Goal: Information Seeking & Learning: Learn about a topic

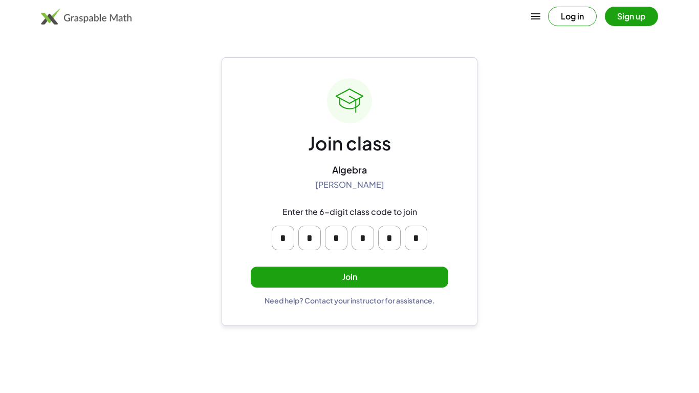
click at [377, 269] on button "Join" at bounding box center [349, 277] width 197 height 21
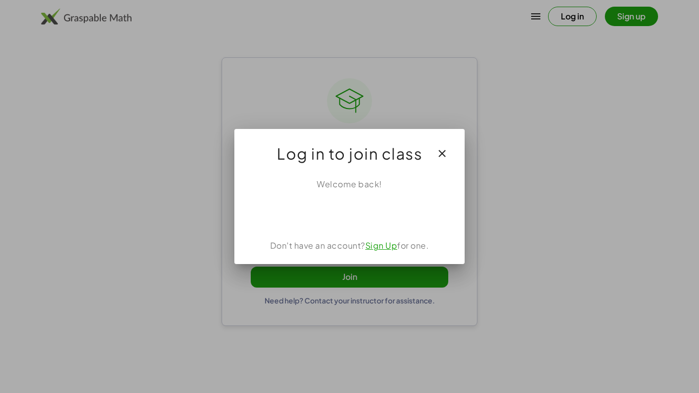
click at [376, 246] on link "Sign Up" at bounding box center [381, 245] width 32 height 11
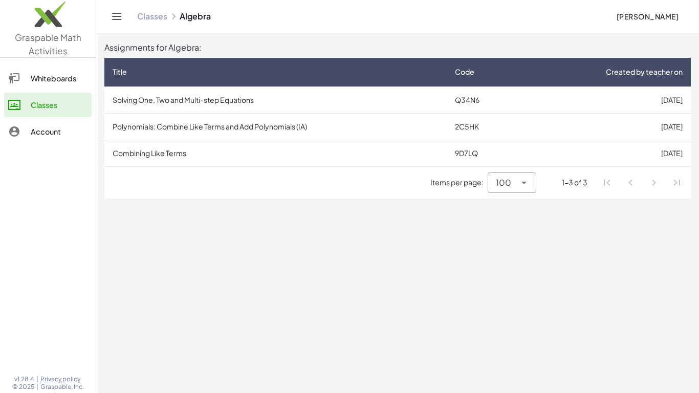
click at [209, 99] on td "Solving One, Two and Multi-step Equations" at bounding box center [275, 99] width 342 height 27
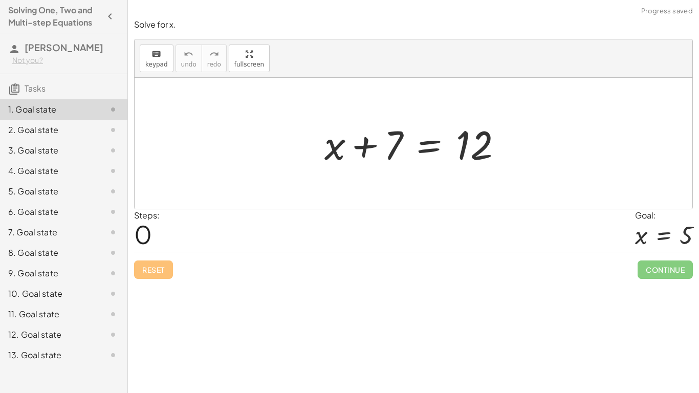
click at [364, 151] on div at bounding box center [417, 143] width 196 height 53
click at [394, 155] on div at bounding box center [417, 143] width 196 height 53
click at [391, 152] on div at bounding box center [417, 143] width 196 height 53
click at [387, 155] on div at bounding box center [417, 143] width 196 height 53
drag, startPoint x: 394, startPoint y: 149, endPoint x: 491, endPoint y: 182, distance: 101.9
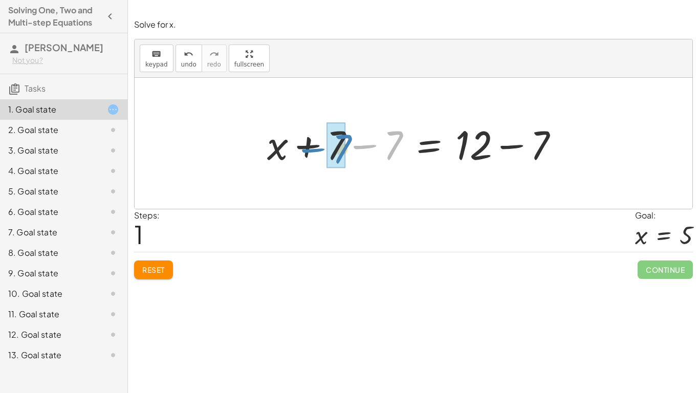
drag, startPoint x: 370, startPoint y: 146, endPoint x: 317, endPoint y: 150, distance: 53.3
click at [317, 150] on div at bounding box center [417, 143] width 310 height 53
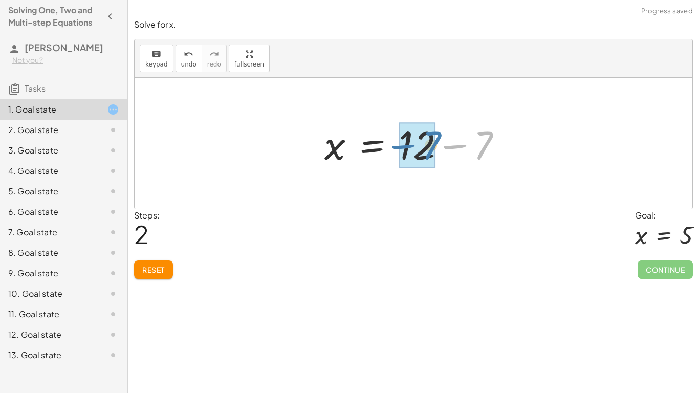
drag, startPoint x: 489, startPoint y: 146, endPoint x: 433, endPoint y: 147, distance: 55.8
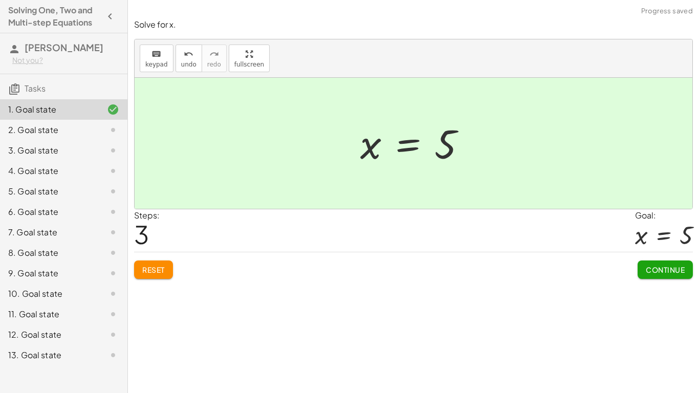
click at [653, 265] on span "Continue" at bounding box center [665, 269] width 39 height 9
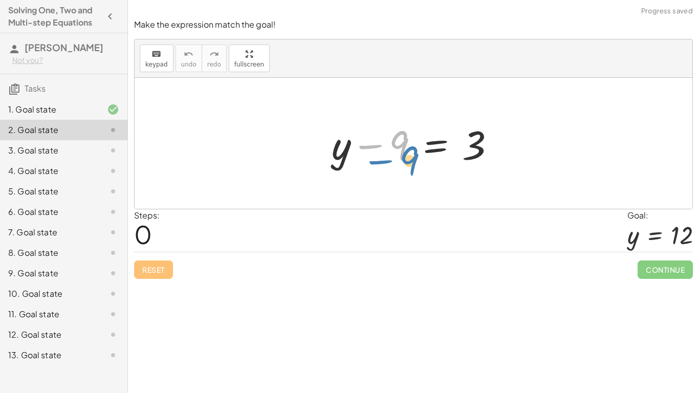
drag, startPoint x: 366, startPoint y: 148, endPoint x: 368, endPoint y: 162, distance: 13.4
click at [368, 162] on div at bounding box center [417, 143] width 182 height 53
drag, startPoint x: 392, startPoint y: 146, endPoint x: 456, endPoint y: 153, distance: 63.9
click at [456, 153] on div at bounding box center [417, 143] width 182 height 53
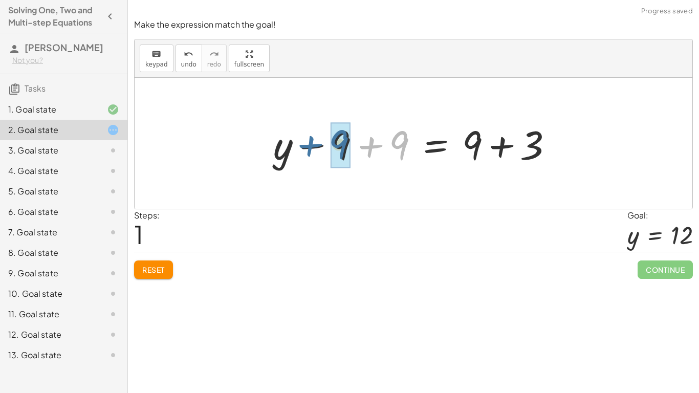
drag, startPoint x: 385, startPoint y: 146, endPoint x: 323, endPoint y: 145, distance: 62.4
click at [323, 145] on div at bounding box center [417, 143] width 298 height 53
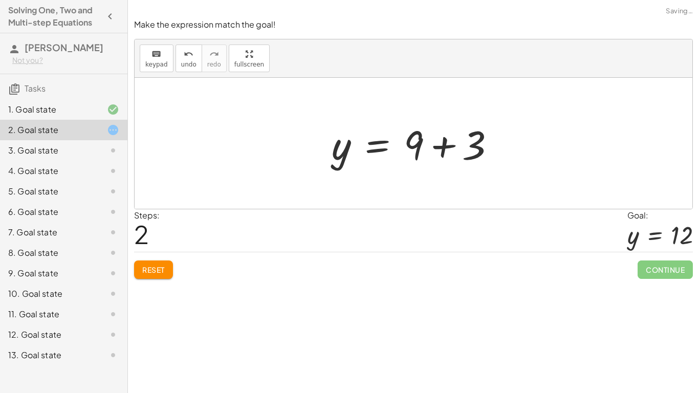
drag, startPoint x: 529, startPoint y: 155, endPoint x: 482, endPoint y: 157, distance: 47.1
click at [482, 157] on div "+ y − 9 = 3 + y − 9 + 9 = + 9 + 3 + y + 0 = + 9 + 3 y = 3 + 9 +" at bounding box center [414, 143] width 558 height 131
drag, startPoint x: 479, startPoint y: 156, endPoint x: 414, endPoint y: 150, distance: 65.7
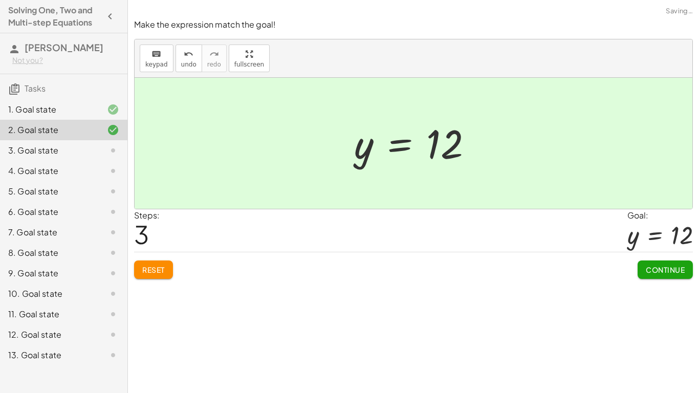
click at [652, 264] on button "Continue" at bounding box center [664, 269] width 55 height 18
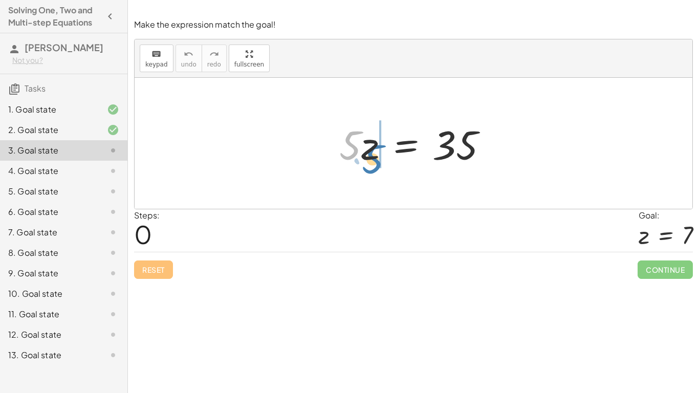
drag, startPoint x: 351, startPoint y: 150, endPoint x: 375, endPoint y: 164, distance: 27.7
click at [375, 164] on div at bounding box center [417, 143] width 167 height 53
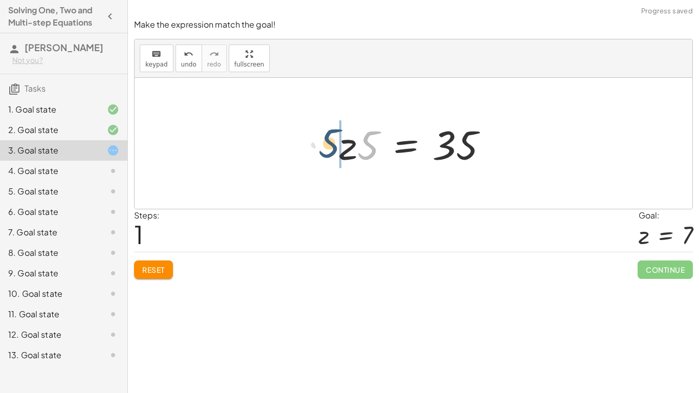
drag, startPoint x: 367, startPoint y: 155, endPoint x: 327, endPoint y: 152, distance: 40.0
click at [327, 152] on div "· 5 · z = 35 · 5 · 5 · z = 35" at bounding box center [414, 144] width 180 height 58
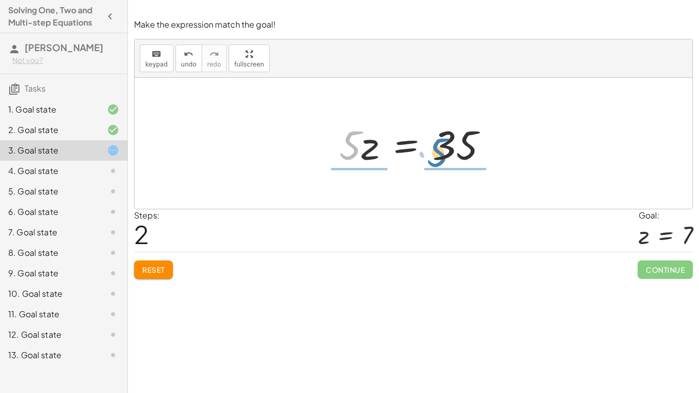
drag, startPoint x: 347, startPoint y: 151, endPoint x: 438, endPoint y: 161, distance: 91.0
click at [438, 161] on div at bounding box center [417, 143] width 167 height 53
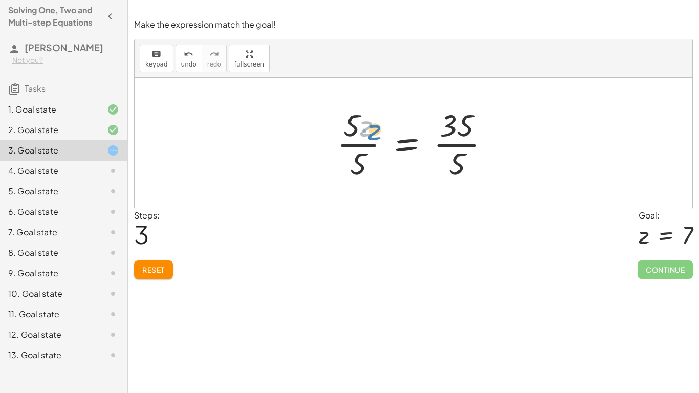
drag, startPoint x: 365, startPoint y: 132, endPoint x: 373, endPoint y: 136, distance: 8.9
click at [373, 136] on div at bounding box center [418, 143] width 172 height 79
drag, startPoint x: 459, startPoint y: 165, endPoint x: 452, endPoint y: 134, distance: 31.9
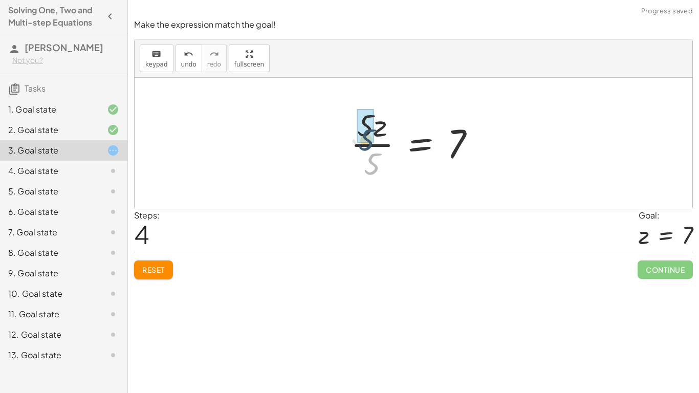
drag, startPoint x: 373, startPoint y: 160, endPoint x: 365, endPoint y: 130, distance: 31.1
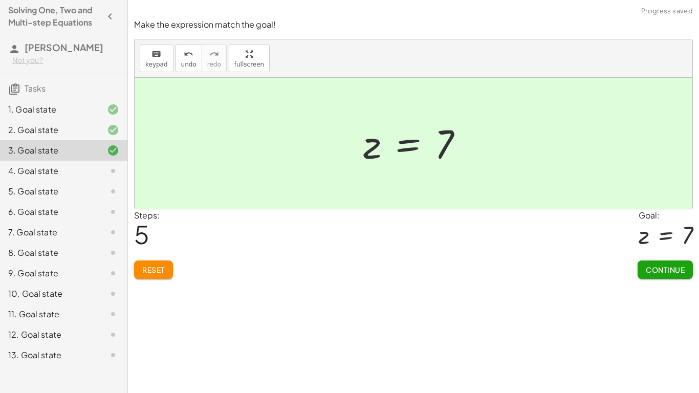
click at [659, 275] on button "Continue" at bounding box center [664, 269] width 55 height 18
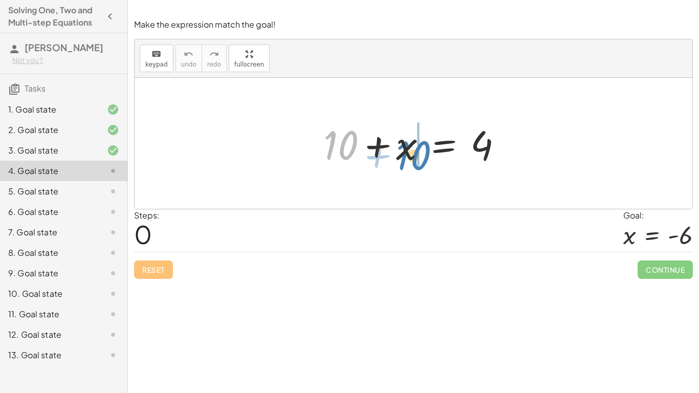
drag, startPoint x: 343, startPoint y: 146, endPoint x: 423, endPoint y: 157, distance: 81.0
click at [423, 157] on div at bounding box center [416, 143] width 197 height 53
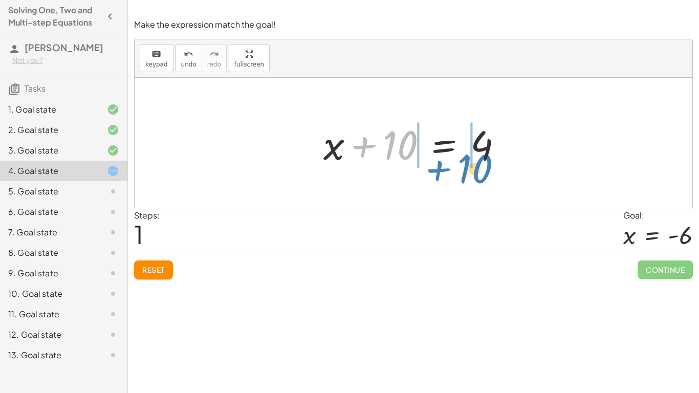
drag, startPoint x: 395, startPoint y: 146, endPoint x: 469, endPoint y: 170, distance: 77.8
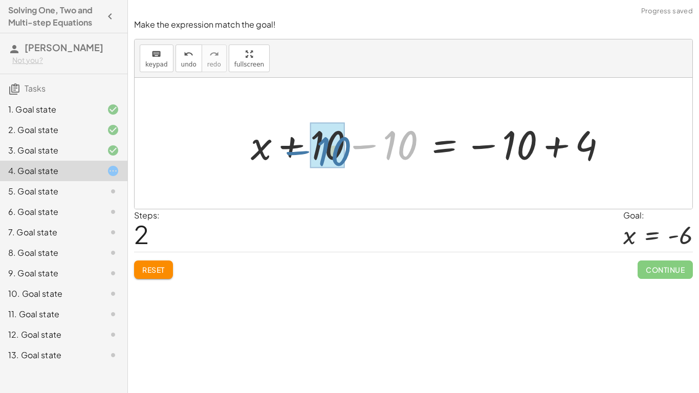
drag, startPoint x: 404, startPoint y: 151, endPoint x: 336, endPoint y: 158, distance: 67.9
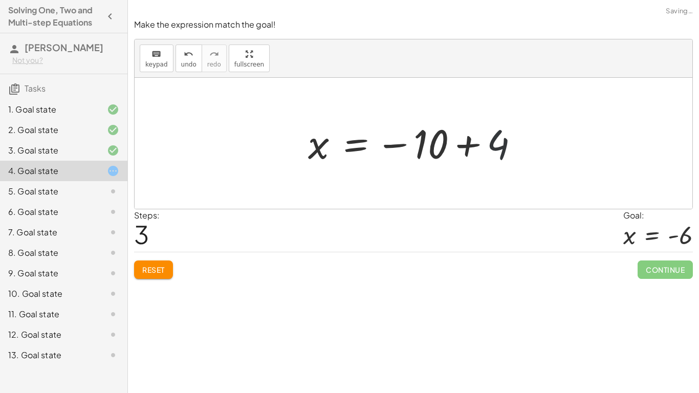
click at [510, 144] on div at bounding box center [417, 143] width 229 height 51
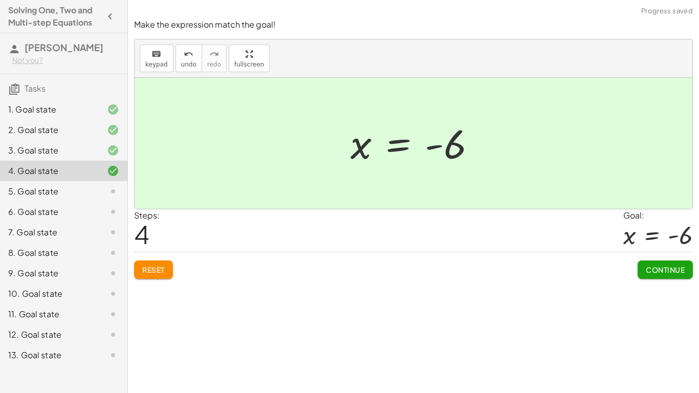
click at [653, 266] on span "Continue" at bounding box center [665, 269] width 39 height 9
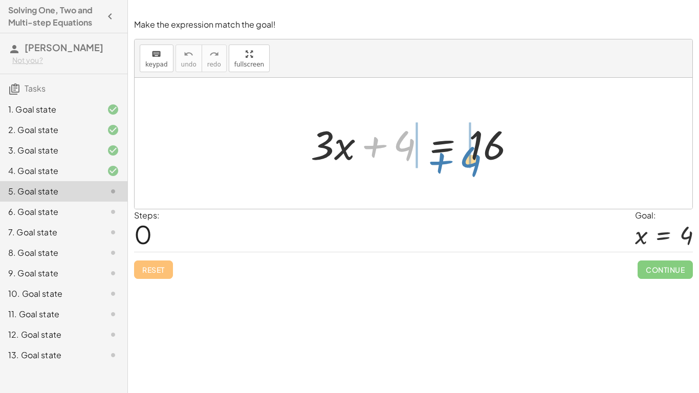
drag, startPoint x: 396, startPoint y: 147, endPoint x: 460, endPoint y: 164, distance: 66.1
click at [460, 164] on div at bounding box center [417, 143] width 224 height 53
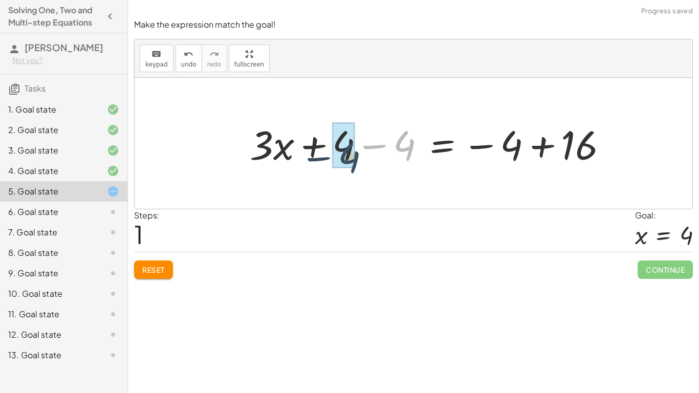
drag, startPoint x: 393, startPoint y: 147, endPoint x: 333, endPoint y: 161, distance: 61.9
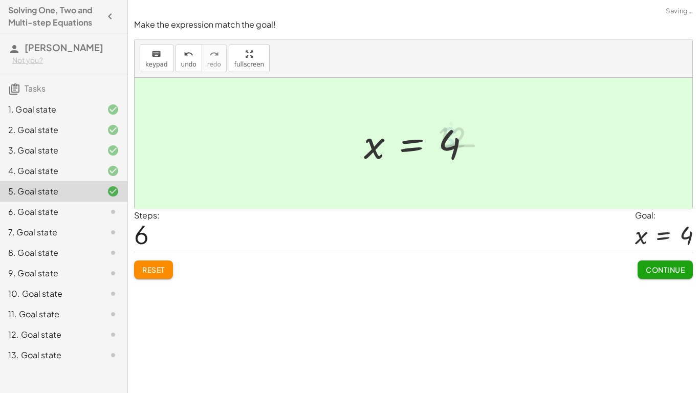
click at [666, 240] on div at bounding box center [664, 235] width 58 height 27
click at [667, 278] on button "Continue" at bounding box center [664, 269] width 55 height 18
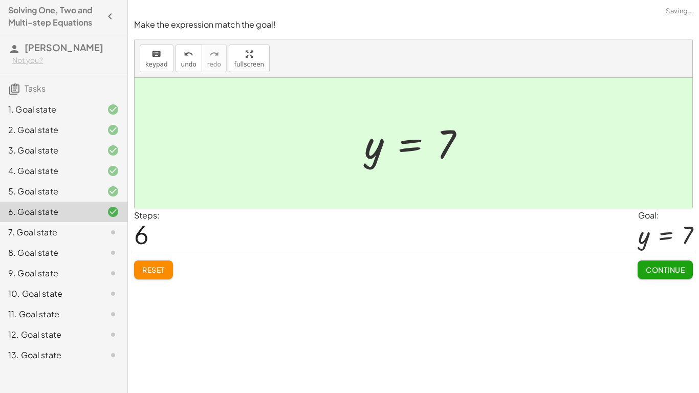
click at [652, 269] on span "Continue" at bounding box center [665, 269] width 39 height 9
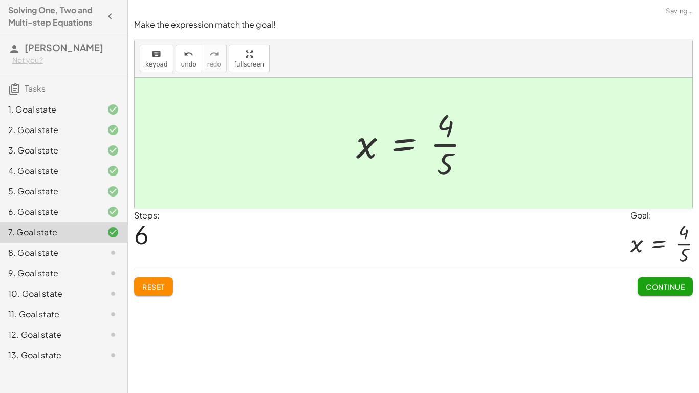
click at [666, 283] on span "Continue" at bounding box center [665, 286] width 39 height 9
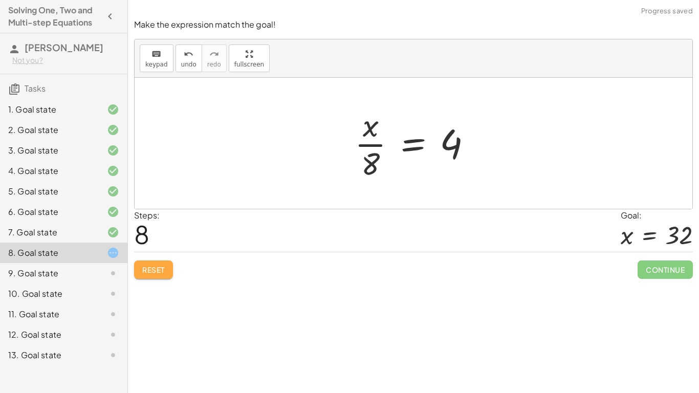
click at [163, 265] on span "Reset" at bounding box center [153, 269] width 23 height 9
click at [81, 341] on div "12. Goal state" at bounding box center [49, 334] width 82 height 12
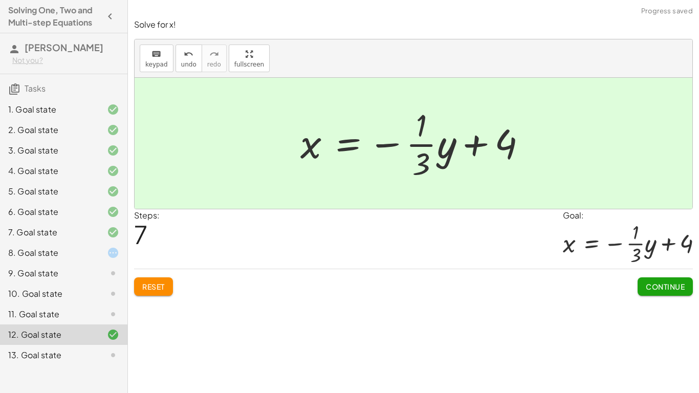
click at [666, 291] on span "Continue" at bounding box center [665, 286] width 39 height 9
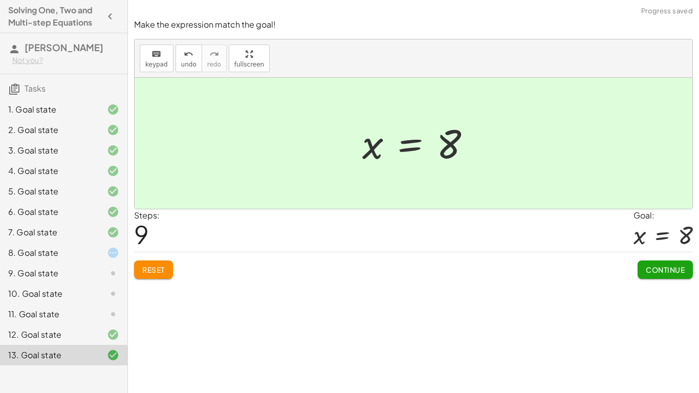
click at [672, 255] on div "Continue" at bounding box center [664, 265] width 55 height 27
click at [669, 266] on span "Continue" at bounding box center [665, 269] width 39 height 9
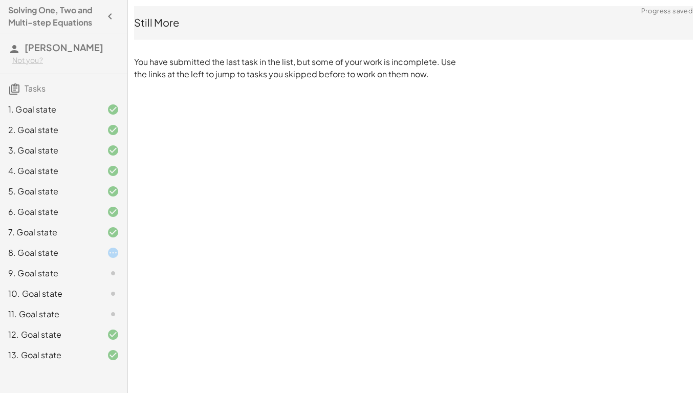
click at [105, 300] on div at bounding box center [105, 294] width 29 height 12
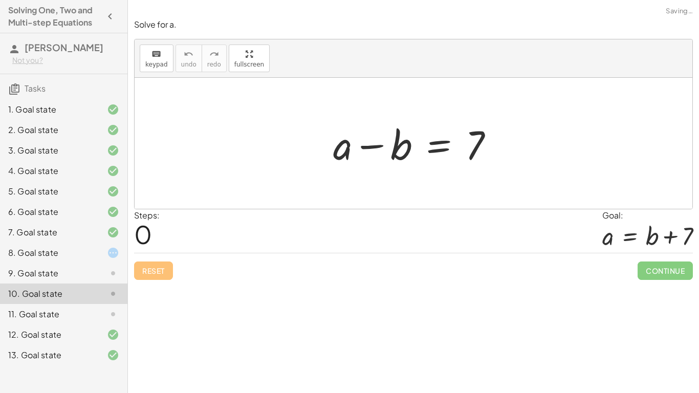
click at [106, 279] on div at bounding box center [105, 273] width 29 height 12
click at [100, 259] on div at bounding box center [105, 253] width 29 height 12
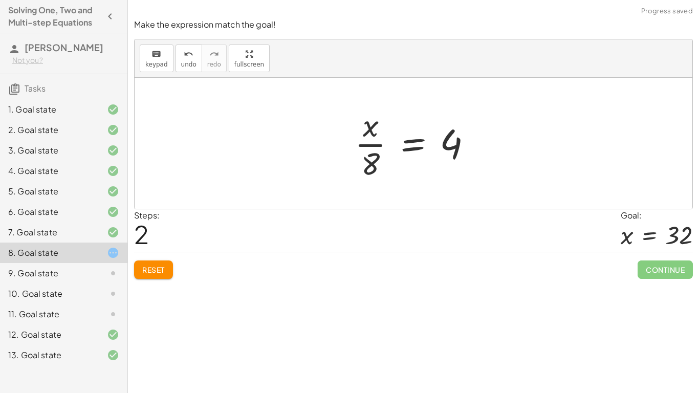
click at [0, 0] on div "Make the expression match the goal! keyboard keypad undo undo redo redo fullscr…" at bounding box center [0, 0] width 0 height 0
click at [164, 266] on span "Reset" at bounding box center [153, 269] width 23 height 9
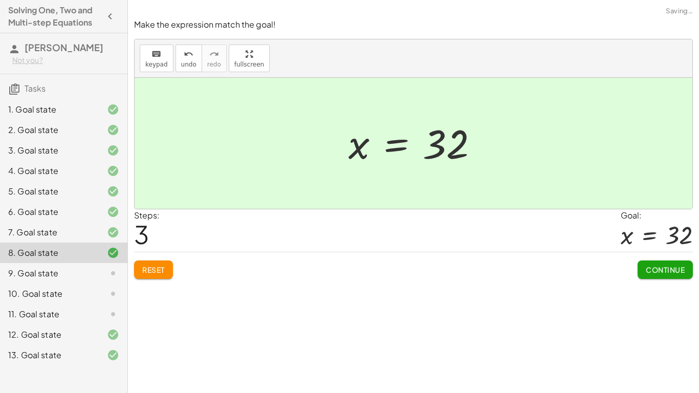
click at [668, 268] on span "Continue" at bounding box center [665, 269] width 39 height 9
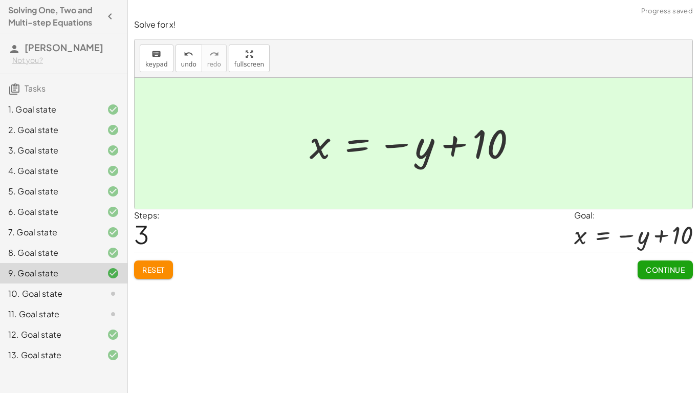
click at [652, 273] on span "Continue" at bounding box center [665, 269] width 39 height 9
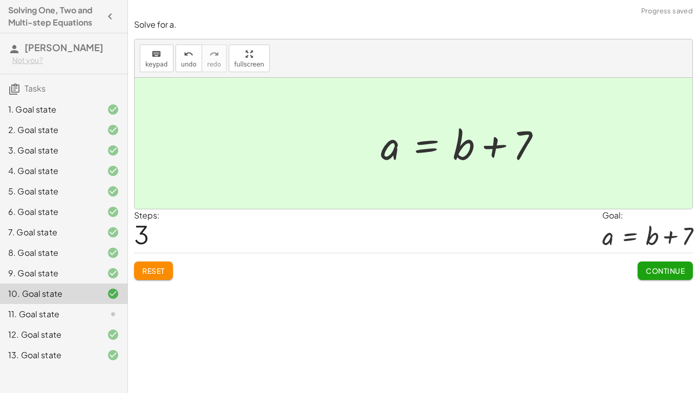
click at [667, 278] on button "Continue" at bounding box center [664, 270] width 55 height 18
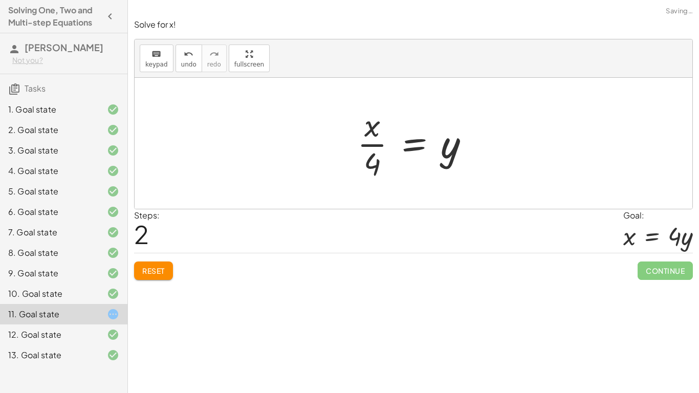
click at [166, 264] on button "Reset" at bounding box center [153, 270] width 39 height 18
click at [160, 271] on div "Reset Continue" at bounding box center [413, 266] width 559 height 27
click at [164, 273] on div "Reset Continue" at bounding box center [413, 266] width 559 height 27
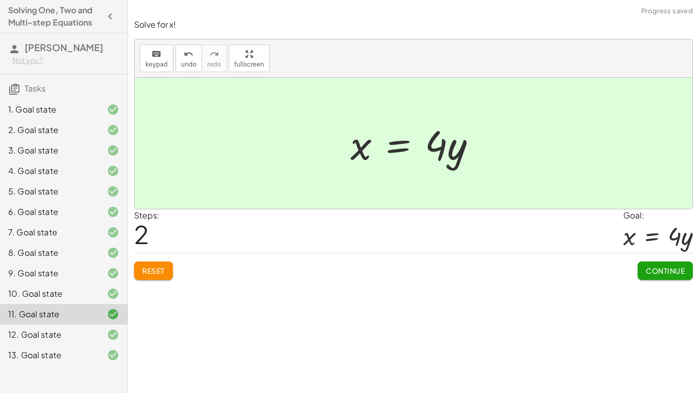
click at [669, 271] on span "Continue" at bounding box center [665, 270] width 39 height 9
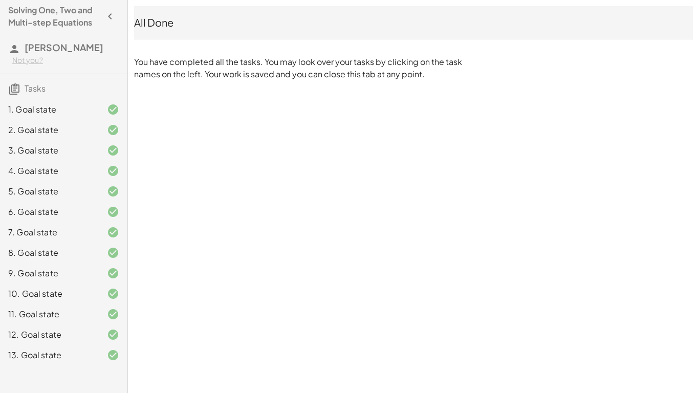
click at [108, 16] on icon "button" at bounding box center [110, 16] width 12 height 12
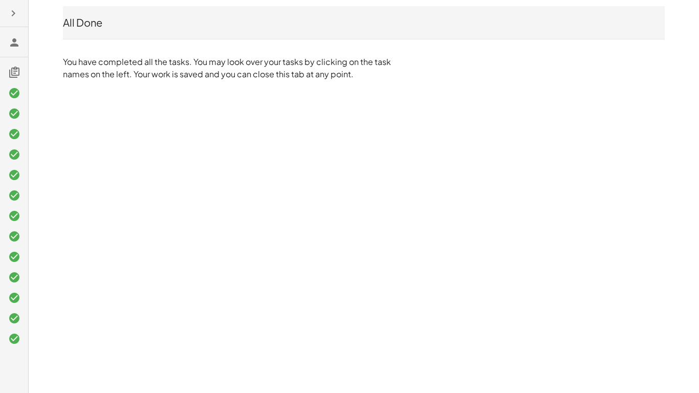
click at [18, 13] on icon "button" at bounding box center [13, 13] width 12 height 12
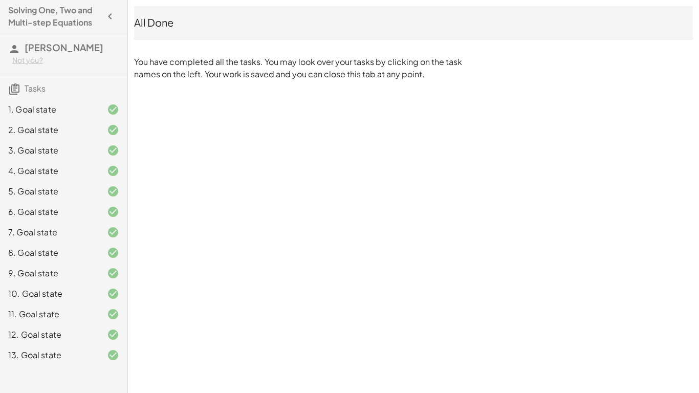
click at [34, 94] on span "Tasks" at bounding box center [35, 88] width 21 height 11
click at [109, 15] on icon "button" at bounding box center [110, 16] width 12 height 12
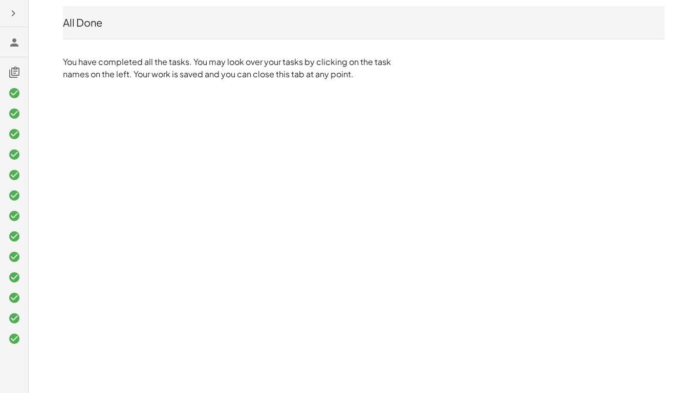
click at [16, 40] on icon at bounding box center [14, 42] width 12 height 12
click at [17, 14] on icon "button" at bounding box center [13, 13] width 12 height 12
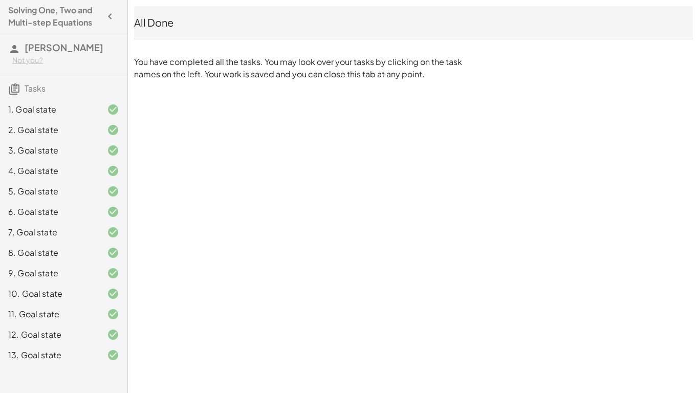
click at [23, 13] on h4 "Solving One, Two and Multi-step Equations" at bounding box center [54, 16] width 93 height 25
click at [77, 361] on div "13. Goal state" at bounding box center [49, 355] width 82 height 12
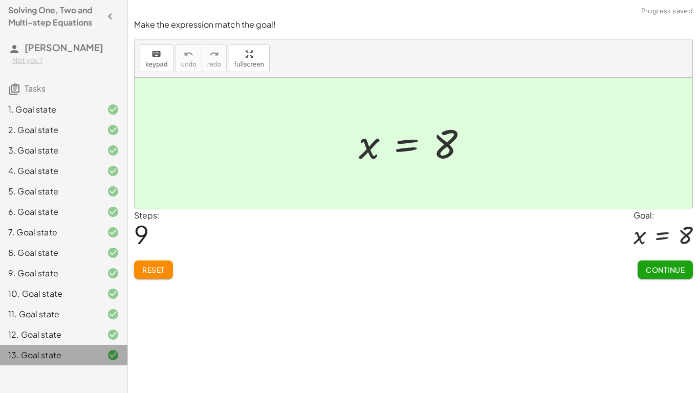
click at [88, 365] on div "13. Goal state" at bounding box center [63, 355] width 127 height 20
click at [650, 275] on button "Continue" at bounding box center [664, 269] width 55 height 18
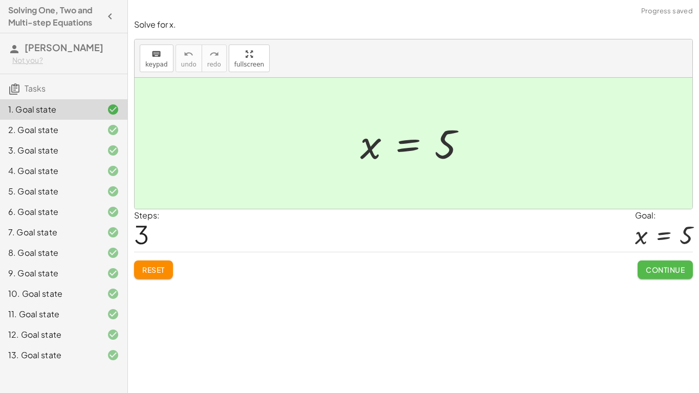
click at [650, 275] on button "Continue" at bounding box center [664, 269] width 55 height 18
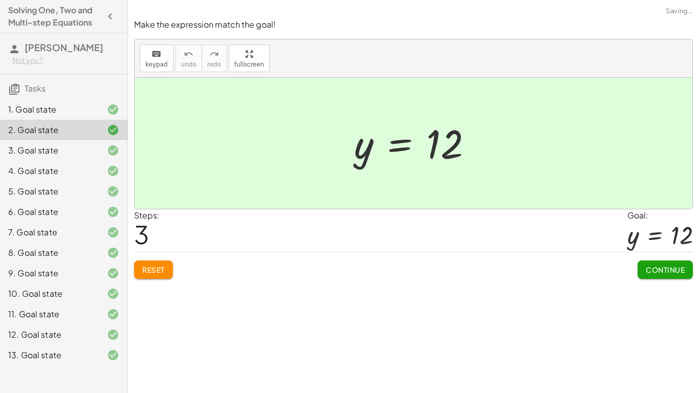
click at [650, 275] on button "Continue" at bounding box center [664, 269] width 55 height 18
click at [0, 0] on button "Continue" at bounding box center [0, 0] width 0 height 0
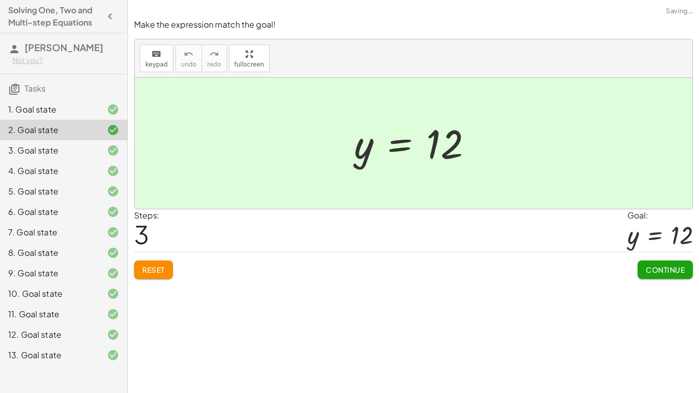
click at [0, 0] on div "Continue" at bounding box center [0, 0] width 0 height 0
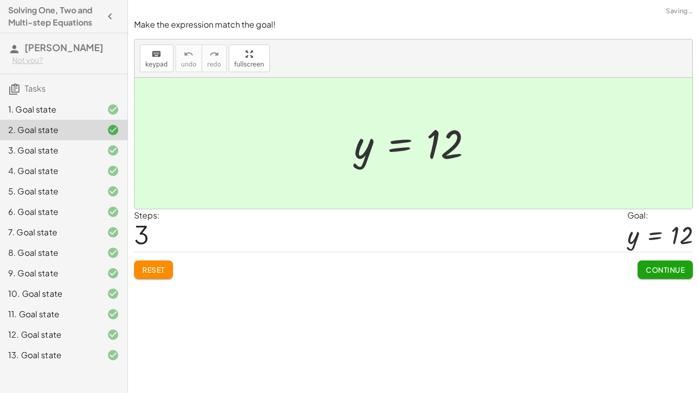
click at [0, 0] on div "Continue" at bounding box center [0, 0] width 0 height 0
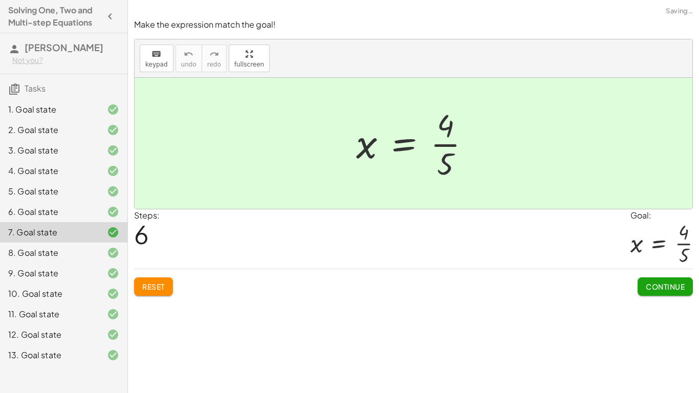
click at [650, 275] on div "Continue" at bounding box center [664, 282] width 55 height 27
click at [653, 278] on button "Continue" at bounding box center [664, 286] width 55 height 18
click at [0, 0] on button "Continue" at bounding box center [0, 0] width 0 height 0
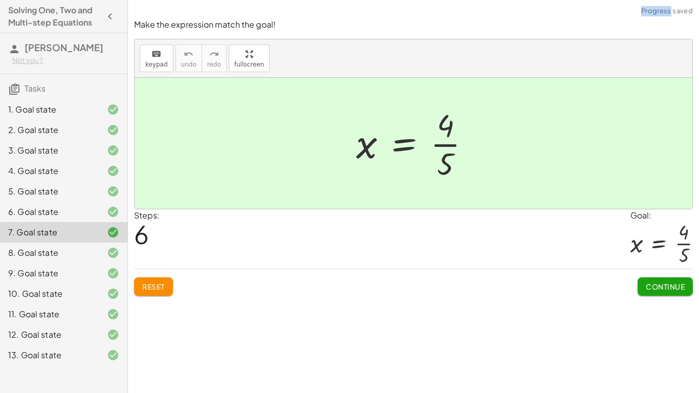
click at [0, 0] on button "Continue" at bounding box center [0, 0] width 0 height 0
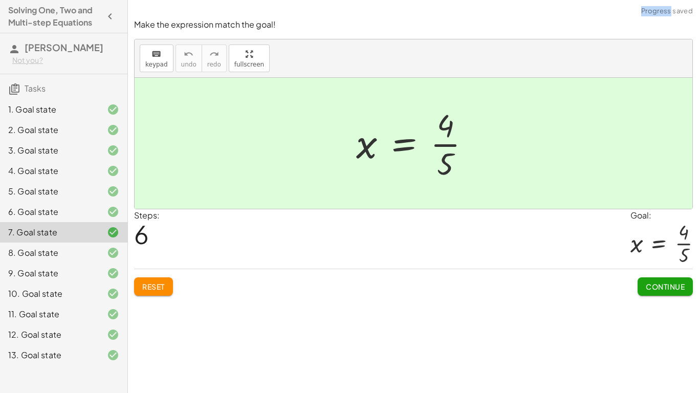
click at [0, 0] on button "Continue" at bounding box center [0, 0] width 0 height 0
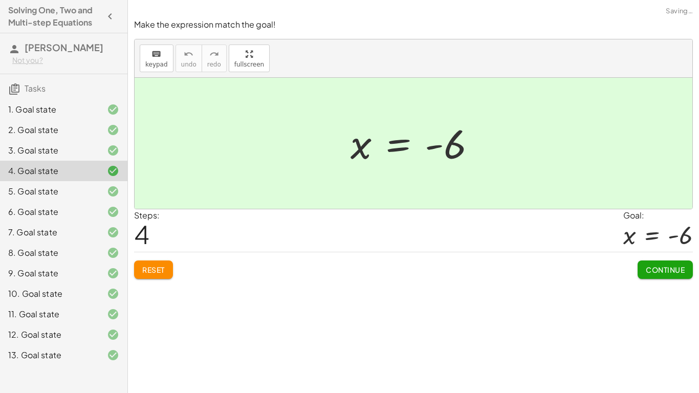
click at [652, 276] on button "Continue" at bounding box center [664, 269] width 55 height 18
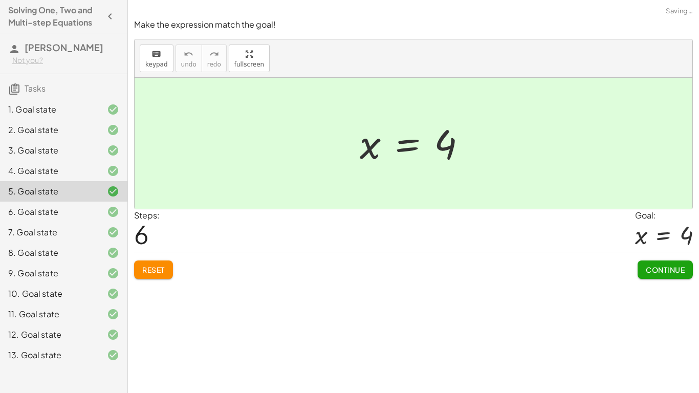
click at [652, 276] on button "Continue" at bounding box center [664, 269] width 55 height 18
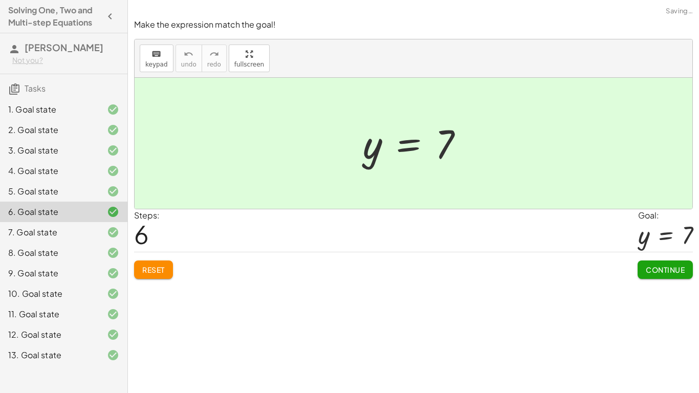
click at [652, 276] on button "Continue" at bounding box center [664, 269] width 55 height 18
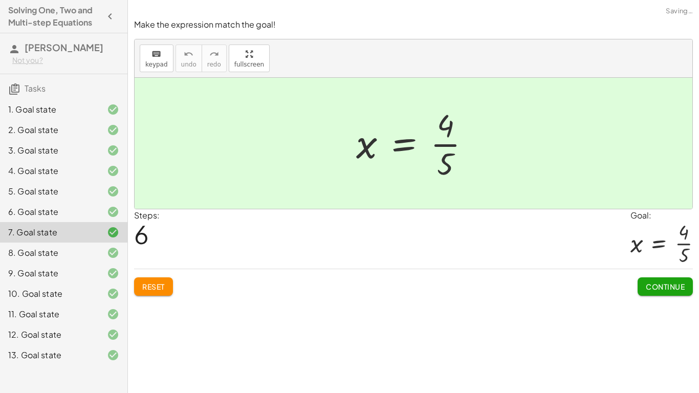
click at [652, 276] on div "Continue" at bounding box center [664, 282] width 55 height 27
click at [101, 17] on button "button" at bounding box center [110, 16] width 18 height 18
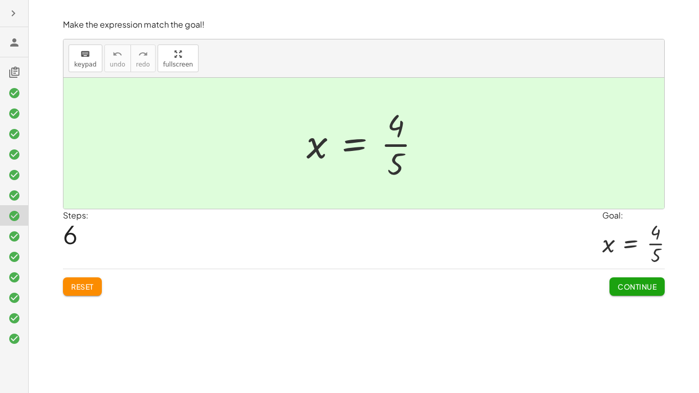
click at [16, 73] on icon at bounding box center [14, 72] width 12 height 12
click at [164, 59] on button "fullscreen" at bounding box center [178, 59] width 41 height 28
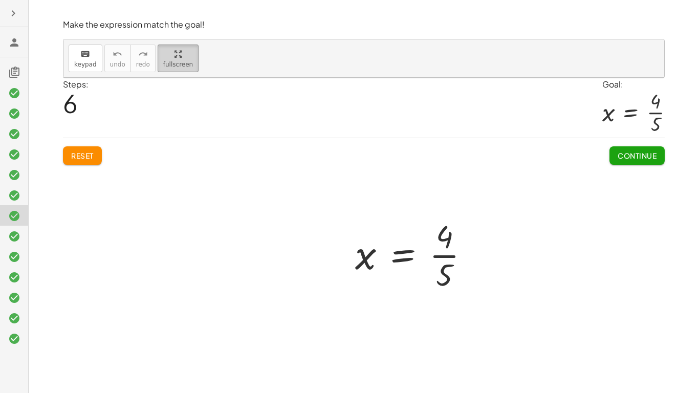
click at [163, 61] on span "fullscreen" at bounding box center [178, 64] width 30 height 7
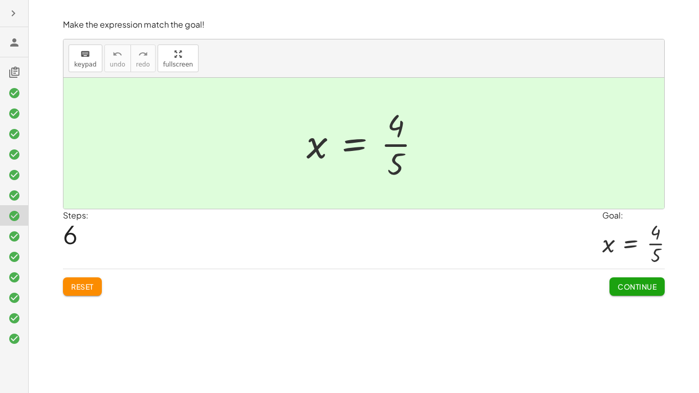
click at [20, 15] on button "button" at bounding box center [13, 13] width 18 height 18
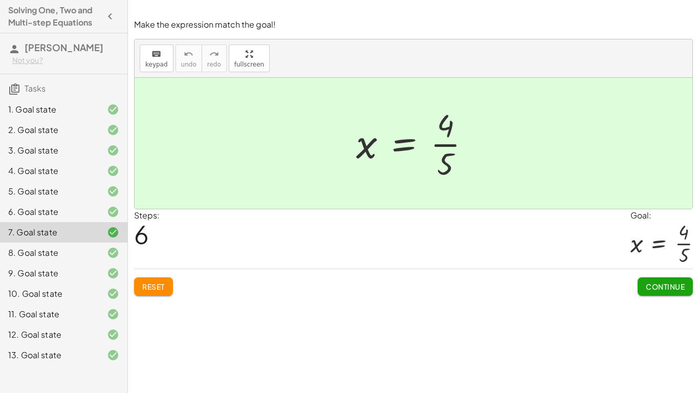
click at [30, 27] on h4 "Solving One, Two and Multi-step Equations" at bounding box center [54, 16] width 93 height 25
click at [99, 361] on div at bounding box center [105, 355] width 29 height 12
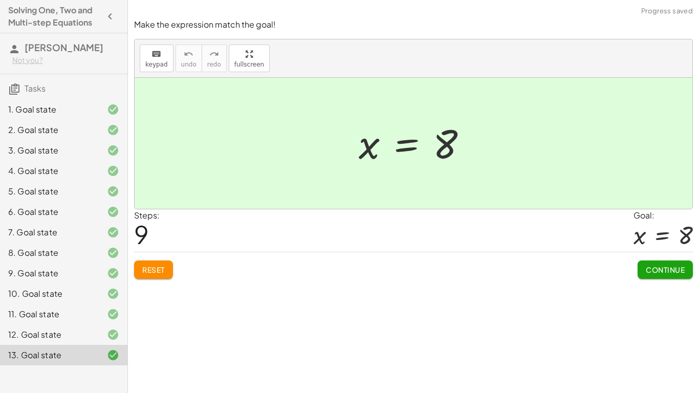
click at [660, 262] on button "Continue" at bounding box center [664, 269] width 55 height 18
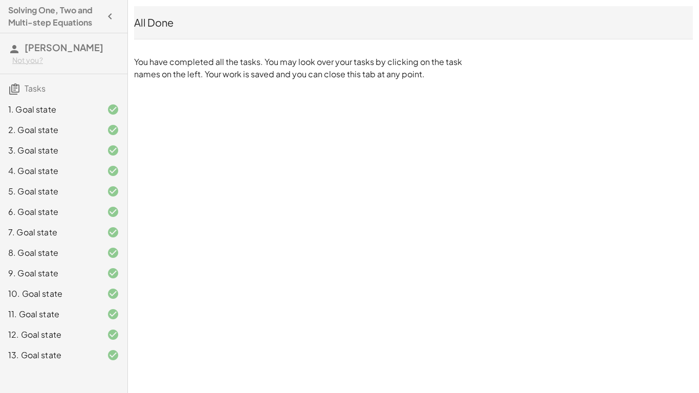
click at [28, 94] on span "Tasks" at bounding box center [35, 88] width 21 height 11
click at [14, 95] on icon at bounding box center [14, 89] width 12 height 12
click at [14, 50] on icon at bounding box center [14, 49] width 12 height 12
click at [36, 53] on span "[PERSON_NAME]" at bounding box center [64, 47] width 79 height 12
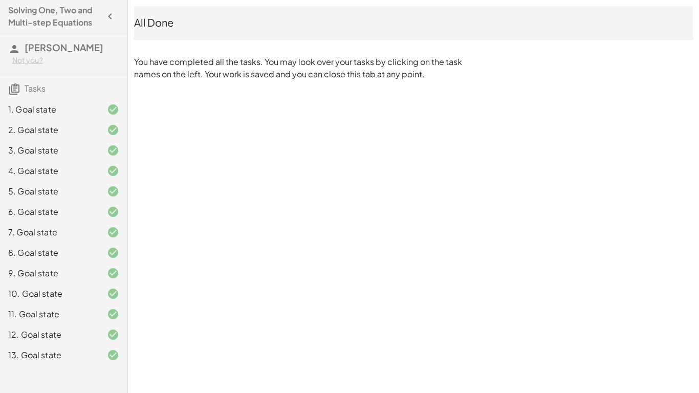
click at [35, 94] on span "Tasks" at bounding box center [35, 88] width 21 height 11
click at [34, 94] on span "Tasks" at bounding box center [35, 88] width 21 height 11
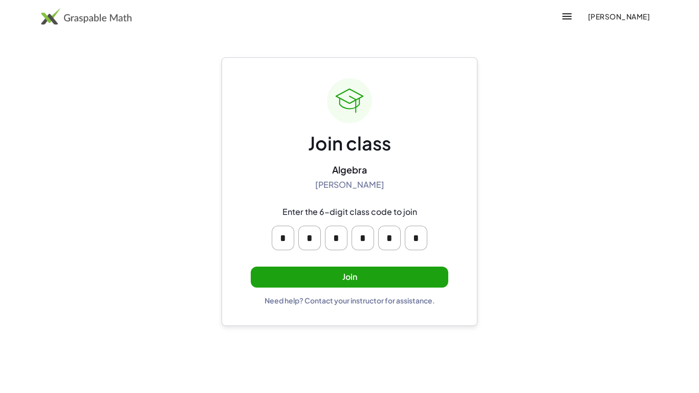
click at [350, 280] on button "Join" at bounding box center [349, 277] width 197 height 21
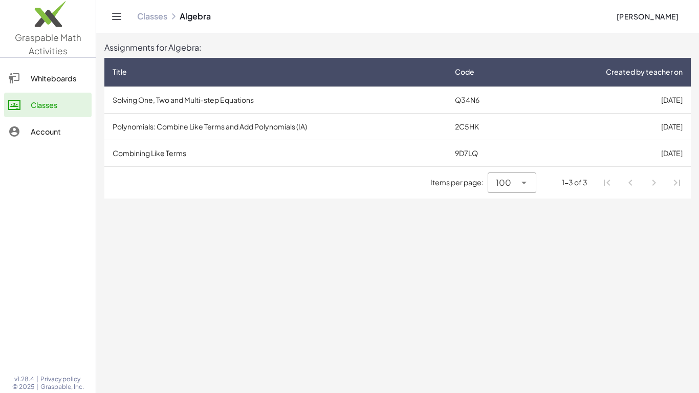
click at [211, 128] on td "Polynomials: Combine Like Terms and Add Polynomials (IA)" at bounding box center [275, 126] width 342 height 27
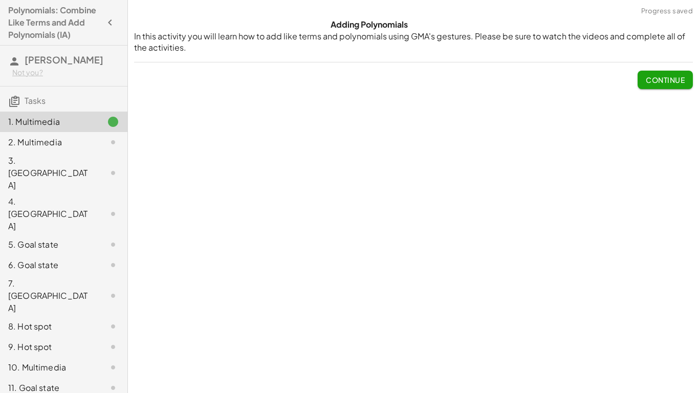
click at [656, 85] on button "Continue" at bounding box center [664, 80] width 55 height 18
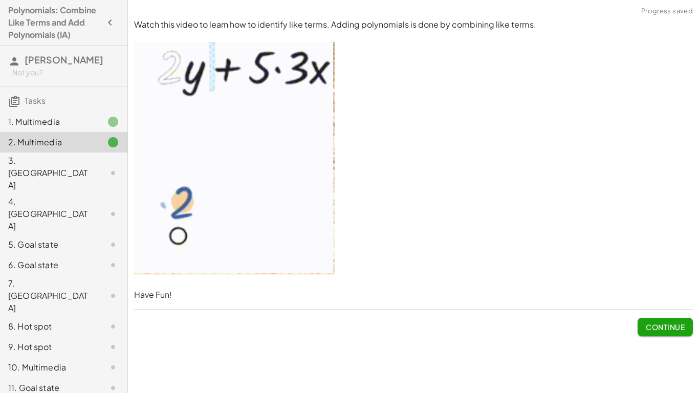
click at [651, 347] on div "Adding Polynomials In this activity you will learn how to add like terms and po…" at bounding box center [413, 196] width 571 height 393
click at [658, 334] on button "Continue" at bounding box center [664, 327] width 55 height 18
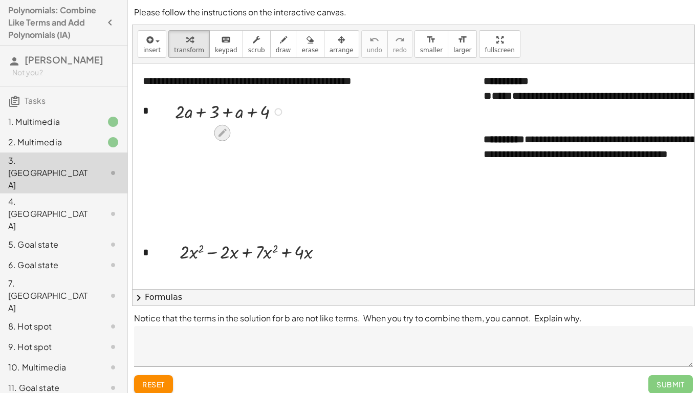
click at [220, 132] on icon at bounding box center [222, 132] width 11 height 11
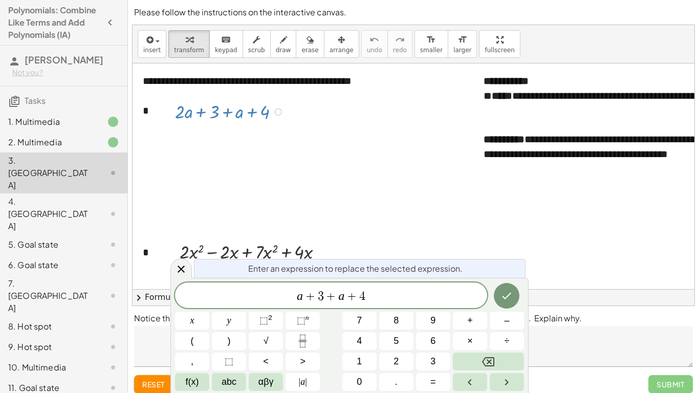
scroll to position [1, 0]
click at [349, 300] on span "+" at bounding box center [354, 296] width 15 height 12
click at [358, 298] on span "3 a + 7 ​ + 4" at bounding box center [331, 296] width 312 height 14
click at [503, 289] on button "Done" at bounding box center [507, 296] width 26 height 26
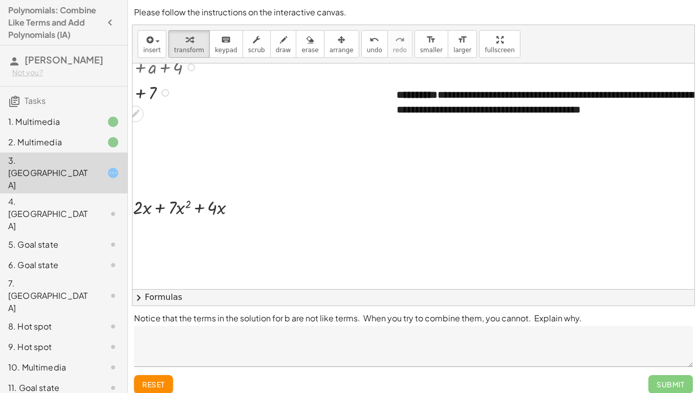
scroll to position [45, 0]
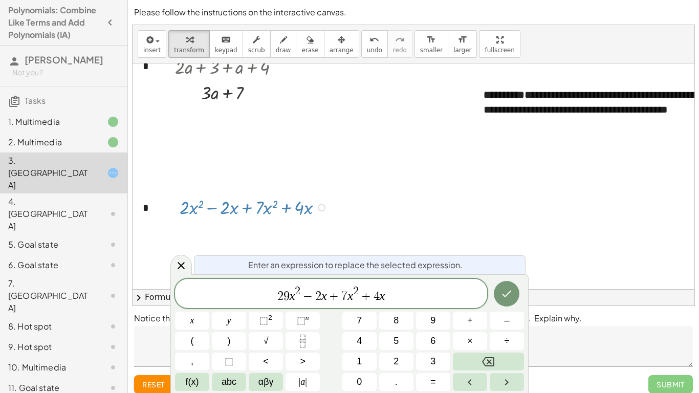
click at [359, 298] on span "+" at bounding box center [366, 296] width 15 height 12
click at [330, 295] on span "2 9 x 2 − 2 x ​ + 4 x" at bounding box center [331, 294] width 312 height 18
click at [464, 321] on button "+" at bounding box center [470, 321] width 34 height 18
click at [340, 298] on var "x" at bounding box center [340, 295] width 6 height 13
click at [377, 302] on span "2 9 x 2 + 2 ​ x + 4 x" at bounding box center [331, 294] width 312 height 18
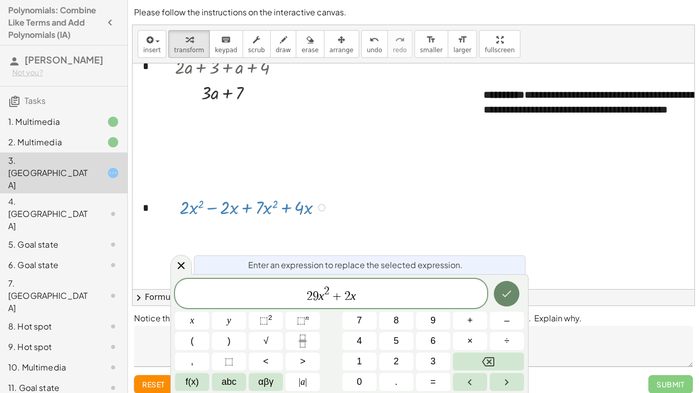
click at [514, 296] on button "Done" at bounding box center [507, 294] width 26 height 26
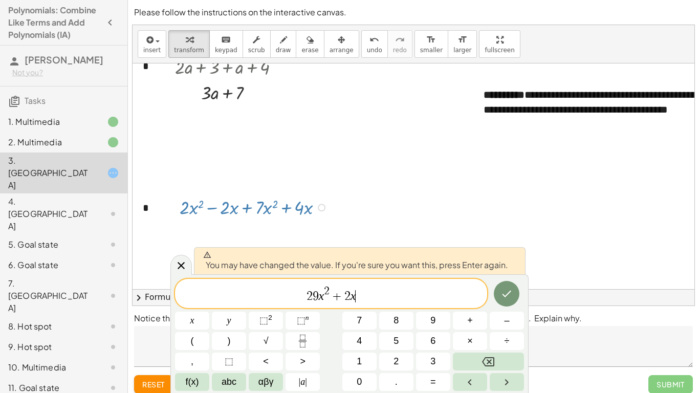
click at [316, 298] on span "9" at bounding box center [316, 296] width 6 height 12
click at [319, 297] on var "x" at bounding box center [322, 295] width 6 height 13
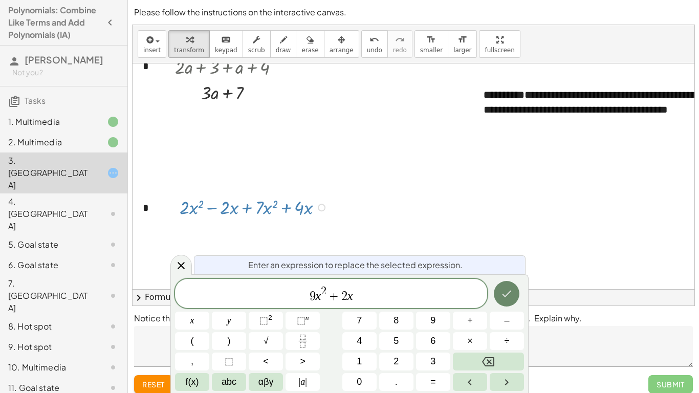
click at [503, 300] on icon "Done" at bounding box center [506, 294] width 12 height 12
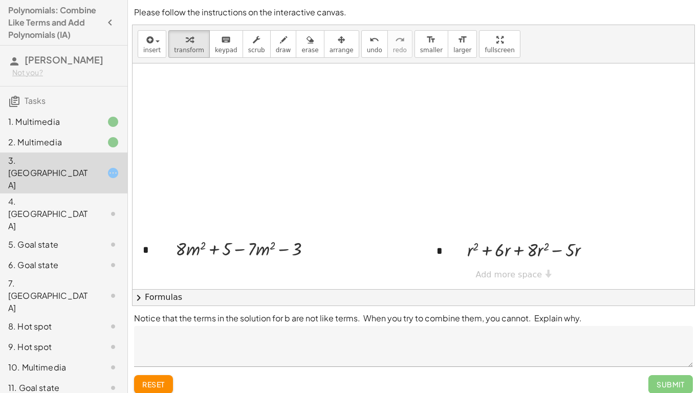
scroll to position [9, 0]
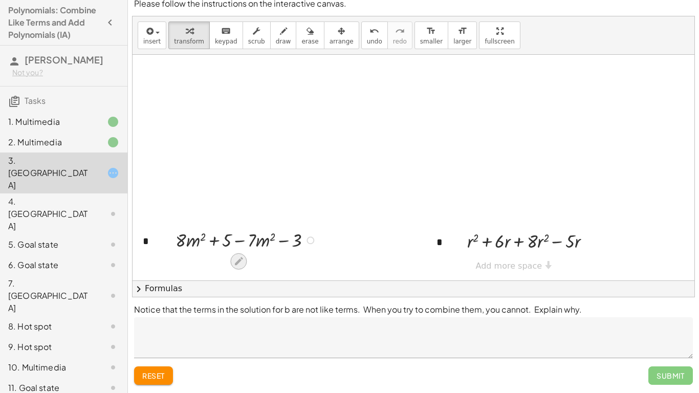
click at [238, 258] on icon at bounding box center [238, 261] width 11 height 11
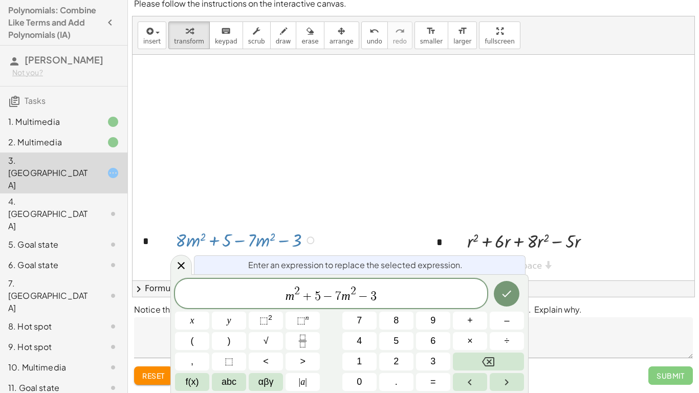
click at [357, 295] on span "−" at bounding box center [363, 296] width 15 height 12
click at [381, 299] on span "m 2 + 2 ​ − 3" at bounding box center [331, 294] width 312 height 18
click at [510, 290] on icon "Done" at bounding box center [506, 294] width 12 height 12
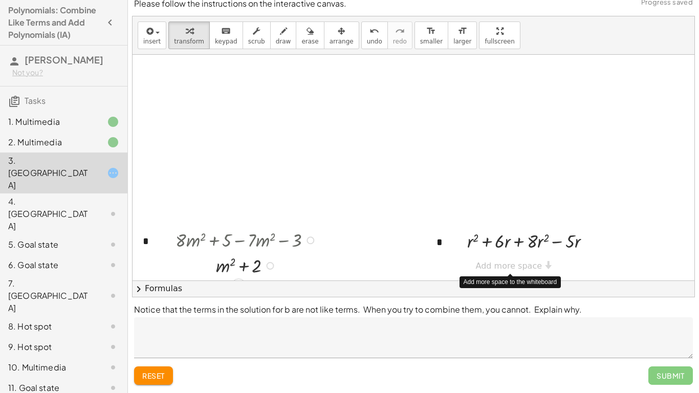
click at [521, 269] on div at bounding box center [524, 262] width 16 height 16
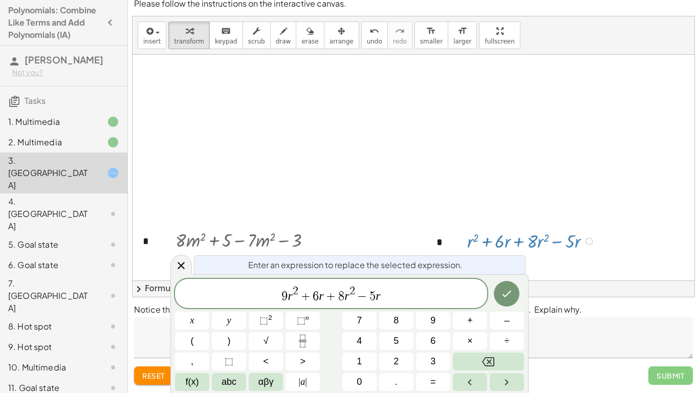
click at [355, 297] on span "−" at bounding box center [362, 296] width 15 height 12
click at [333, 294] on span "6" at bounding box center [331, 296] width 6 height 12
click at [362, 297] on span "9 r 2 + ​ r − 5 r" at bounding box center [331, 294] width 312 height 18
click at [508, 295] on icon "Done" at bounding box center [506, 294] width 12 height 12
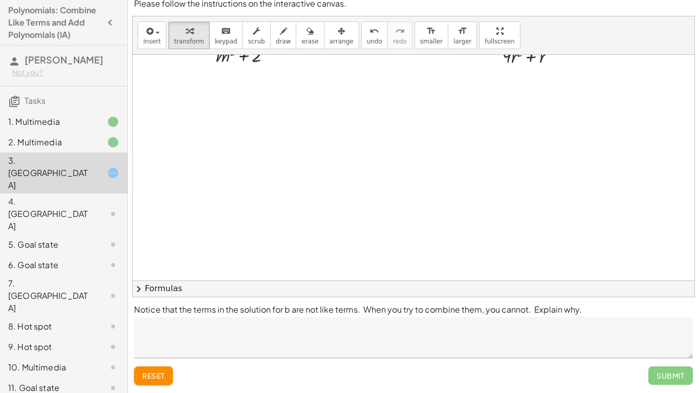
scroll to position [677, 0]
click at [663, 370] on div "Submit" at bounding box center [670, 375] width 45 height 18
click at [581, 329] on textarea at bounding box center [413, 337] width 559 height 41
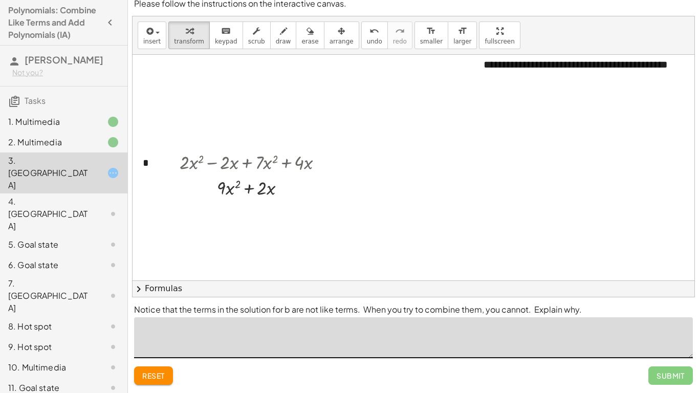
scroll to position [82, 0]
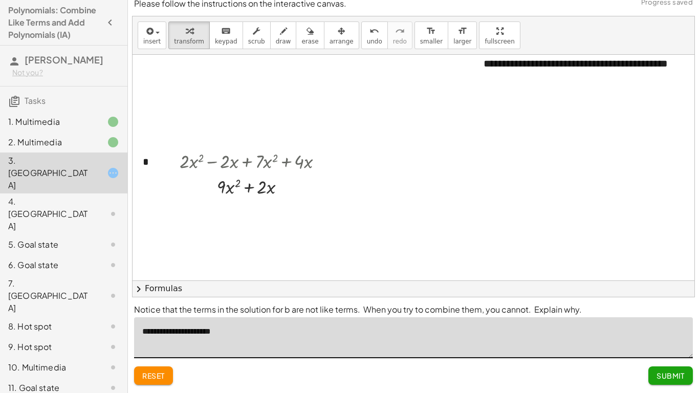
click at [217, 334] on textarea "**********" at bounding box center [413, 337] width 559 height 41
click at [240, 335] on textarea "**********" at bounding box center [413, 337] width 559 height 41
type textarea "**********"
click at [670, 382] on button "Submit" at bounding box center [670, 375] width 45 height 18
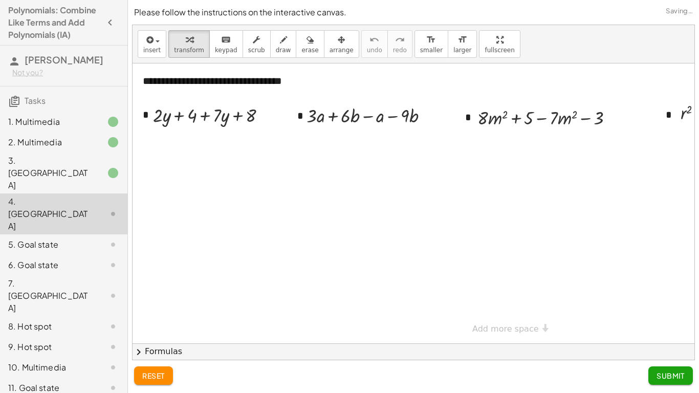
scroll to position [0, 0]
click at [205, 134] on icon at bounding box center [205, 137] width 8 height 8
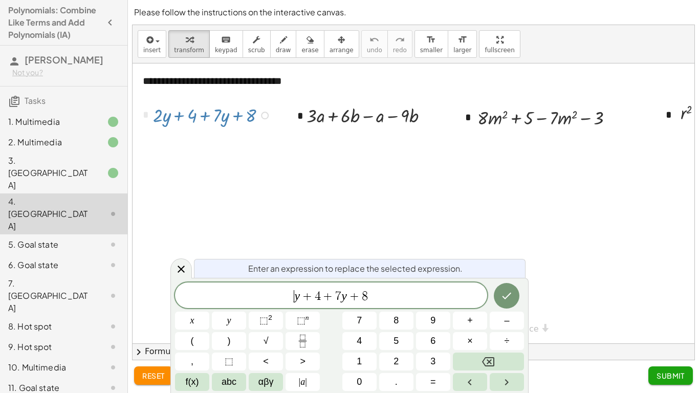
scroll to position [3, 0]
click at [351, 291] on span "+" at bounding box center [357, 296] width 15 height 12
click at [367, 301] on span "9 y + 1 2 ​ + 8" at bounding box center [331, 296] width 312 height 14
click at [501, 298] on icon "Done" at bounding box center [506, 296] width 12 height 12
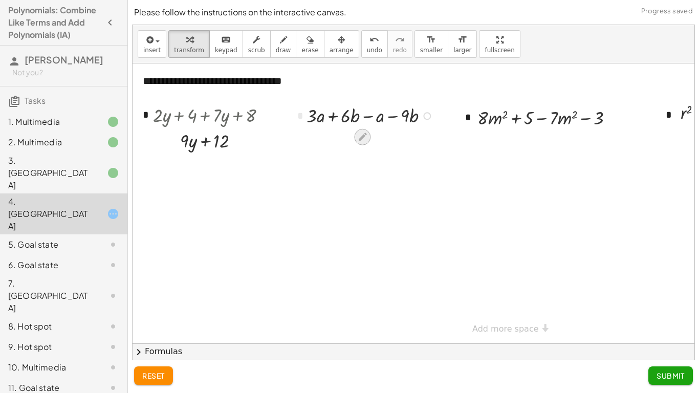
click at [360, 139] on icon at bounding box center [363, 137] width 8 height 8
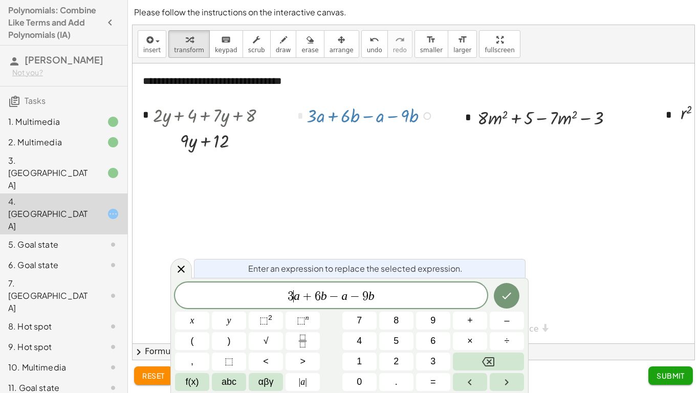
scroll to position [5, 0]
click at [350, 296] on span "−" at bounding box center [357, 296] width 15 height 12
click at [346, 297] on span "9" at bounding box center [344, 296] width 6 height 12
click at [330, 296] on span "−" at bounding box center [334, 296] width 15 height 12
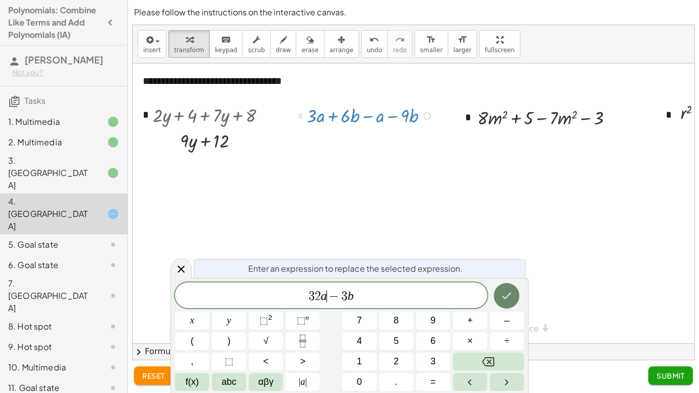
click at [503, 302] on button "Done" at bounding box center [507, 296] width 26 height 26
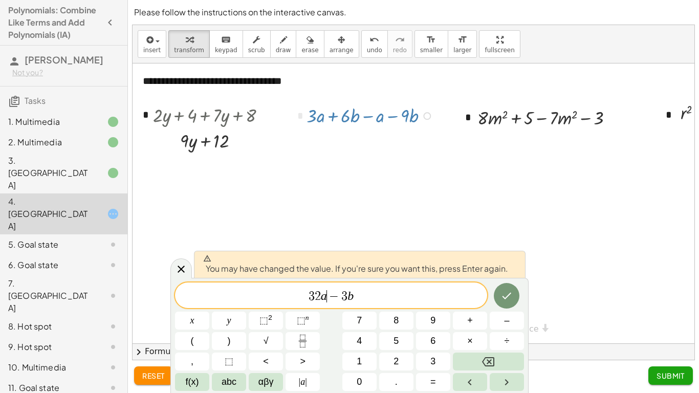
click at [314, 296] on span "3 2 a ​ − 3 b" at bounding box center [331, 296] width 312 height 14
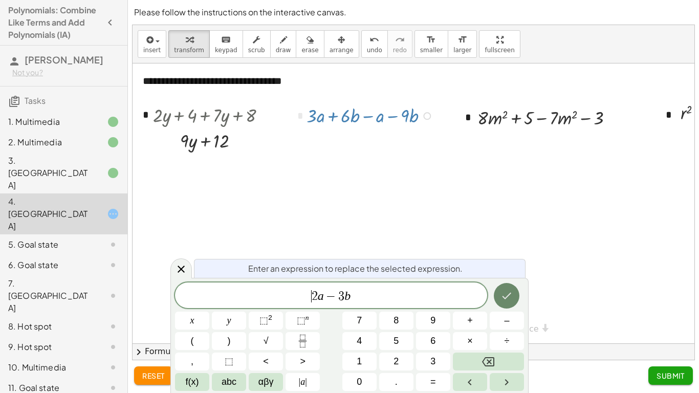
click at [507, 297] on icon "Done" at bounding box center [506, 296] width 12 height 12
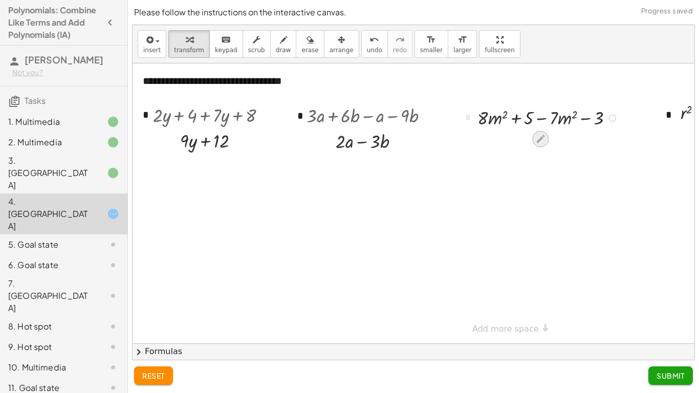
click at [539, 137] on icon at bounding box center [540, 139] width 11 height 11
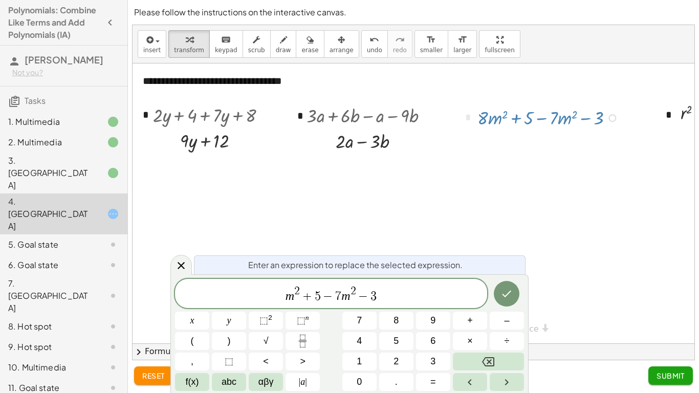
click at [355, 298] on span "​ m 2 + 5 − 7 m 2 − 3" at bounding box center [331, 294] width 312 height 18
click at [365, 298] on span "m 2 + 2 ​ − 3" at bounding box center [331, 294] width 312 height 18
click at [507, 284] on button "Done" at bounding box center [507, 294] width 26 height 26
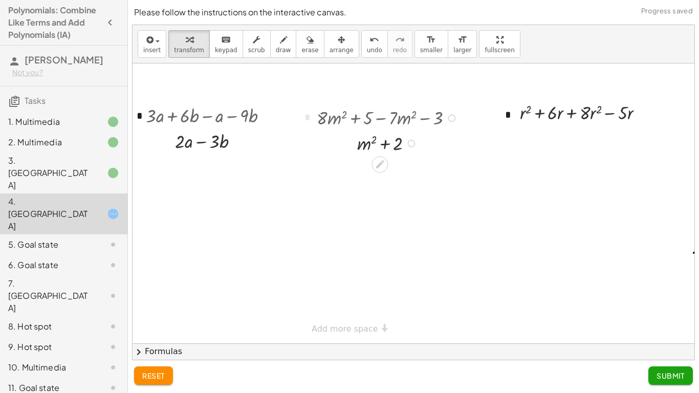
scroll to position [0, 178]
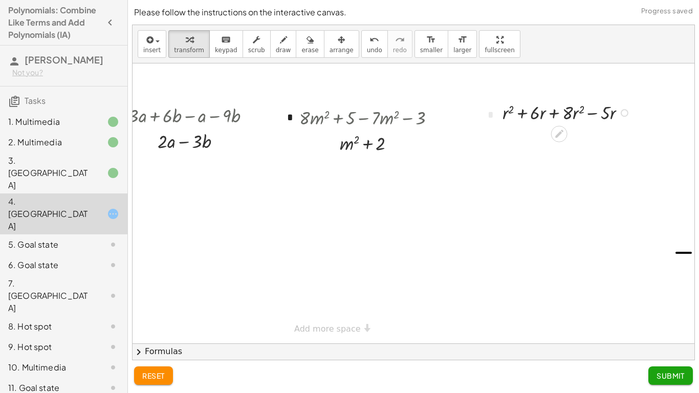
click at [540, 118] on div at bounding box center [567, 112] width 141 height 26
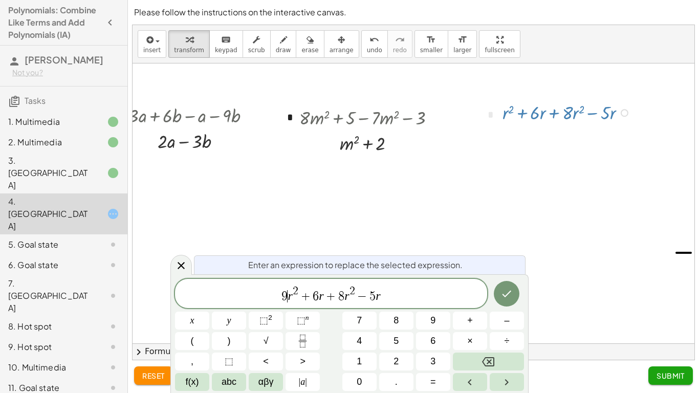
click at [355, 292] on span "−" at bounding box center [362, 296] width 15 height 12
click at [332, 296] on span "6" at bounding box center [331, 296] width 6 height 12
click at [368, 297] on span "9 r 2 + ​ r − 5 r" at bounding box center [331, 294] width 312 height 18
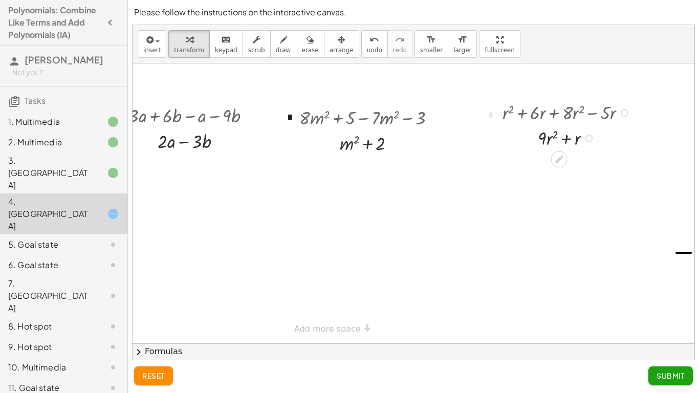
scroll to position [0, 0]
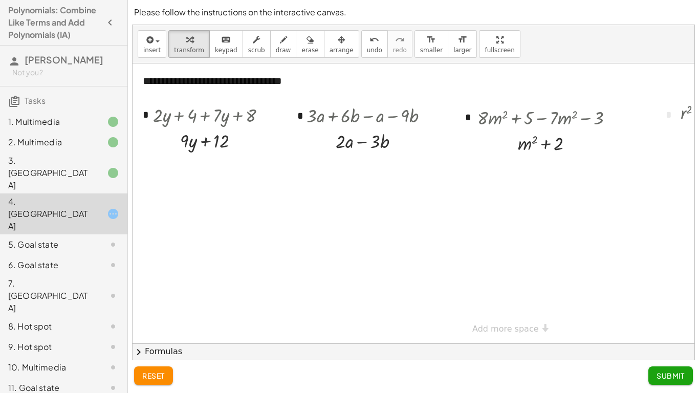
click at [656, 380] on span "Submit" at bounding box center [670, 375] width 28 height 9
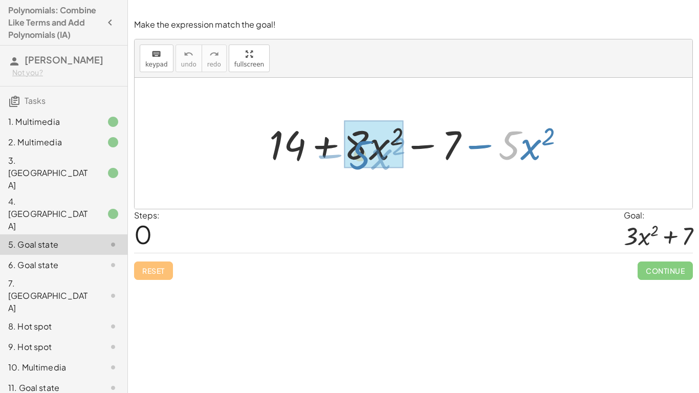
drag, startPoint x: 513, startPoint y: 155, endPoint x: 364, endPoint y: 165, distance: 149.7
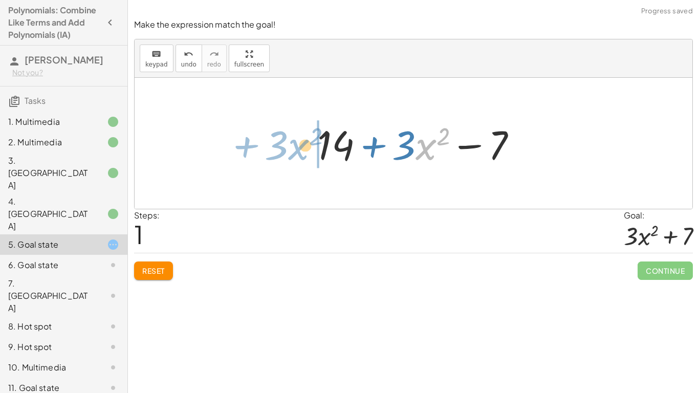
drag, startPoint x: 428, startPoint y: 153, endPoint x: 294, endPoint y: 156, distance: 134.6
click at [294, 156] on div "+ 14 + · 8 · x 2 − 7 − · 5 · x 2 · x 2 + · 3 + 14 + · x 2 − 7 · 3" at bounding box center [414, 143] width 558 height 131
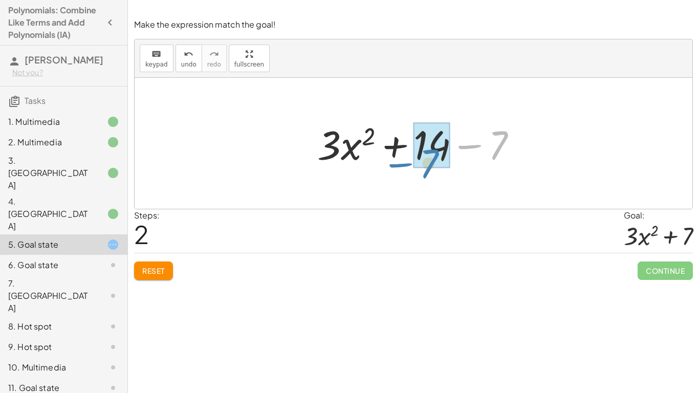
drag, startPoint x: 497, startPoint y: 149, endPoint x: 439, endPoint y: 169, distance: 61.3
click at [439, 169] on div at bounding box center [421, 143] width 218 height 53
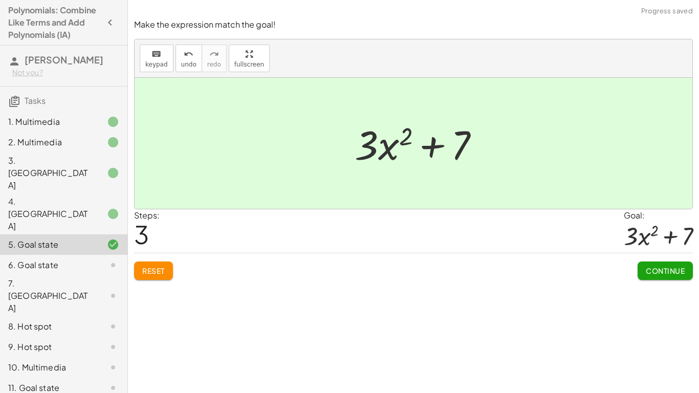
click at [669, 263] on button "Continue" at bounding box center [664, 270] width 55 height 18
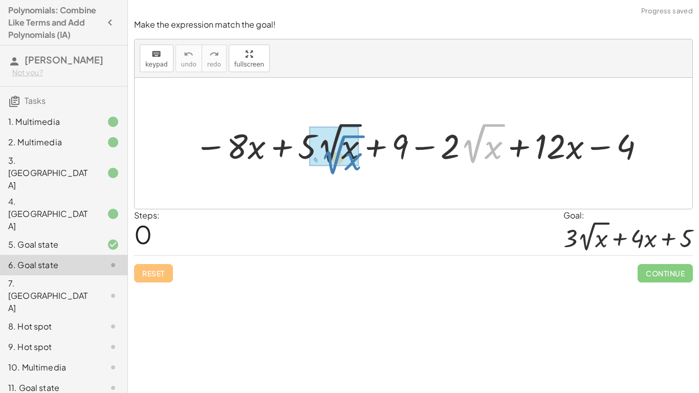
drag, startPoint x: 473, startPoint y: 150, endPoint x: 329, endPoint y: 161, distance: 144.7
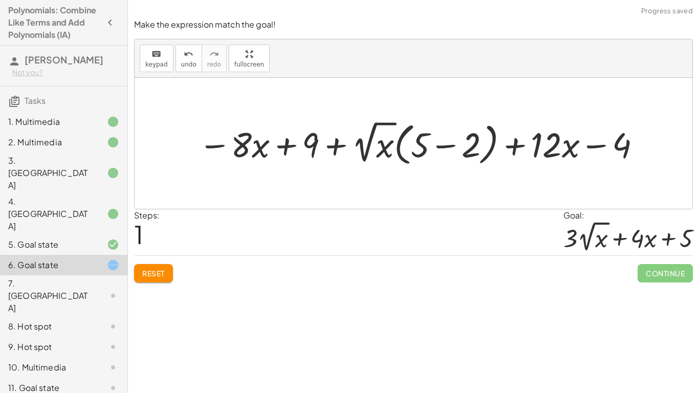
click at [148, 281] on button "Reset" at bounding box center [153, 273] width 39 height 18
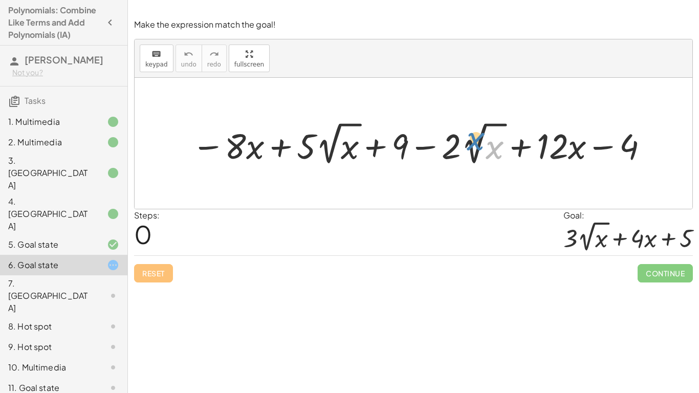
drag, startPoint x: 496, startPoint y: 148, endPoint x: 489, endPoint y: 141, distance: 10.5
click at [489, 141] on div at bounding box center [421, 143] width 469 height 49
drag, startPoint x: 472, startPoint y: 147, endPoint x: 461, endPoint y: 157, distance: 14.8
click at [461, 157] on div at bounding box center [421, 143] width 469 height 49
drag, startPoint x: 462, startPoint y: 145, endPoint x: 452, endPoint y: 156, distance: 15.2
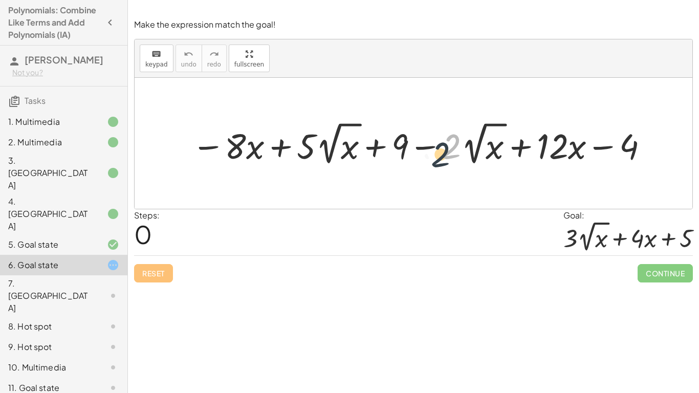
click at [452, 156] on div at bounding box center [421, 143] width 469 height 49
drag, startPoint x: 496, startPoint y: 152, endPoint x: 481, endPoint y: 146, distance: 16.5
click at [481, 146] on div at bounding box center [421, 143] width 469 height 49
drag, startPoint x: 454, startPoint y: 146, endPoint x: 444, endPoint y: 147, distance: 10.8
click at [444, 147] on div at bounding box center [421, 143] width 469 height 49
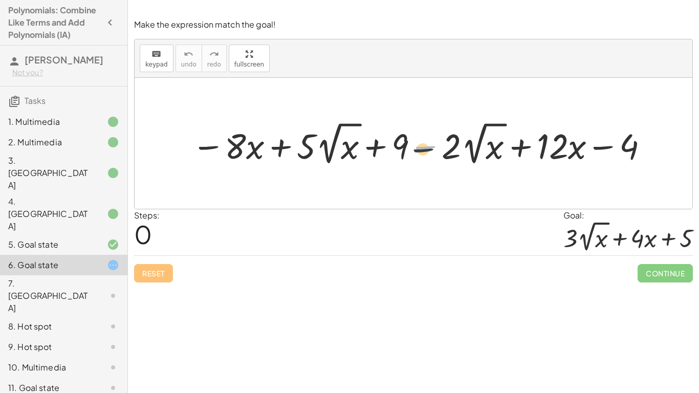
drag, startPoint x: 425, startPoint y: 150, endPoint x: 419, endPoint y: 158, distance: 9.9
click at [419, 158] on div at bounding box center [421, 143] width 469 height 49
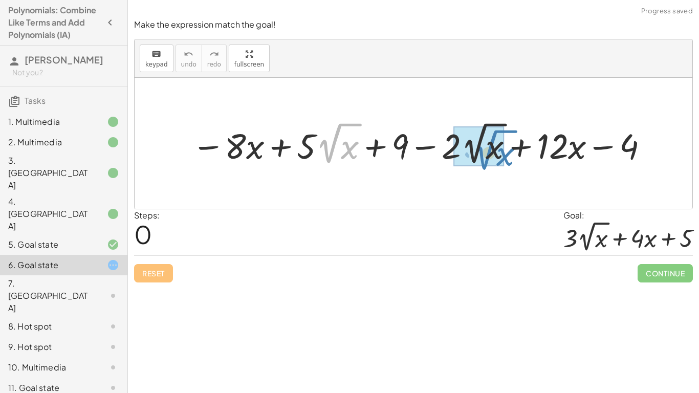
drag, startPoint x: 327, startPoint y: 147, endPoint x: 482, endPoint y: 154, distance: 155.7
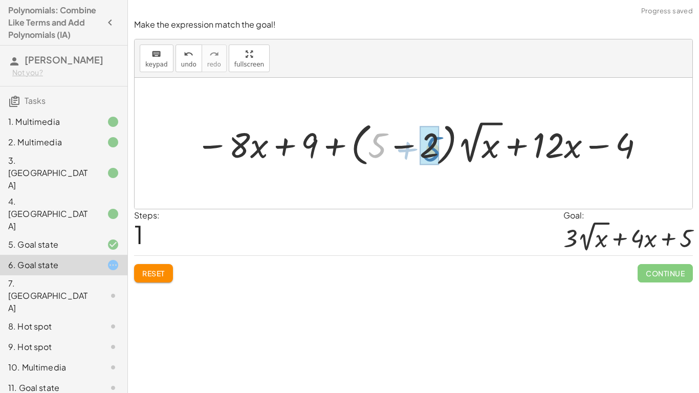
drag, startPoint x: 372, startPoint y: 148, endPoint x: 426, endPoint y: 151, distance: 53.3
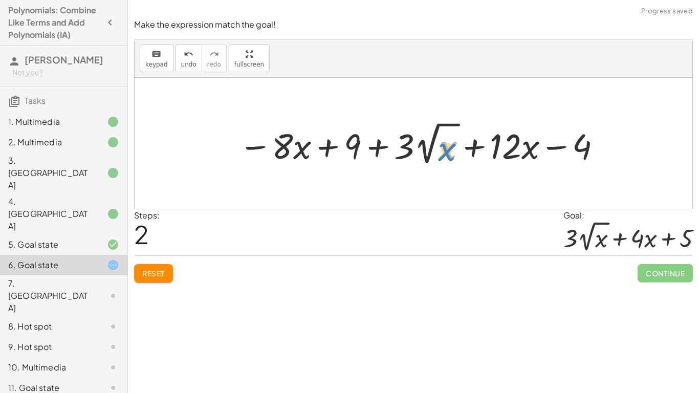
click at [441, 155] on div at bounding box center [421, 143] width 375 height 49
drag, startPoint x: 351, startPoint y: 150, endPoint x: 588, endPoint y: 158, distance: 237.5
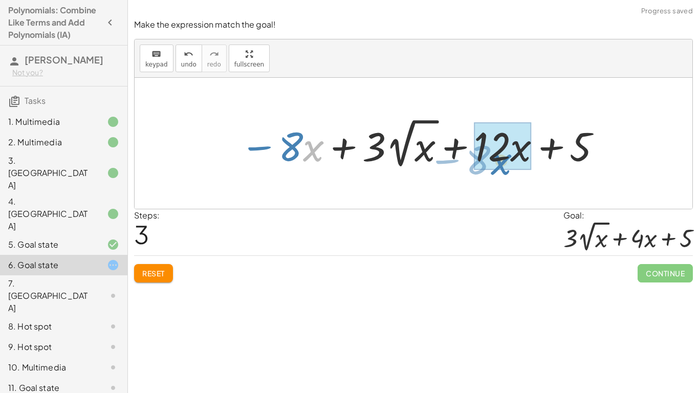
drag, startPoint x: 319, startPoint y: 145, endPoint x: 507, endPoint y: 158, distance: 188.7
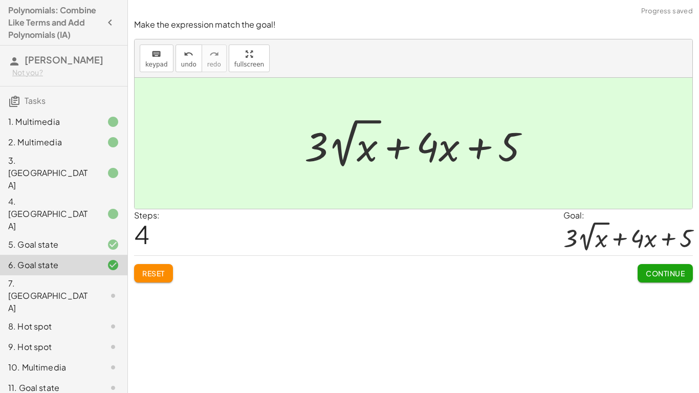
click at [664, 262] on div "Continue" at bounding box center [664, 269] width 55 height 27
click at [668, 270] on span "Continue" at bounding box center [665, 273] width 39 height 9
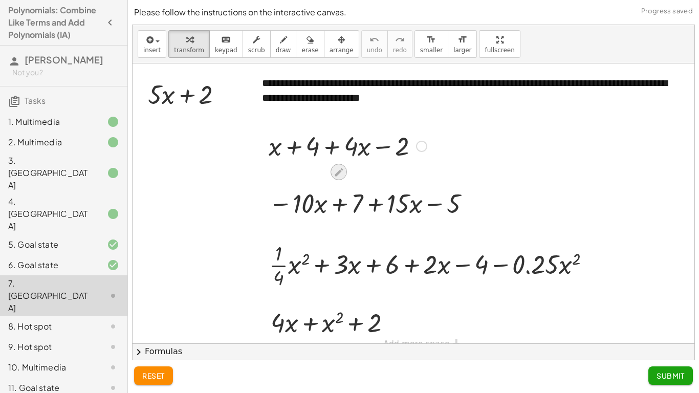
click at [339, 170] on icon at bounding box center [339, 172] width 8 height 8
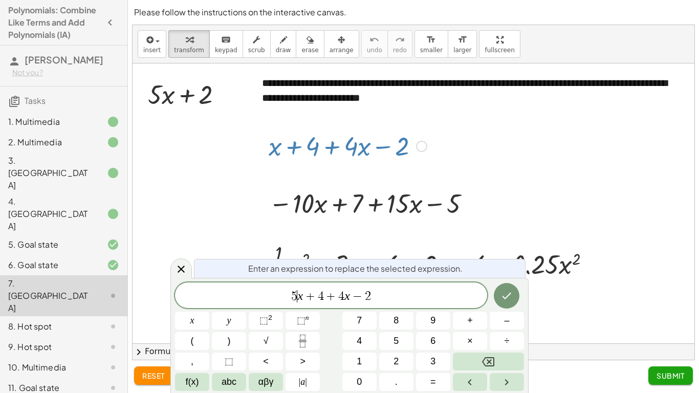
scroll to position [6, 0]
click at [350, 297] on span "−" at bounding box center [357, 296] width 15 height 12
click at [361, 296] on span "5 x + 2 ​ − 2" at bounding box center [331, 296] width 312 height 14
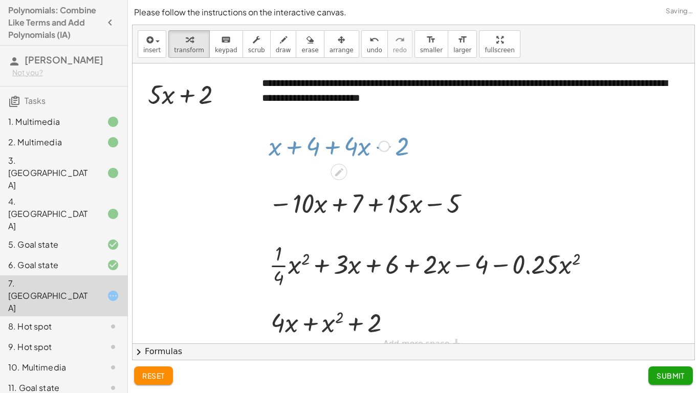
scroll to position [0, 0]
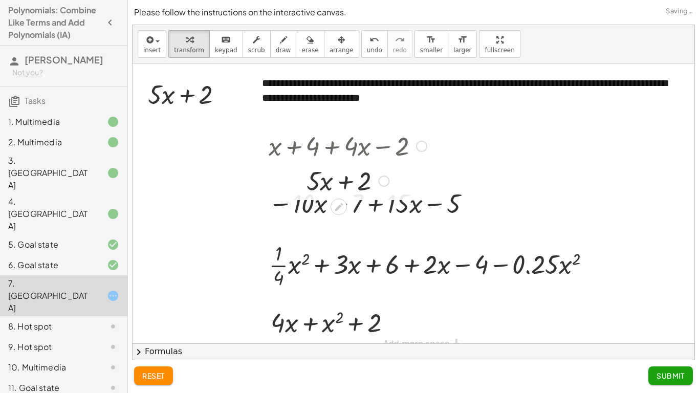
click at [347, 181] on div at bounding box center [347, 180] width 168 height 35
click at [360, 148] on div at bounding box center [347, 145] width 168 height 35
click at [341, 212] on div at bounding box center [338, 206] width 16 height 16
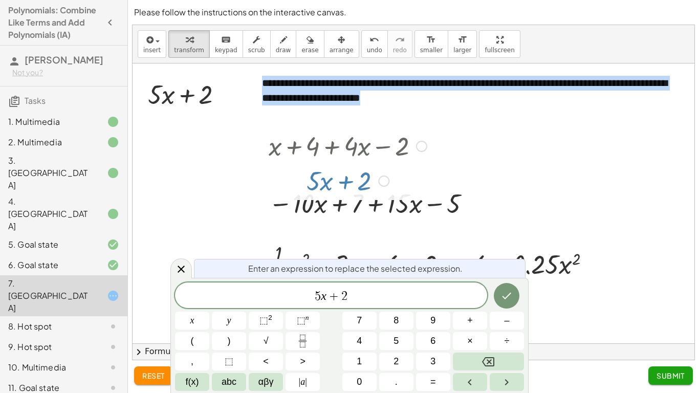
drag, startPoint x: 430, startPoint y: 147, endPoint x: 353, endPoint y: 115, distance: 83.2
click at [353, 115] on div "**********" at bounding box center [414, 210] width 562 height 295
click at [472, 190] on div at bounding box center [370, 202] width 215 height 35
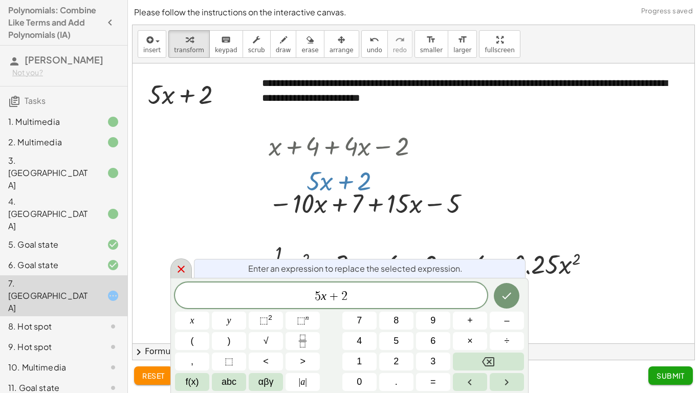
click at [179, 265] on icon at bounding box center [181, 269] width 12 height 12
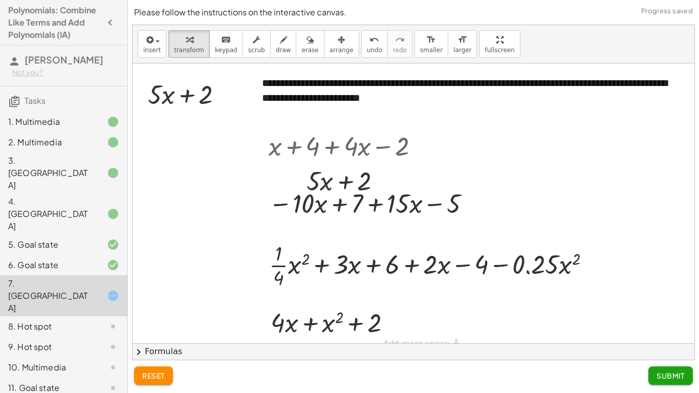
scroll to position [15, 0]
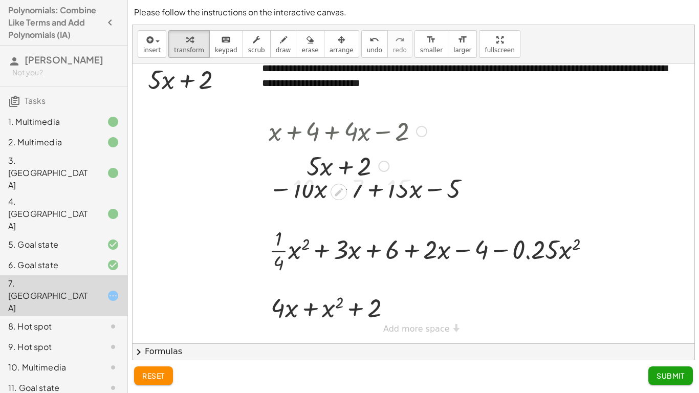
click at [384, 162] on div at bounding box center [383, 166] width 11 height 11
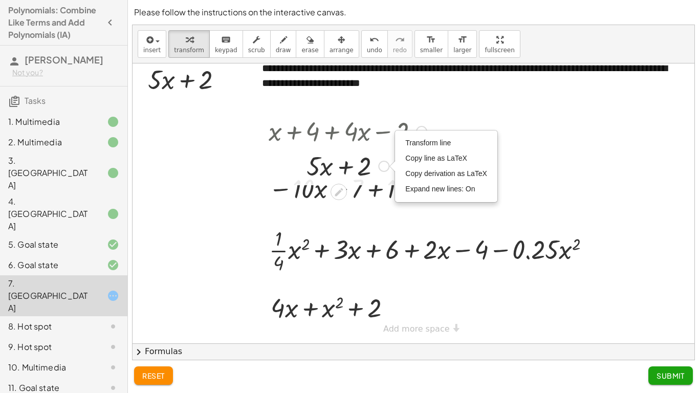
click at [334, 187] on icon at bounding box center [338, 192] width 11 height 11
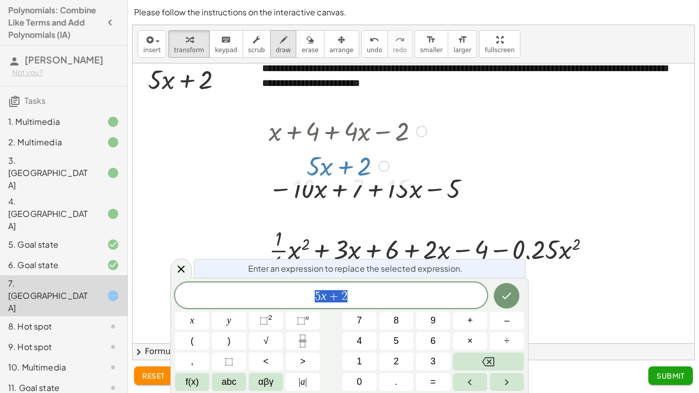
click at [277, 43] on div "button" at bounding box center [283, 39] width 15 height 12
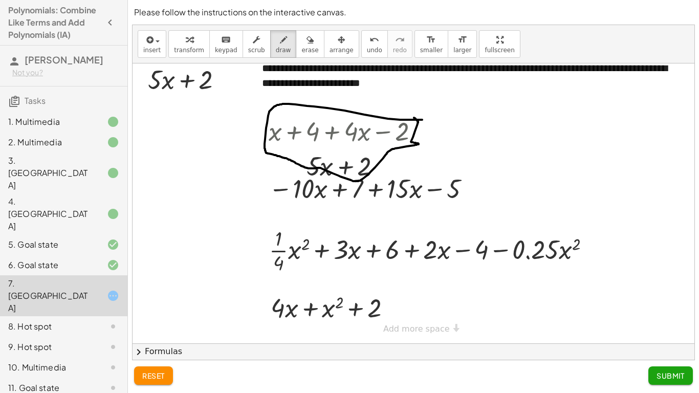
drag, startPoint x: 422, startPoint y: 120, endPoint x: 414, endPoint y: 118, distance: 8.4
click at [414, 118] on div at bounding box center [414, 196] width 562 height 295
click at [664, 372] on span "Submit" at bounding box center [670, 375] width 28 height 9
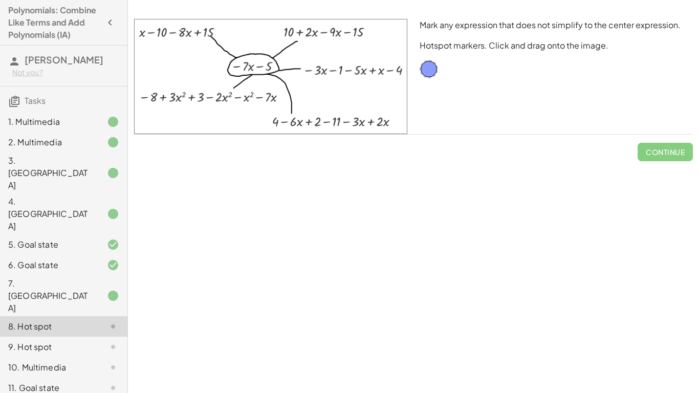
click at [82, 277] on div "7. Canvas" at bounding box center [49, 295] width 82 height 37
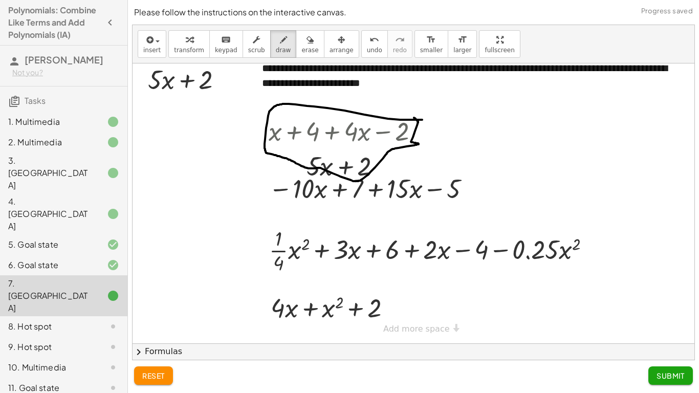
click at [311, 192] on div at bounding box center [414, 196] width 562 height 295
click at [388, 193] on div at bounding box center [414, 196] width 562 height 295
click at [215, 47] on span "keypad" at bounding box center [226, 50] width 23 height 7
click at [358, 194] on div at bounding box center [345, 189] width 36 height 29
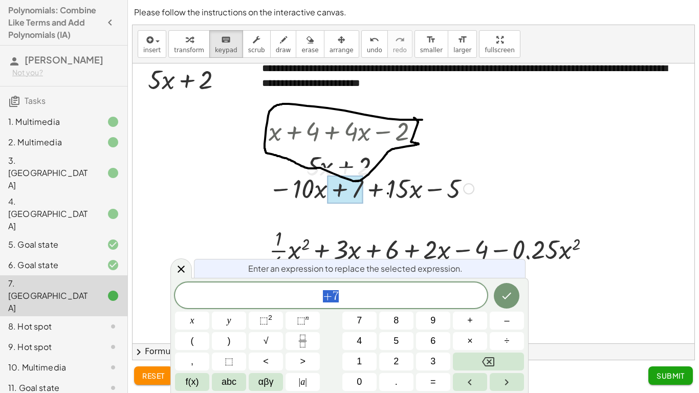
click at [464, 191] on div at bounding box center [468, 188] width 11 height 11
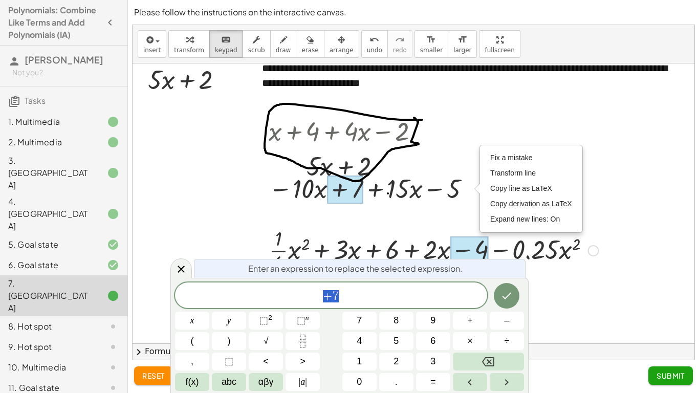
click at [452, 239] on div at bounding box center [469, 250] width 38 height 29
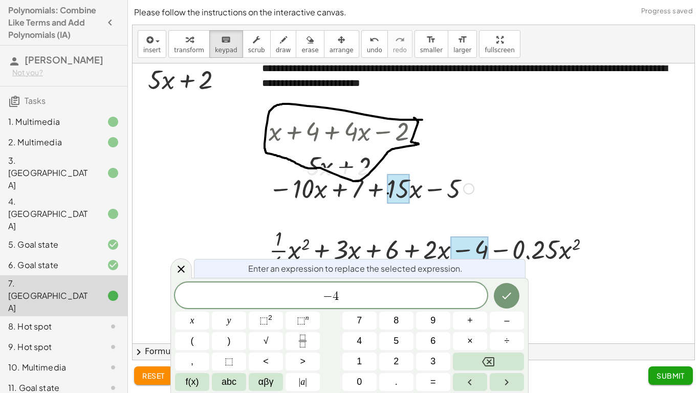
click at [395, 203] on div at bounding box center [398, 189] width 23 height 30
click at [336, 43] on div "button" at bounding box center [341, 39] width 24 height 12
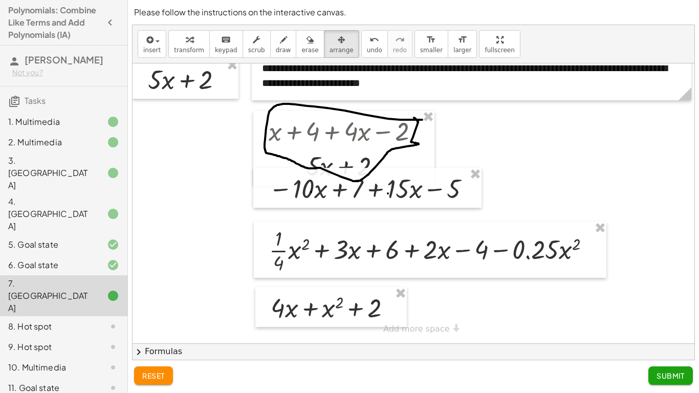
click at [91, 320] on div at bounding box center [105, 326] width 29 height 12
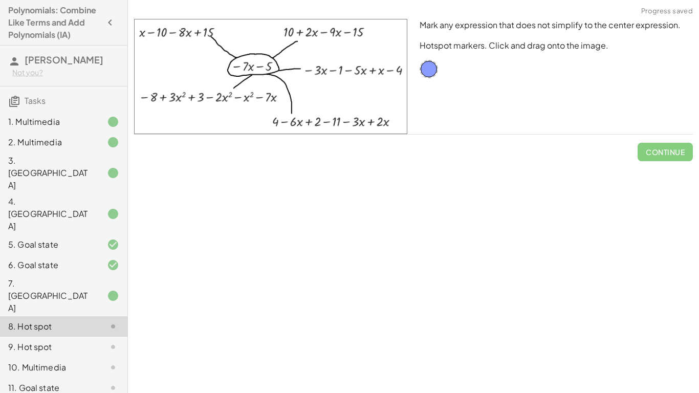
click at [91, 341] on div at bounding box center [105, 347] width 29 height 12
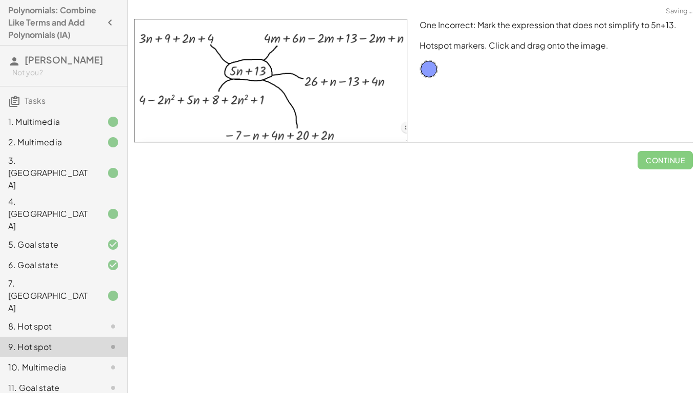
click at [80, 382] on div "11. Goal state" at bounding box center [49, 388] width 82 height 12
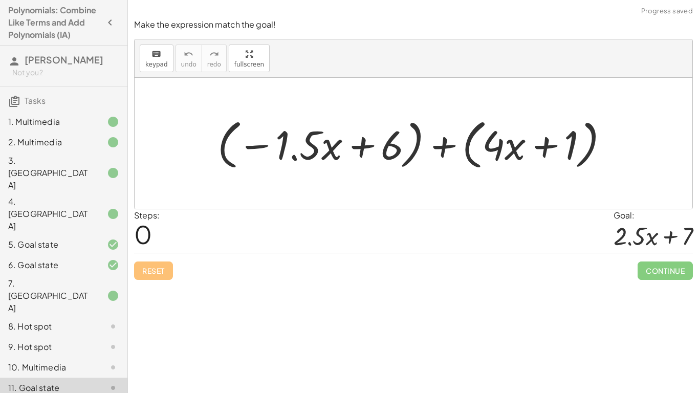
click at [75, 277] on div "7. Canvas" at bounding box center [49, 295] width 82 height 37
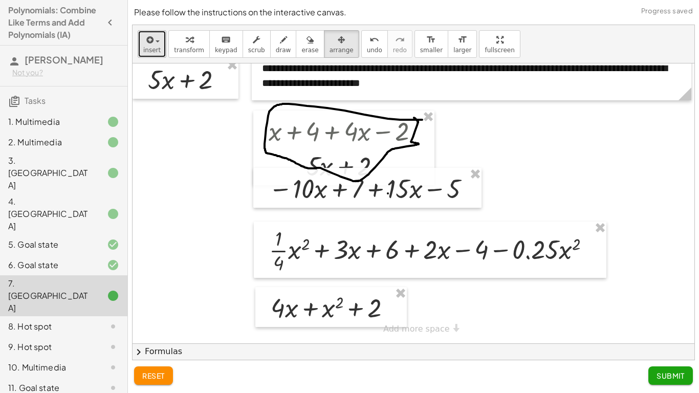
click at [151, 47] on span "insert" at bounding box center [151, 50] width 17 height 7
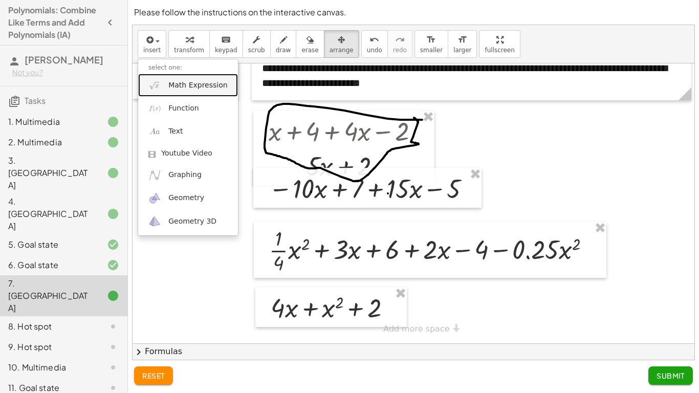
click at [207, 84] on span "Math Expression" at bounding box center [197, 85] width 59 height 10
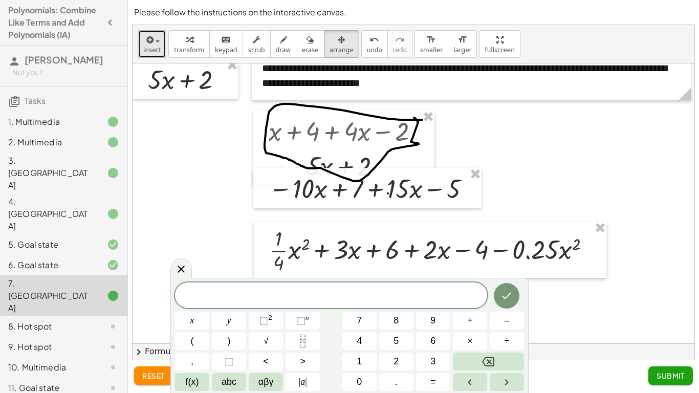
click at [159, 33] on button "insert" at bounding box center [152, 44] width 29 height 28
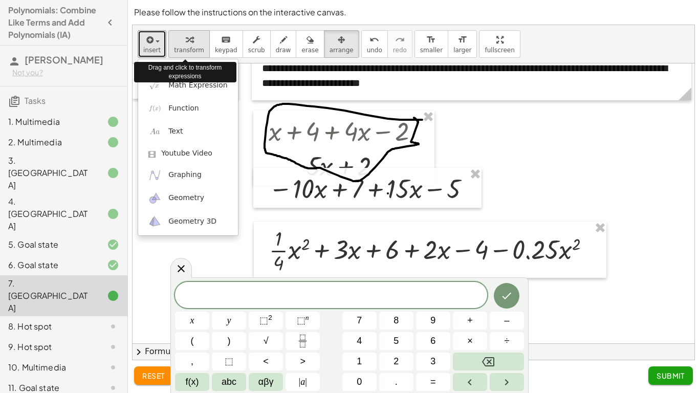
click at [178, 47] on span "transform" at bounding box center [189, 50] width 30 height 7
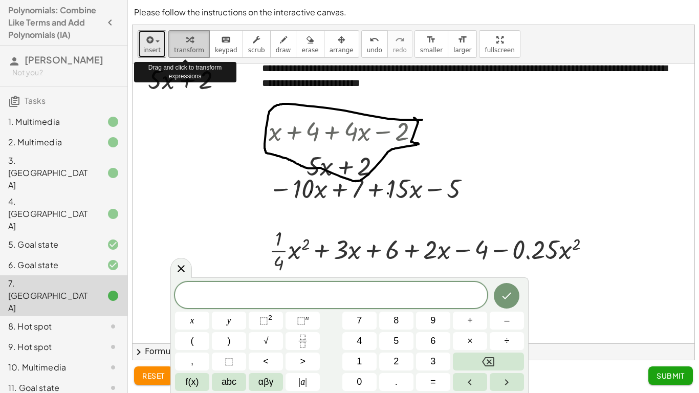
click at [178, 47] on span "transform" at bounding box center [189, 50] width 30 height 7
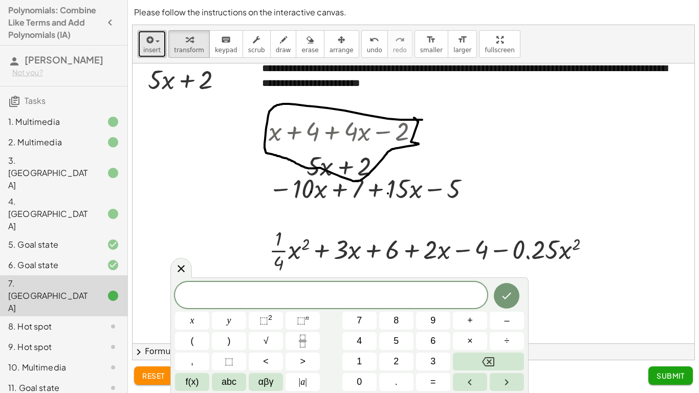
click at [376, 215] on div at bounding box center [414, 196] width 562 height 295
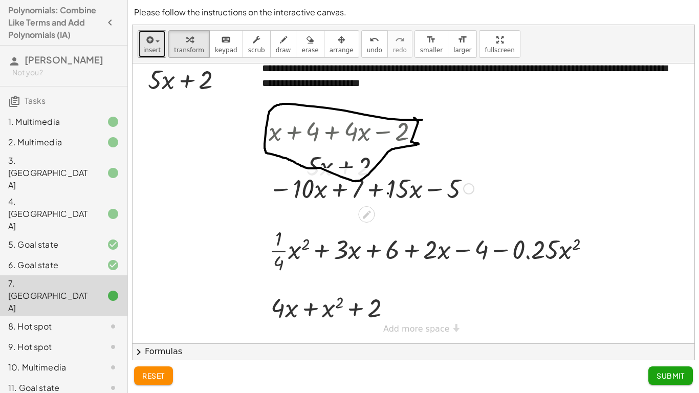
click at [365, 201] on div at bounding box center [370, 187] width 215 height 35
click at [365, 217] on icon at bounding box center [367, 214] width 8 height 8
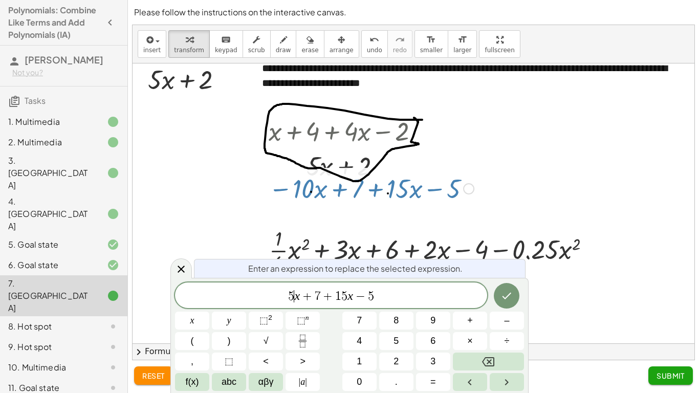
scroll to position [10, 0]
click at [351, 296] on var "x" at bounding box center [350, 295] width 6 height 13
click at [354, 294] on span "5" at bounding box center [354, 296] width 6 height 12
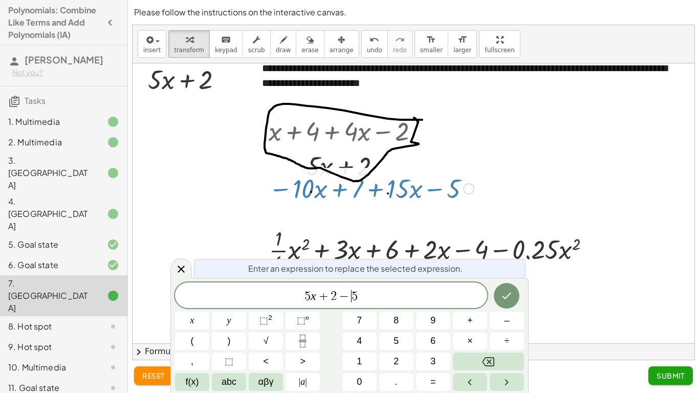
click at [354, 294] on span "5" at bounding box center [354, 296] width 6 height 12
click at [362, 299] on span "5 x + 2 − ​ 5" at bounding box center [331, 296] width 312 height 14
click at [500, 302] on button "Done" at bounding box center [507, 296] width 26 height 26
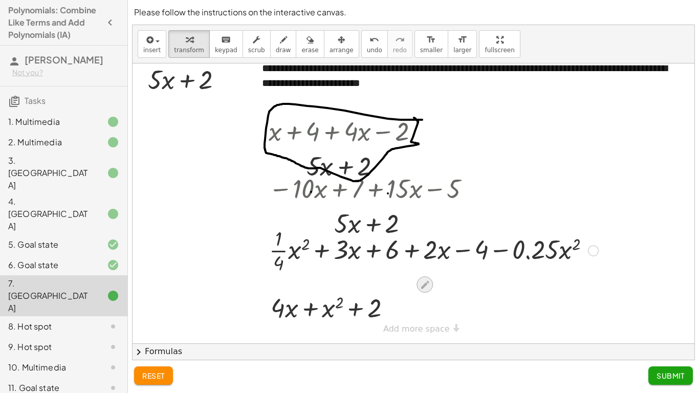
click at [423, 282] on icon at bounding box center [425, 284] width 11 height 11
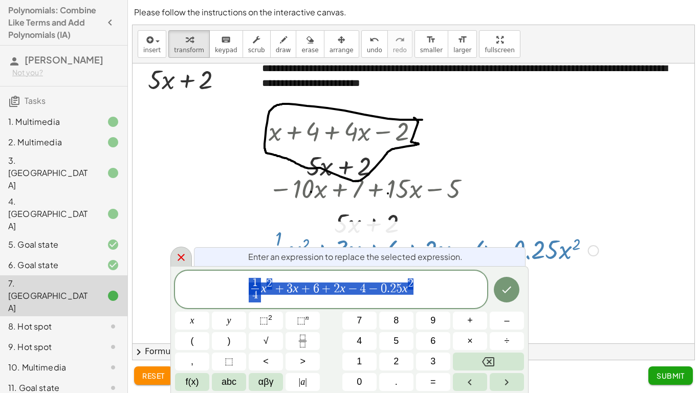
click at [177, 256] on icon at bounding box center [181, 257] width 12 height 12
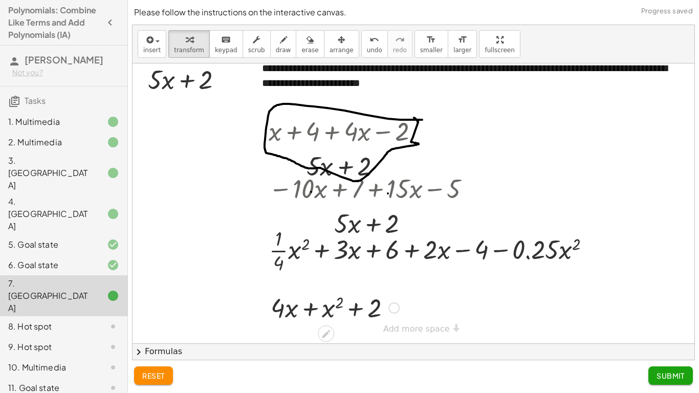
click at [400, 325] on div "**********" at bounding box center [414, 196] width 562 height 295
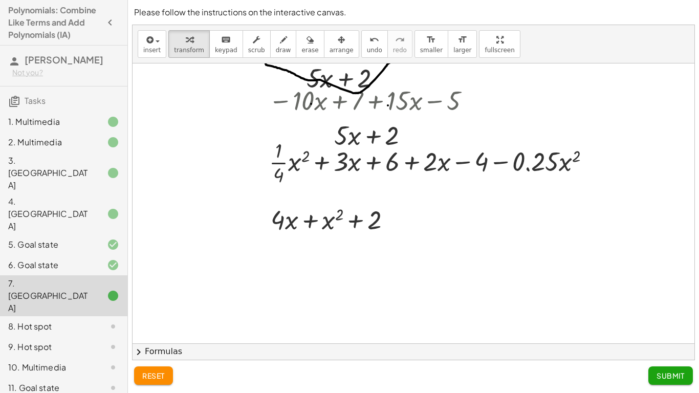
scroll to position [109, 0]
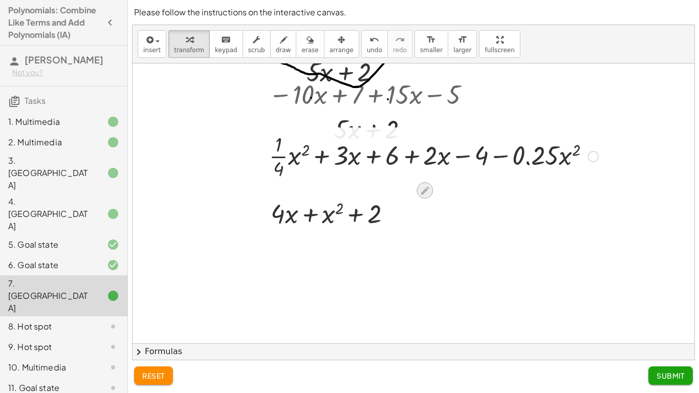
click at [426, 186] on icon at bounding box center [425, 190] width 11 height 11
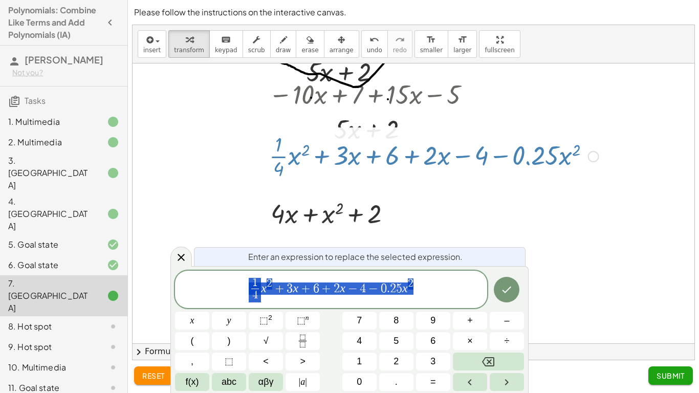
scroll to position [2, 0]
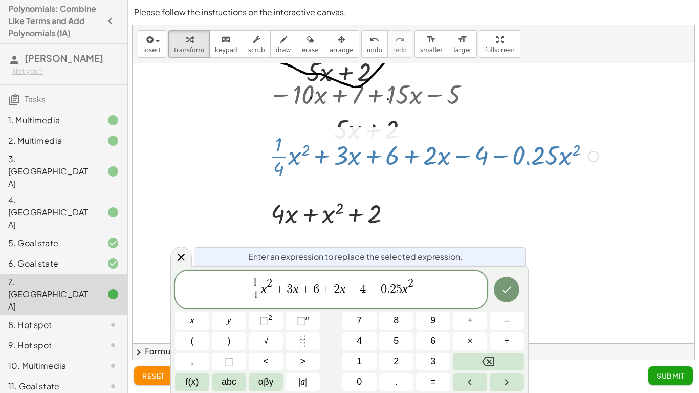
click at [269, 293] on span "1 4 ​ x 2 ​ + 3 x + 6 + 2 x − 4 − 0 . 2 5 x 2" at bounding box center [331, 290] width 312 height 27
click at [256, 284] on span "1" at bounding box center [255, 283] width 8 height 11
click at [256, 297] on span "4" at bounding box center [255, 296] width 8 height 14
drag, startPoint x: 416, startPoint y: 283, endPoint x: 381, endPoint y: 289, distance: 35.2
click at [381, 289] on span "1 2 ​ x 2 + 3 x + 6 + 2 x − 4 − 0 . 2 5 x 2" at bounding box center [331, 290] width 312 height 27
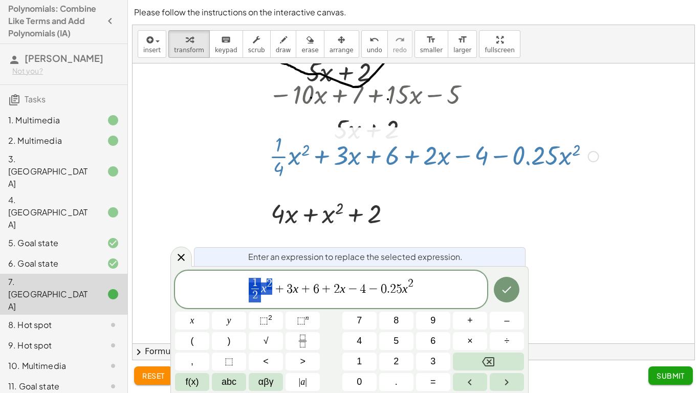
drag, startPoint x: 273, startPoint y: 283, endPoint x: 250, endPoint y: 285, distance: 23.6
click at [250, 285] on span "1 2 ​ x 2 + 3 x + 6 + 2 x − 4 − 0 . 2 5 x 2" at bounding box center [331, 290] width 312 height 27
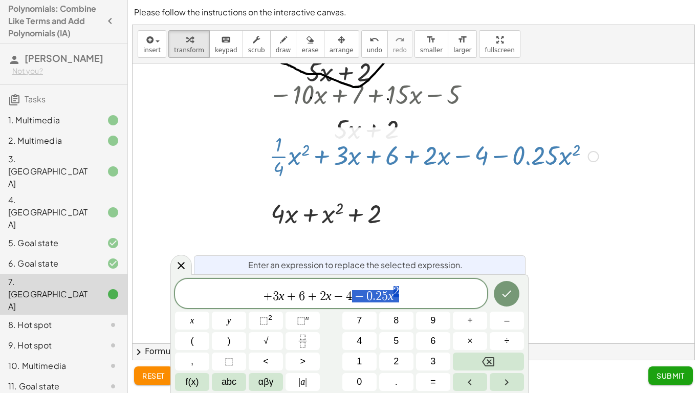
drag, startPoint x: 405, startPoint y: 297, endPoint x: 355, endPoint y: 295, distance: 49.7
click at [355, 295] on span "+ 3 x + 6 + 2 x − 4 − 0 . 2 5 x 2" at bounding box center [331, 294] width 312 height 18
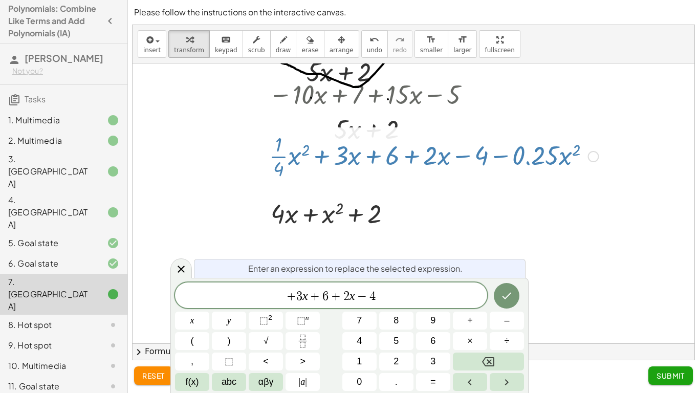
click at [294, 294] on span "+" at bounding box center [291, 296] width 10 height 12
click at [294, 296] on span "3" at bounding box center [294, 296] width 6 height 12
click at [296, 297] on span "3" at bounding box center [294, 296] width 6 height 12
click at [350, 294] on span "−" at bounding box center [357, 296] width 15 height 12
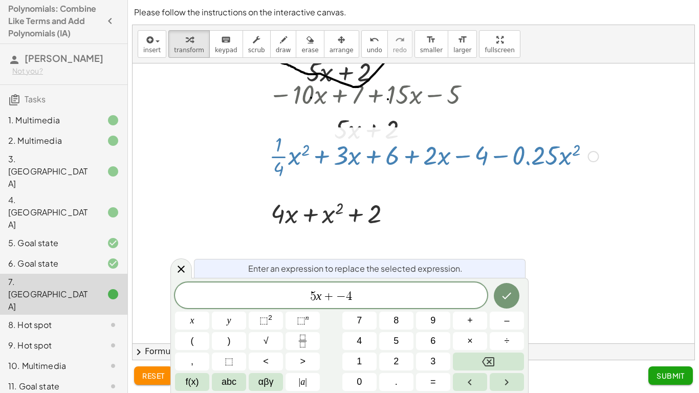
scroll to position [11, 0]
click at [362, 297] on span "5 x + 2 ​ − 4" at bounding box center [331, 296] width 312 height 14
click at [499, 288] on button "Done" at bounding box center [507, 296] width 26 height 26
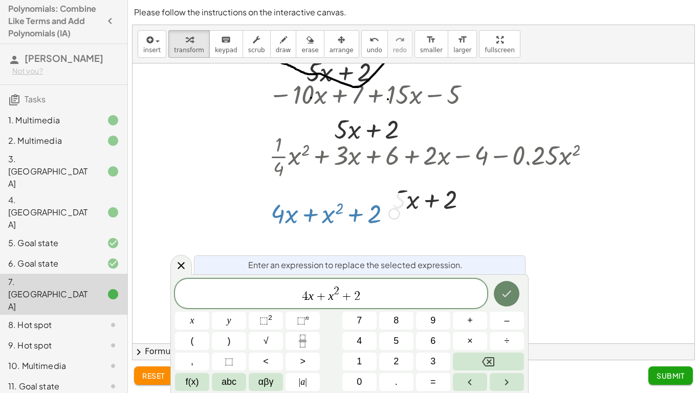
click at [497, 296] on button "Done" at bounding box center [507, 294] width 26 height 26
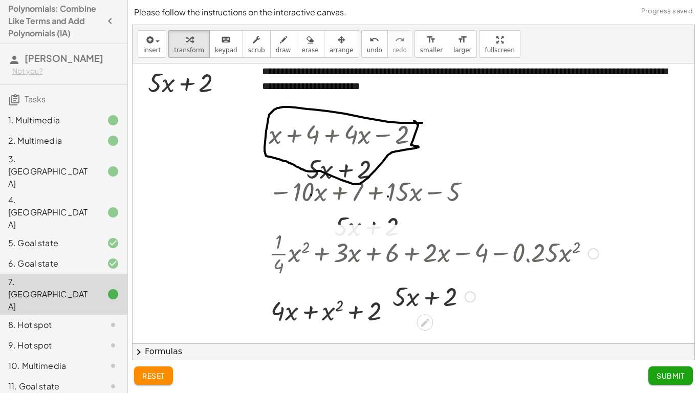
scroll to position [0, 0]
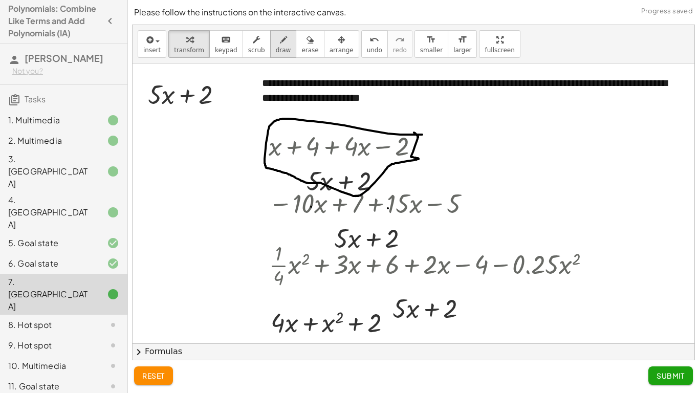
click at [276, 48] on span "draw" at bounding box center [283, 50] width 15 height 7
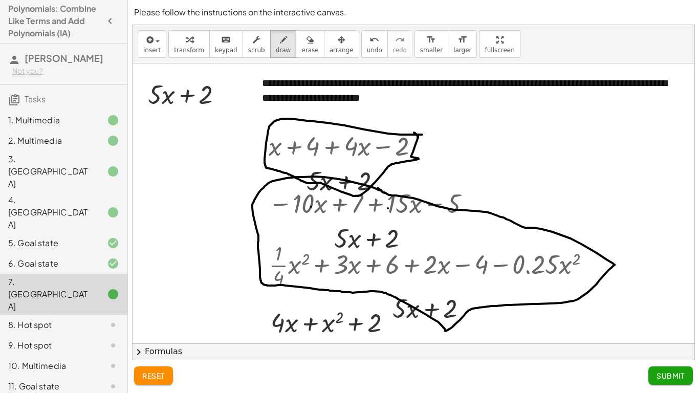
click at [378, 188] on div at bounding box center [414, 343] width 562 height 560
drag, startPoint x: 506, startPoint y: 107, endPoint x: 510, endPoint y: 170, distance: 62.5
click at [510, 170] on div at bounding box center [414, 343] width 562 height 560
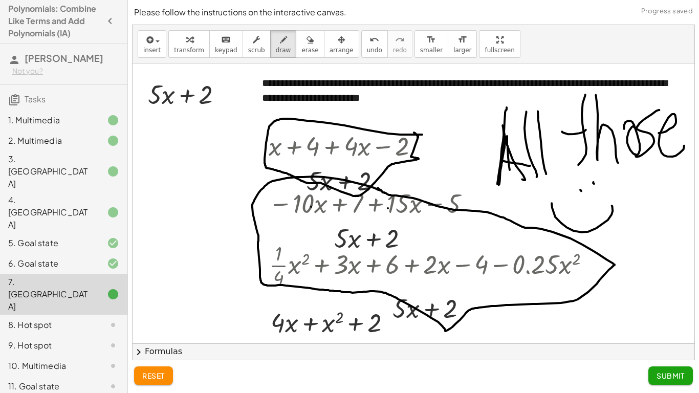
click at [666, 374] on span "Submit" at bounding box center [670, 375] width 28 height 9
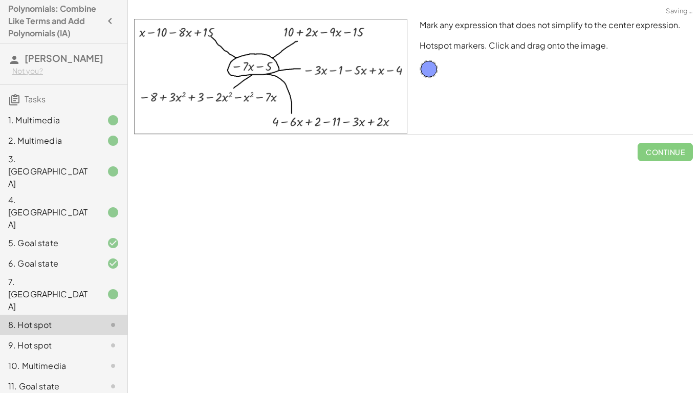
click at [689, 139] on span "Continue" at bounding box center [664, 148] width 55 height 27
click at [435, 68] on div at bounding box center [429, 69] width 18 height 18
click at [437, 76] on div "Mark any expression that does not simplify to the center expression. Hotspot ma…" at bounding box center [555, 76] width 285 height 127
click at [429, 72] on div at bounding box center [429, 69] width 18 height 18
click at [436, 70] on div at bounding box center [429, 69] width 18 height 18
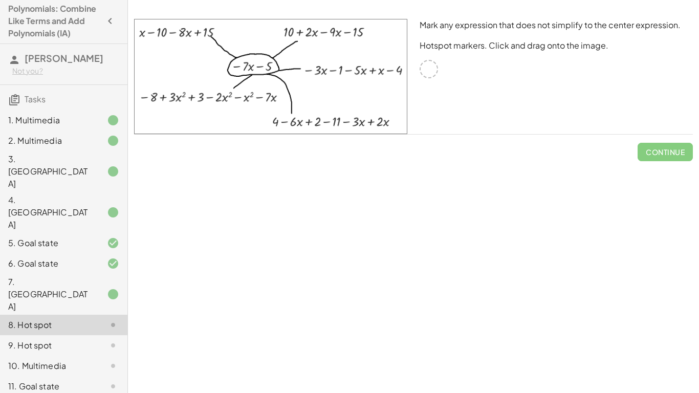
click at [427, 69] on div at bounding box center [429, 69] width 18 height 18
click at [425, 71] on div at bounding box center [429, 69] width 18 height 18
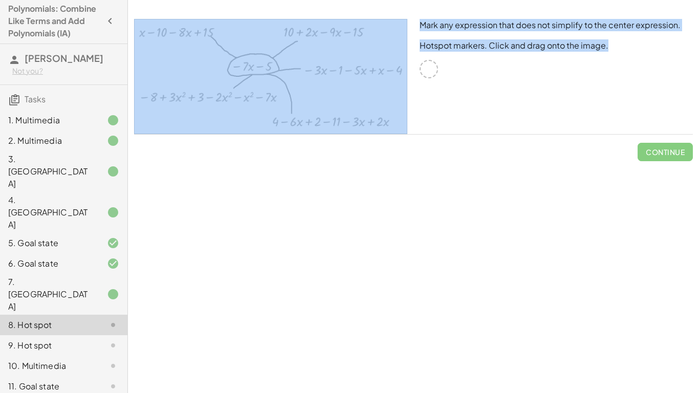
drag, startPoint x: 426, startPoint y: 68, endPoint x: 392, endPoint y: 69, distance: 33.8
click at [392, 69] on div "Mark any expression that does not simplify to the center expression. Hotspot ma…" at bounding box center [413, 76] width 571 height 127
click at [424, 71] on div at bounding box center [429, 69] width 18 height 18
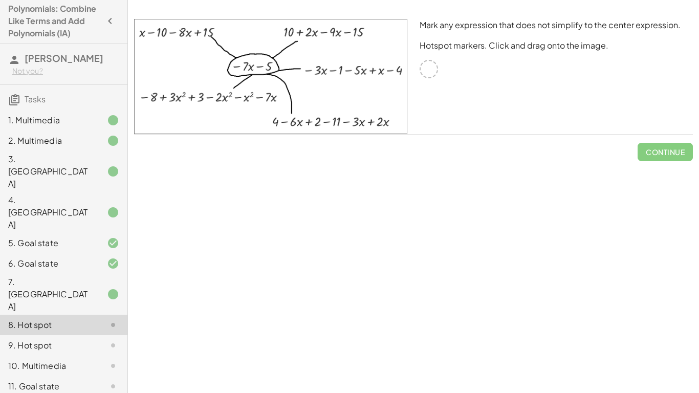
drag, startPoint x: 227, startPoint y: 65, endPoint x: 291, endPoint y: 89, distance: 67.7
click at [291, 89] on img at bounding box center [270, 76] width 273 height 115
click at [440, 73] on div "Mark any expression that does not simplify to the center expression. Hotspot ma…" at bounding box center [555, 76] width 285 height 127
click at [423, 63] on div at bounding box center [429, 69] width 18 height 18
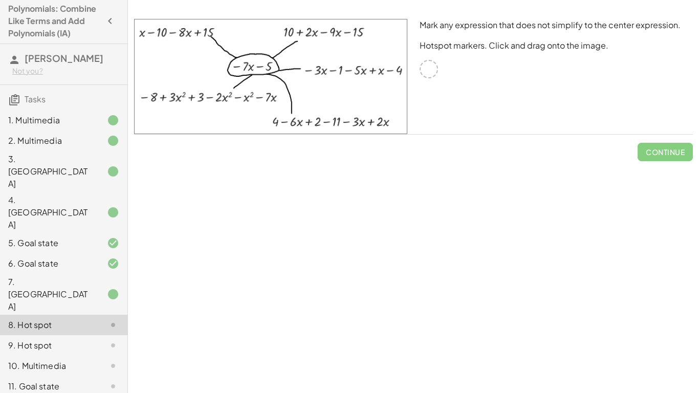
click at [426, 64] on div at bounding box center [429, 69] width 18 height 18
click at [296, 32] on img at bounding box center [270, 76] width 273 height 115
drag, startPoint x: 300, startPoint y: 35, endPoint x: 244, endPoint y: 62, distance: 62.5
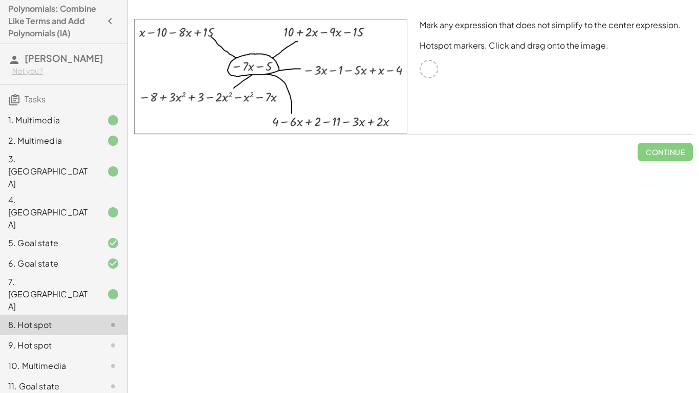
click at [244, 62] on img at bounding box center [270, 76] width 273 height 115
click at [167, 33] on img at bounding box center [270, 76] width 273 height 115
click at [202, 102] on img at bounding box center [270, 76] width 273 height 115
drag, startPoint x: 347, startPoint y: 117, endPoint x: 347, endPoint y: 125, distance: 7.7
click at [347, 125] on img at bounding box center [270, 76] width 273 height 115
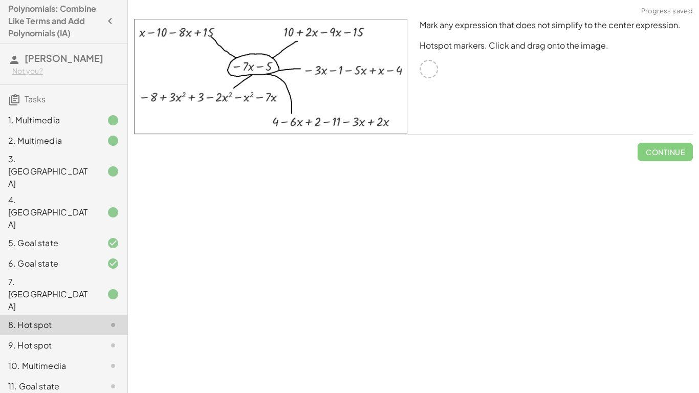
drag, startPoint x: 347, startPoint y: 125, endPoint x: 302, endPoint y: 124, distance: 44.5
click at [302, 124] on img at bounding box center [270, 76] width 273 height 115
drag, startPoint x: 343, startPoint y: 118, endPoint x: 277, endPoint y: 120, distance: 66.0
click at [277, 120] on img at bounding box center [270, 76] width 273 height 115
drag, startPoint x: 264, startPoint y: 100, endPoint x: 304, endPoint y: 125, distance: 46.7
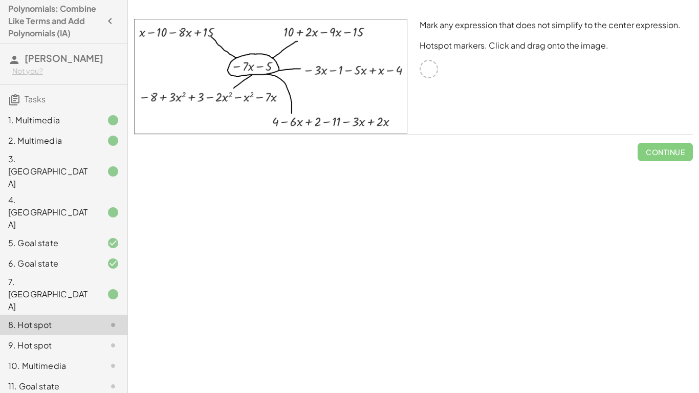
click at [304, 125] on img at bounding box center [270, 76] width 273 height 115
drag, startPoint x: 206, startPoint y: 52, endPoint x: 286, endPoint y: 88, distance: 87.9
click at [286, 88] on img at bounding box center [270, 76] width 273 height 115
drag, startPoint x: 286, startPoint y: 88, endPoint x: 230, endPoint y: 101, distance: 57.7
click at [230, 101] on img at bounding box center [270, 76] width 273 height 115
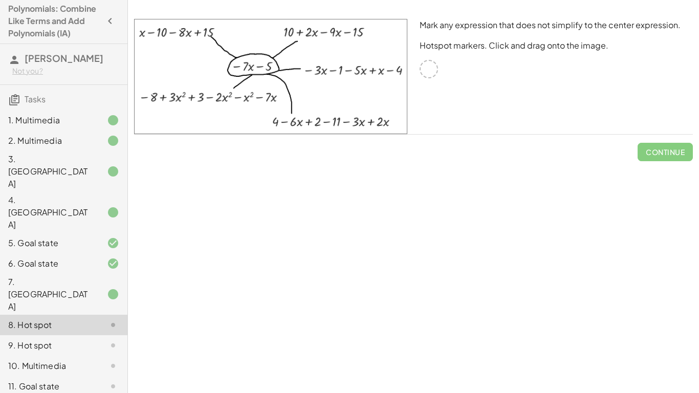
drag, startPoint x: 273, startPoint y: 107, endPoint x: 207, endPoint y: 98, distance: 66.7
click at [207, 98] on img at bounding box center [270, 76] width 273 height 115
drag, startPoint x: 230, startPoint y: 97, endPoint x: 75, endPoint y: 77, distance: 156.9
click at [75, 77] on main "**********" at bounding box center [349, 196] width 699 height 393
click at [432, 70] on div at bounding box center [429, 69] width 18 height 18
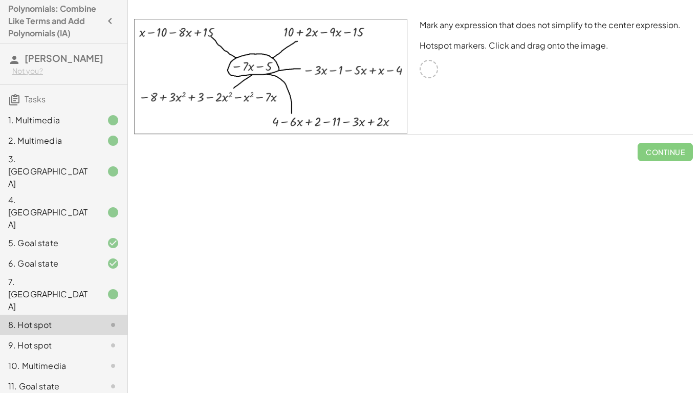
click at [432, 70] on div at bounding box center [429, 69] width 18 height 18
click at [79, 376] on div "9. Hot spot" at bounding box center [63, 386] width 127 height 20
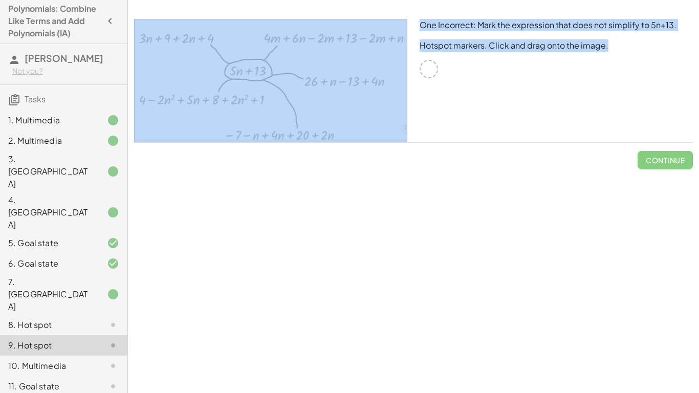
drag, startPoint x: 428, startPoint y: 65, endPoint x: 381, endPoint y: 61, distance: 47.2
click at [381, 61] on div "One Incorrect: Mark the expression that does not simplify to 5n+13. Hotspot mar…" at bounding box center [413, 81] width 571 height 136
drag, startPoint x: 405, startPoint y: 126, endPoint x: 372, endPoint y: 120, distance: 33.3
click at [372, 120] on img at bounding box center [270, 80] width 273 height 123
click at [432, 73] on div at bounding box center [429, 69] width 18 height 18
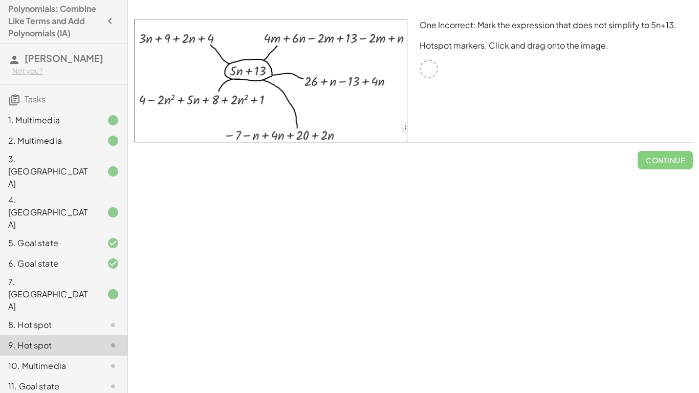
click at [433, 74] on div at bounding box center [429, 69] width 18 height 18
click at [450, 82] on div "One Incorrect: Mark the expression that does not simplify to 5n+13. Hotspot mar…" at bounding box center [555, 81] width 285 height 136
click at [97, 319] on div at bounding box center [105, 325] width 29 height 12
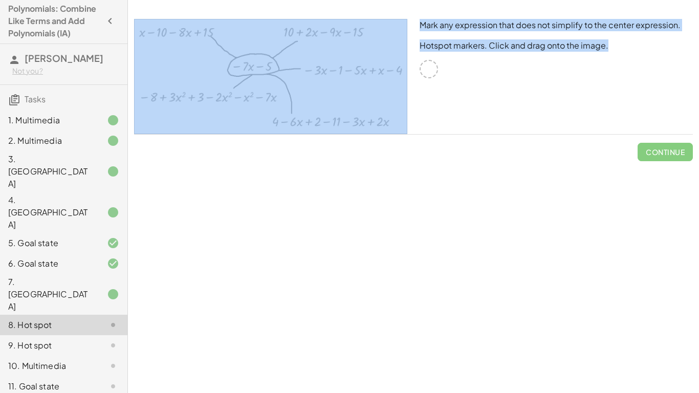
drag, startPoint x: 440, startPoint y: 71, endPoint x: 380, endPoint y: 71, distance: 60.9
click at [380, 71] on div "Mark any expression that does not simplify to the center expression. Hotspot ma…" at bounding box center [413, 76] width 571 height 127
click at [423, 71] on div at bounding box center [429, 69] width 18 height 18
drag, startPoint x: 425, startPoint y: 71, endPoint x: 368, endPoint y: 86, distance: 58.7
click at [368, 86] on div "Mark any expression that does not simplify to the center expression. Hotspot ma…" at bounding box center [413, 76] width 571 height 127
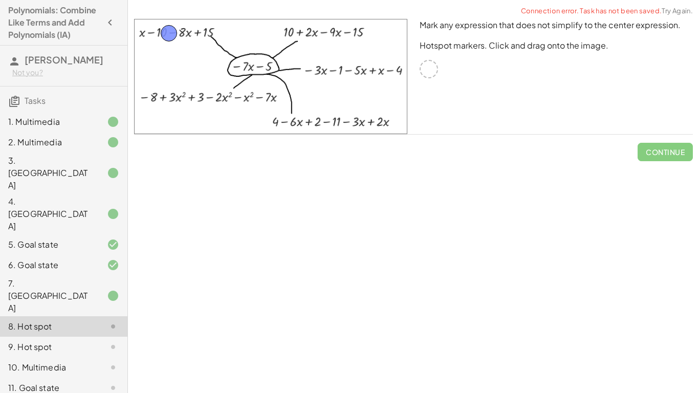
drag, startPoint x: 424, startPoint y: 67, endPoint x: 165, endPoint y: 31, distance: 261.8
click at [667, 151] on span "Check" at bounding box center [671, 151] width 27 height 9
click at [674, 152] on span "Continue" at bounding box center [665, 151] width 39 height 9
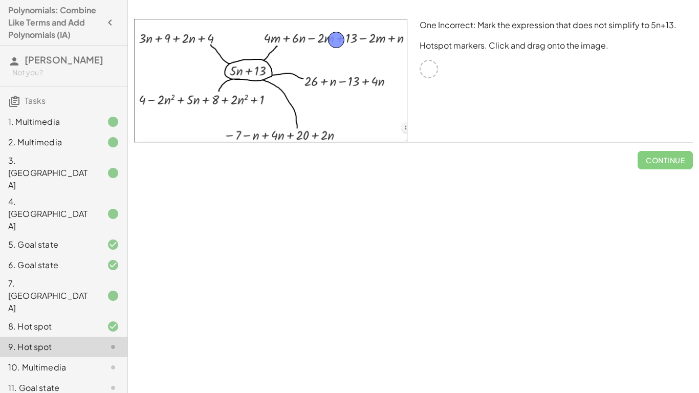
drag, startPoint x: 426, startPoint y: 67, endPoint x: 334, endPoint y: 38, distance: 97.1
click at [669, 160] on span "Check" at bounding box center [671, 160] width 27 height 9
click at [669, 160] on span "Continue" at bounding box center [665, 160] width 39 height 9
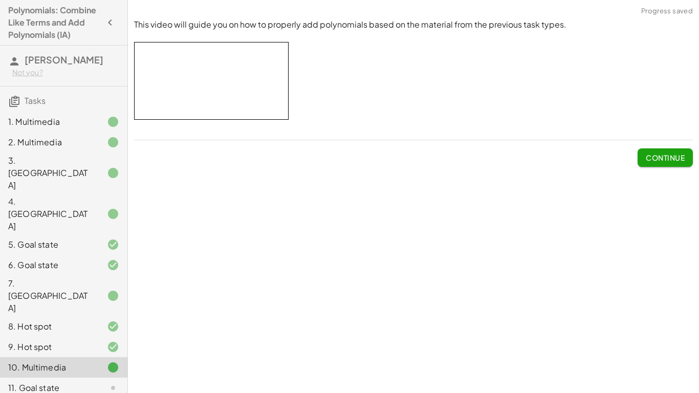
click at [661, 149] on button "Continue" at bounding box center [664, 157] width 55 height 18
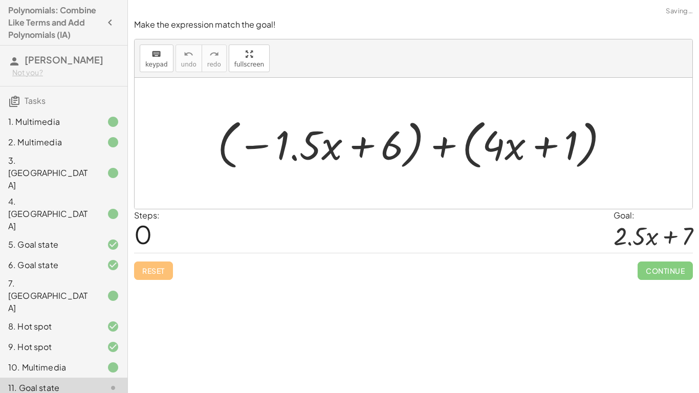
scroll to position [2, 0]
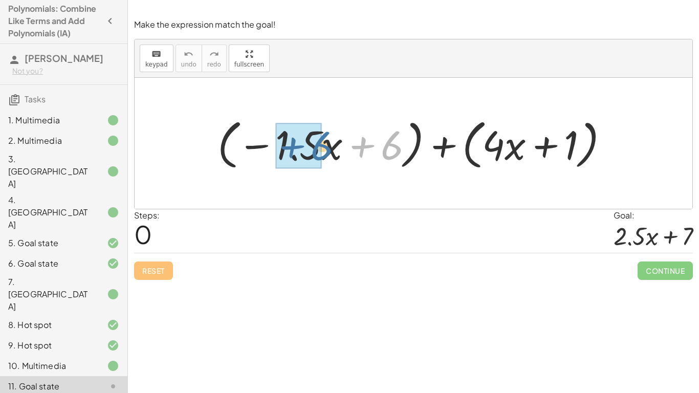
drag, startPoint x: 381, startPoint y: 151, endPoint x: 306, endPoint y: 155, distance: 74.3
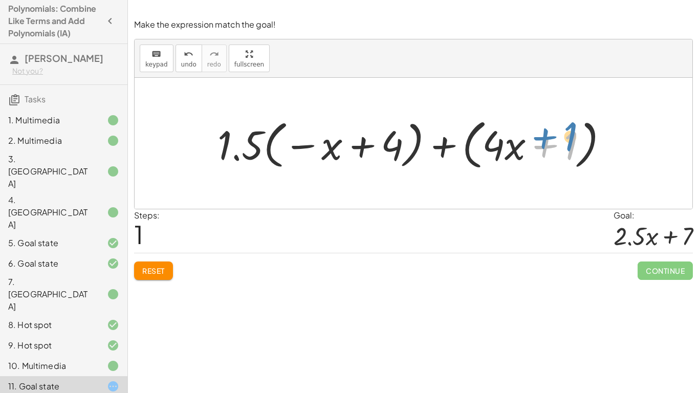
drag, startPoint x: 559, startPoint y: 155, endPoint x: 555, endPoint y: 151, distance: 5.4
click at [555, 151] on div at bounding box center [416, 143] width 409 height 59
click at [166, 265] on button "Reset" at bounding box center [153, 270] width 39 height 18
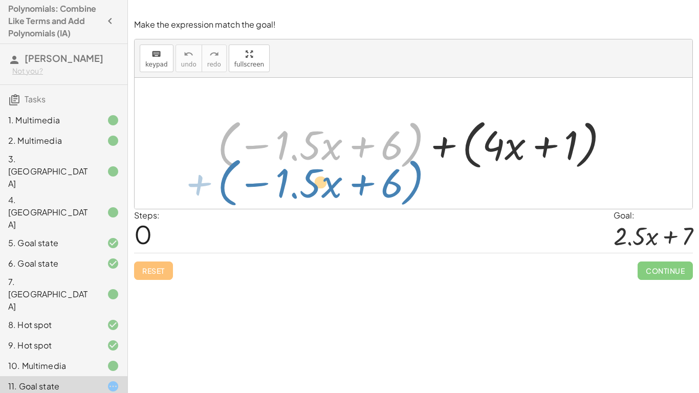
drag, startPoint x: 417, startPoint y: 140, endPoint x: 417, endPoint y: 179, distance: 38.4
click at [417, 179] on div "+ ( − · 1.5 · x + 6 ) + ( − · 1.5 · x + 6 ) + ( + · 4 · x + 1 )" at bounding box center [414, 143] width 558 height 131
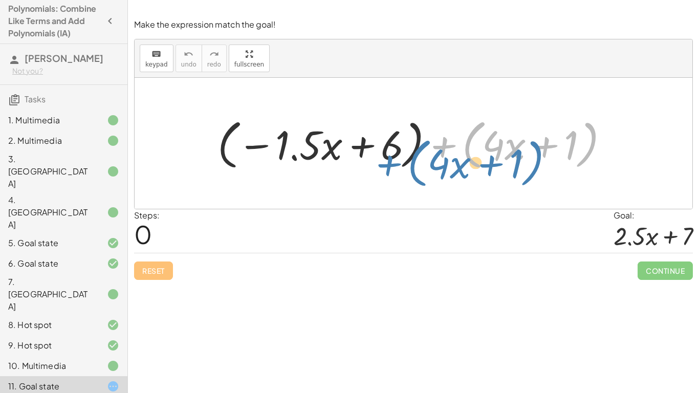
drag, startPoint x: 471, startPoint y: 153, endPoint x: 415, endPoint y: 172, distance: 58.2
click at [415, 172] on div at bounding box center [416, 143] width 409 height 59
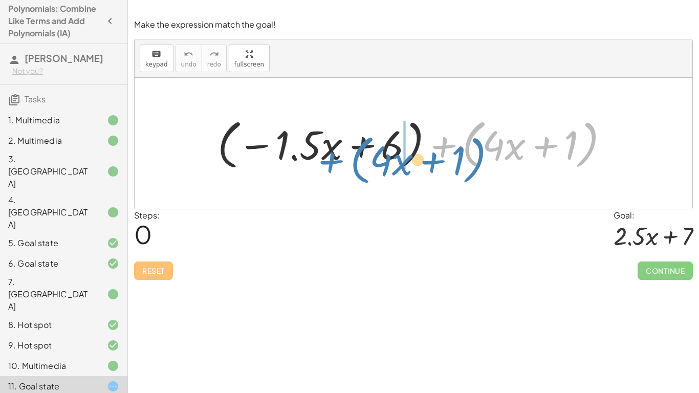
drag, startPoint x: 473, startPoint y: 151, endPoint x: 362, endPoint y: 166, distance: 112.6
click at [362, 166] on div at bounding box center [416, 143] width 409 height 59
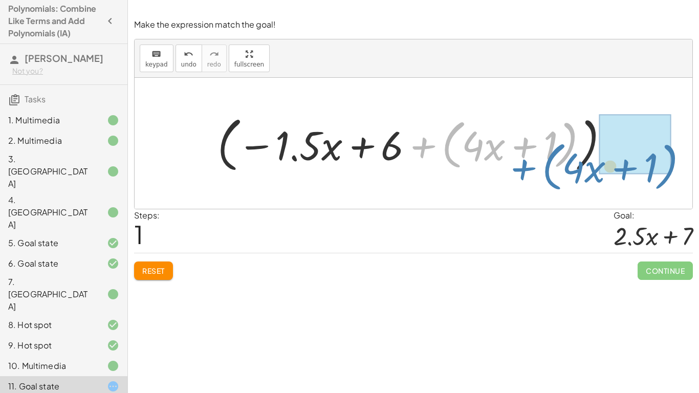
drag, startPoint x: 448, startPoint y: 151, endPoint x: 548, endPoint y: 173, distance: 102.7
click at [548, 173] on div at bounding box center [416, 143] width 409 height 65
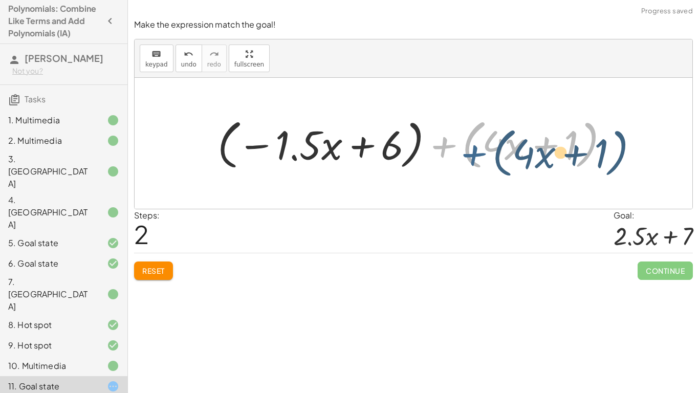
drag, startPoint x: 443, startPoint y: 146, endPoint x: 472, endPoint y: 152, distance: 30.4
click at [472, 152] on div at bounding box center [416, 143] width 409 height 59
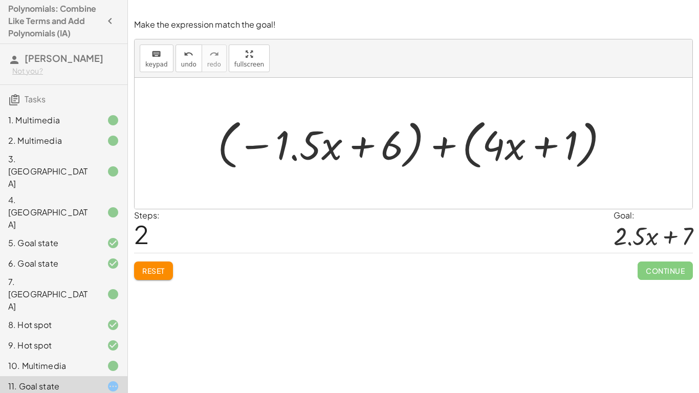
click at [479, 150] on div at bounding box center [416, 143] width 409 height 59
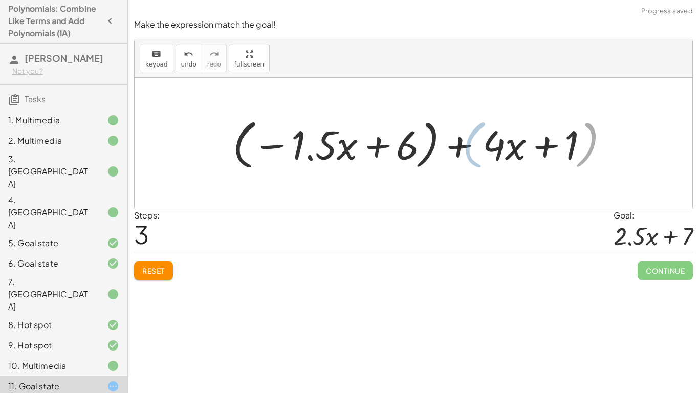
click at [467, 147] on div at bounding box center [417, 143] width 369 height 59
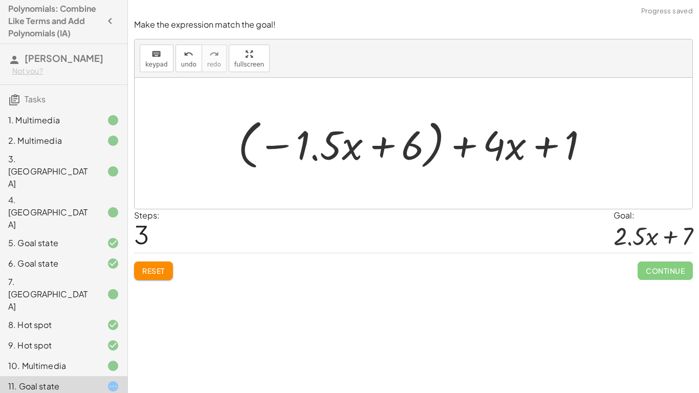
click at [438, 138] on div at bounding box center [417, 143] width 369 height 59
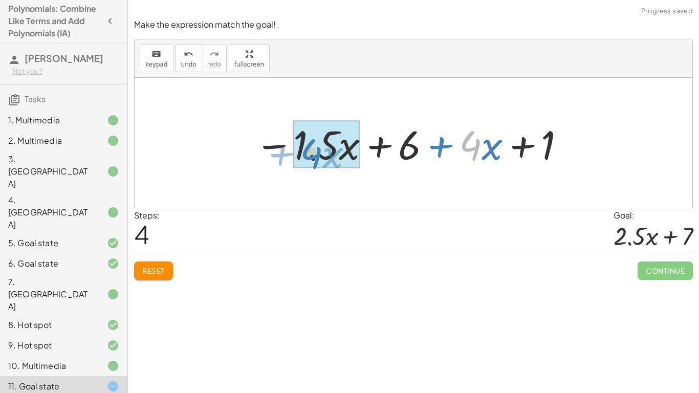
drag, startPoint x: 476, startPoint y: 142, endPoint x: 325, endPoint y: 153, distance: 151.3
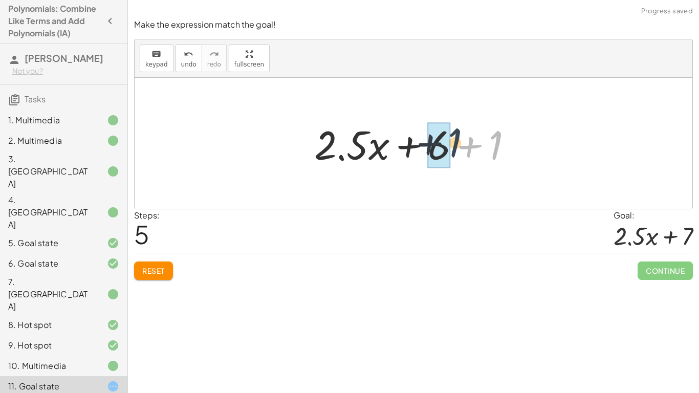
drag, startPoint x: 490, startPoint y: 145, endPoint x: 442, endPoint y: 142, distance: 47.6
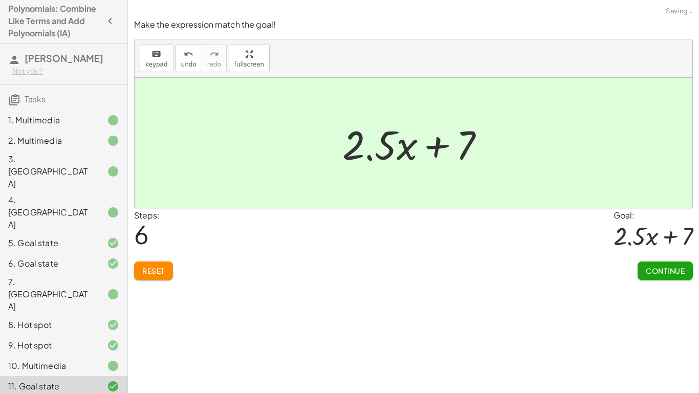
click at [657, 269] on span "Continue" at bounding box center [665, 270] width 39 height 9
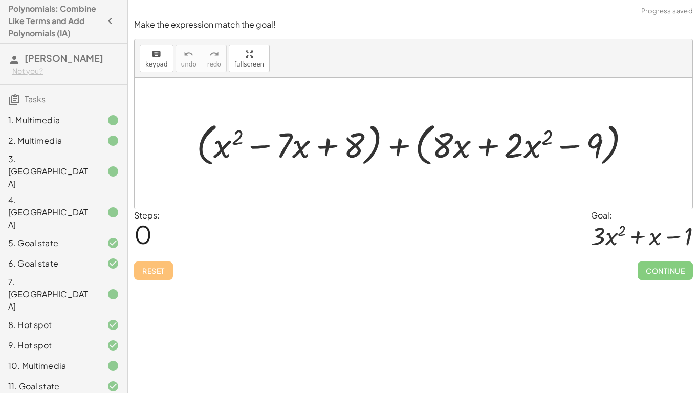
click at [421, 150] on div at bounding box center [417, 143] width 452 height 51
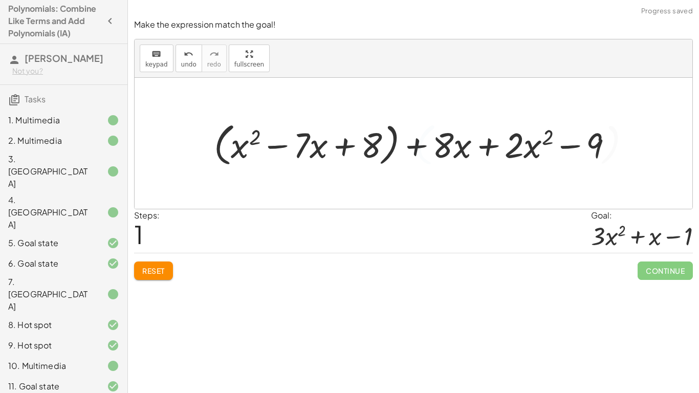
click at [393, 151] on div at bounding box center [417, 143] width 417 height 51
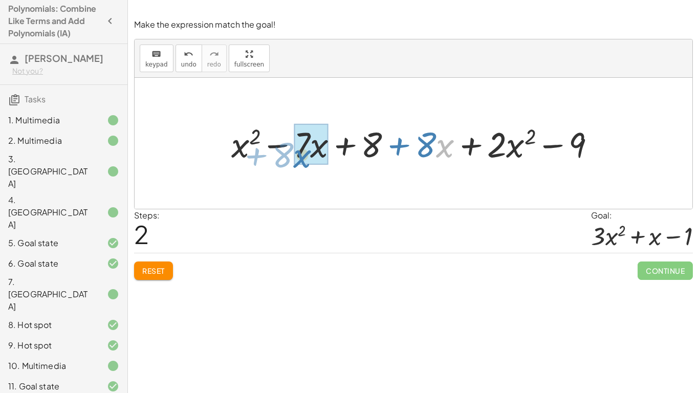
drag, startPoint x: 437, startPoint y: 151, endPoint x: 295, endPoint y: 161, distance: 143.1
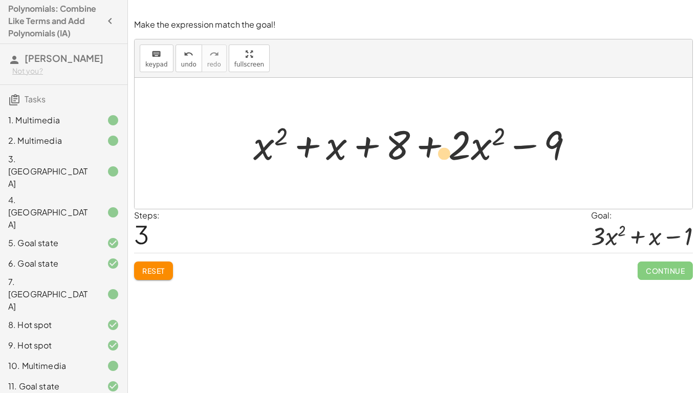
drag, startPoint x: 465, startPoint y: 150, endPoint x: 454, endPoint y: 160, distance: 14.9
click at [454, 160] on div at bounding box center [417, 143] width 338 height 53
drag, startPoint x: 476, startPoint y: 157, endPoint x: 480, endPoint y: 171, distance: 14.9
click at [480, 171] on div "+ ( + x 2 − · 7 · x + 8 ) + ( + · 8 · x + · 2 · x 2 − 9 ) + ( + x 2 − · 7 · x +…" at bounding box center [413, 144] width 351 height 58
drag, startPoint x: 470, startPoint y: 141, endPoint x: 474, endPoint y: 163, distance: 22.8
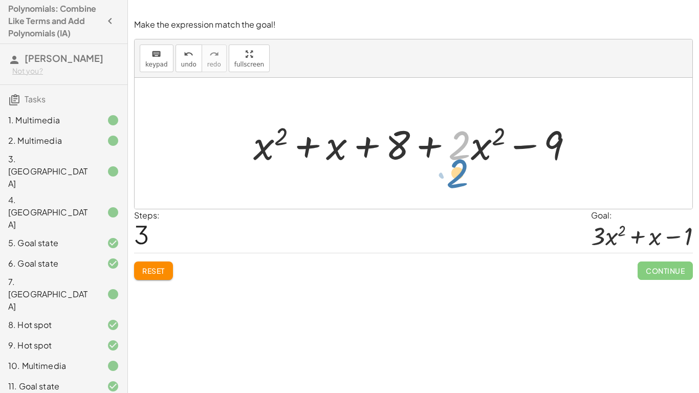
click at [474, 163] on div at bounding box center [417, 143] width 338 height 53
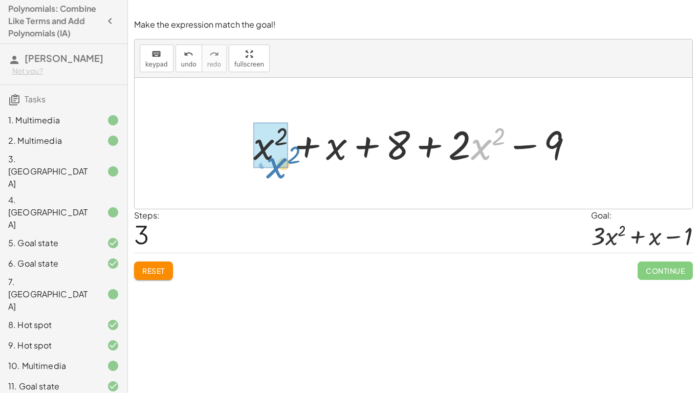
drag, startPoint x: 487, startPoint y: 150, endPoint x: 282, endPoint y: 168, distance: 205.5
click at [282, 168] on div at bounding box center [417, 143] width 338 height 53
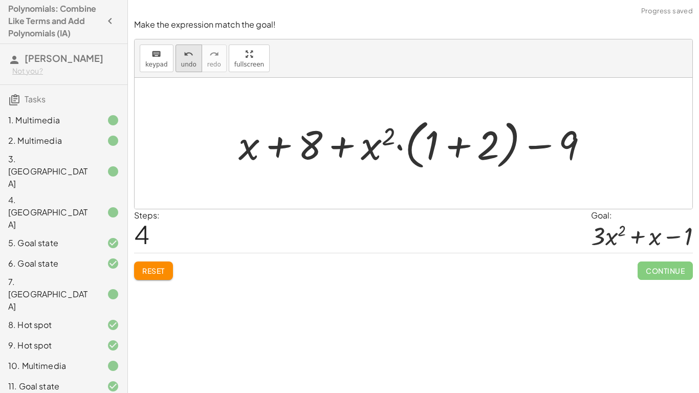
click at [188, 49] on icon "undo" at bounding box center [189, 54] width 10 height 12
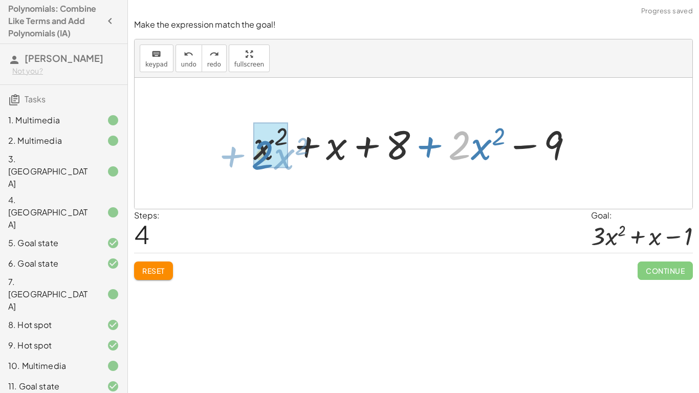
drag, startPoint x: 464, startPoint y: 145, endPoint x: 267, endPoint y: 155, distance: 197.2
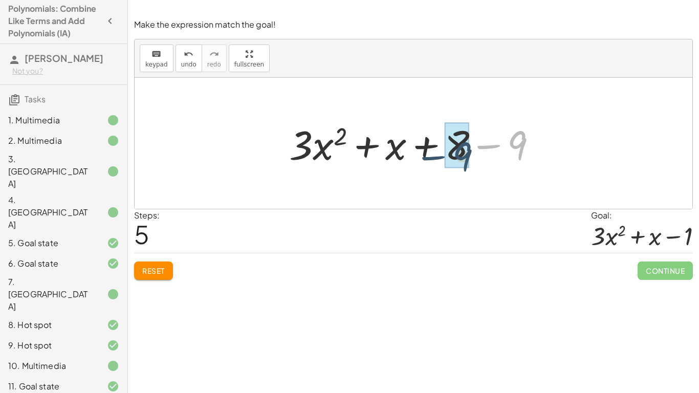
drag, startPoint x: 514, startPoint y: 146, endPoint x: 456, endPoint y: 159, distance: 59.6
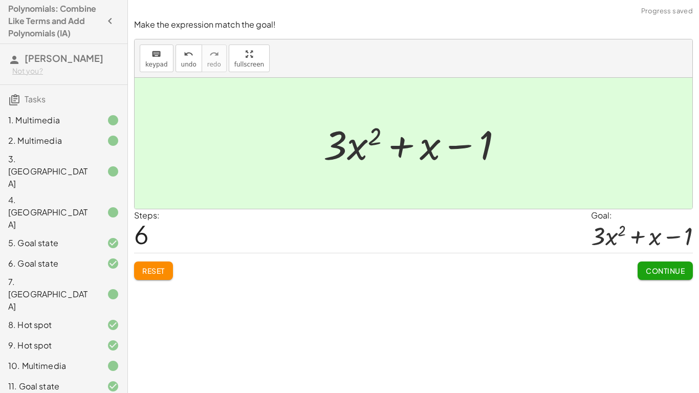
click at [672, 269] on span "Continue" at bounding box center [665, 270] width 39 height 9
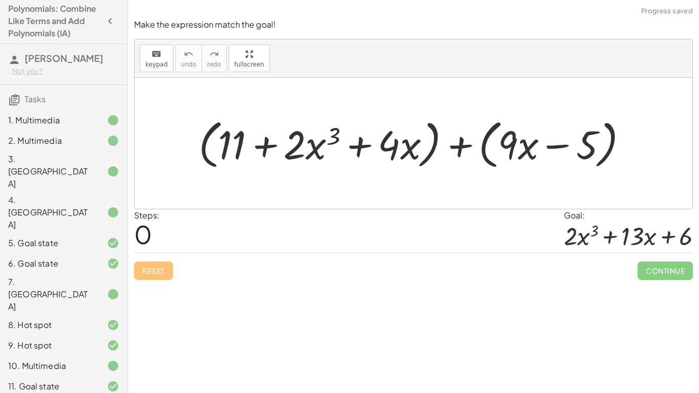
click at [487, 145] on div at bounding box center [417, 143] width 448 height 58
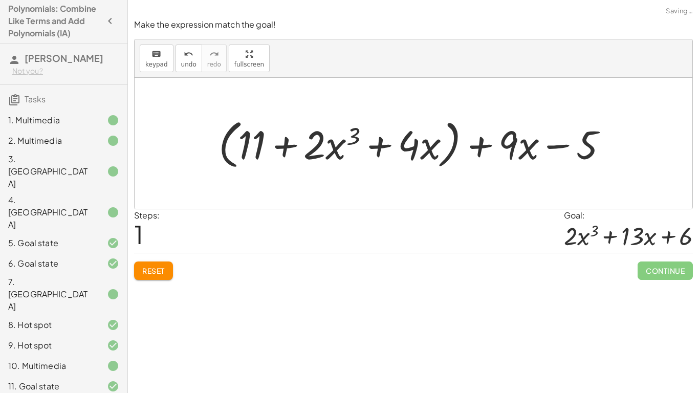
click at [454, 143] on div at bounding box center [417, 143] width 408 height 58
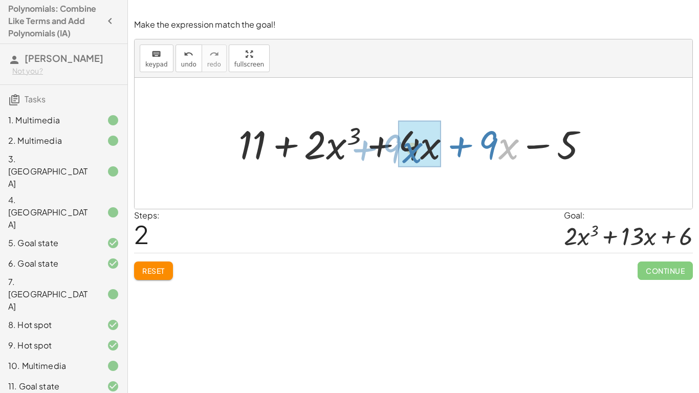
drag, startPoint x: 503, startPoint y: 149, endPoint x: 407, endPoint y: 152, distance: 96.2
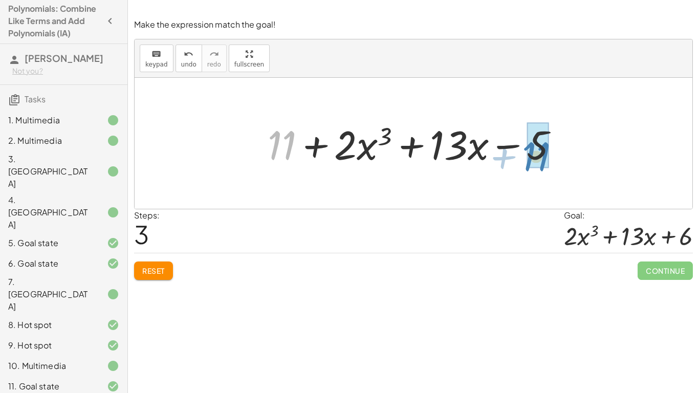
drag, startPoint x: 283, startPoint y: 142, endPoint x: 542, endPoint y: 152, distance: 259.6
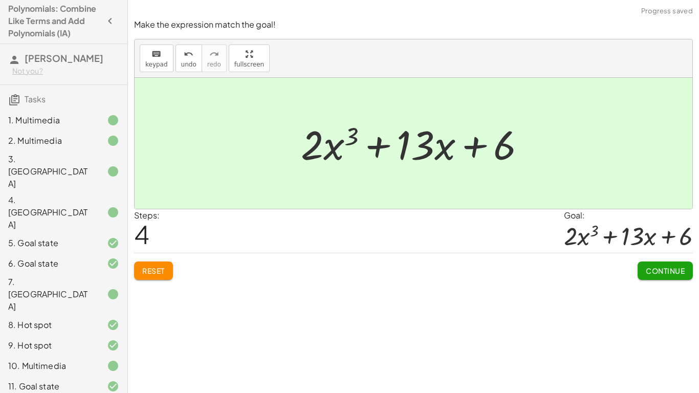
click at [677, 275] on span "Continue" at bounding box center [665, 270] width 39 height 9
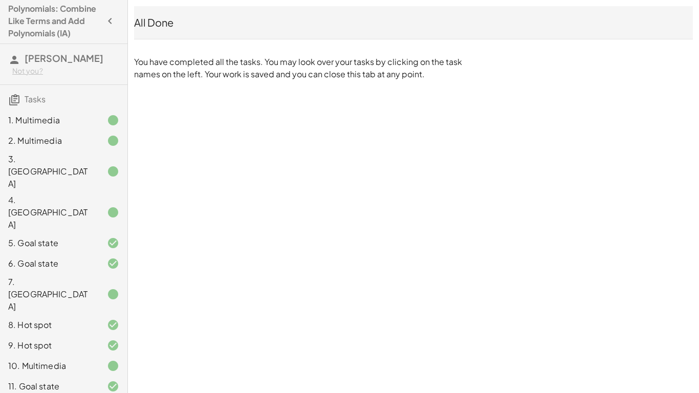
click at [53, 25] on h4 "Polynomials: Combine Like Terms and Add Polynomials (IA)" at bounding box center [54, 21] width 93 height 37
click at [33, 64] on span "[PERSON_NAME]" at bounding box center [64, 58] width 79 height 12
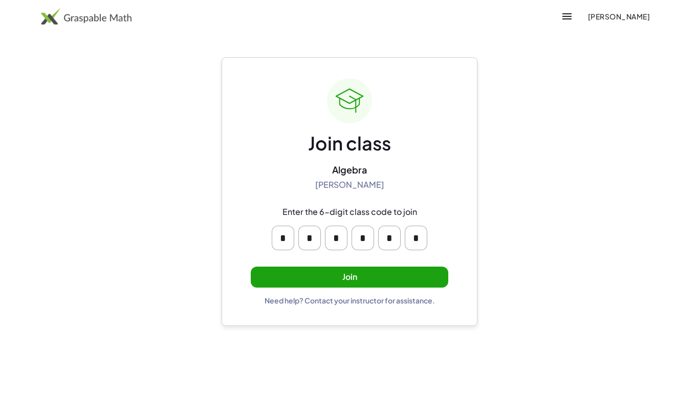
click at [354, 279] on button "Join" at bounding box center [349, 277] width 197 height 21
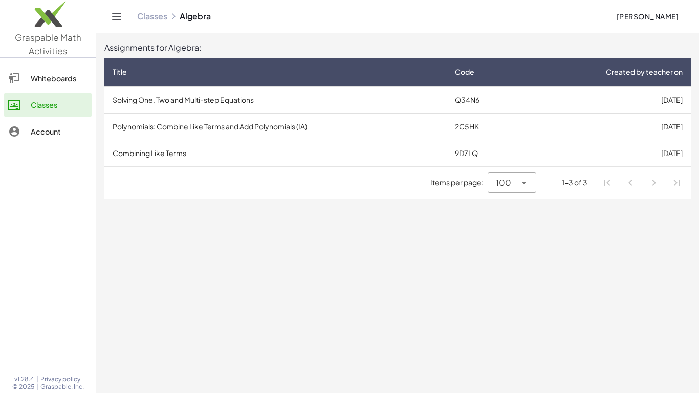
click at [476, 97] on td "Q34N6" at bounding box center [485, 99] width 76 height 27
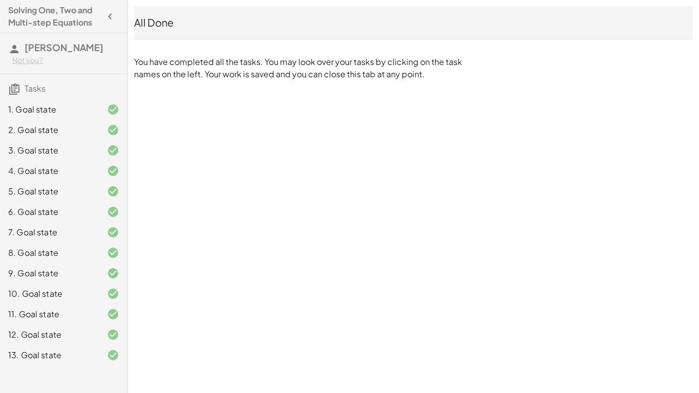
click at [159, 22] on div "All Done" at bounding box center [413, 22] width 559 height 14
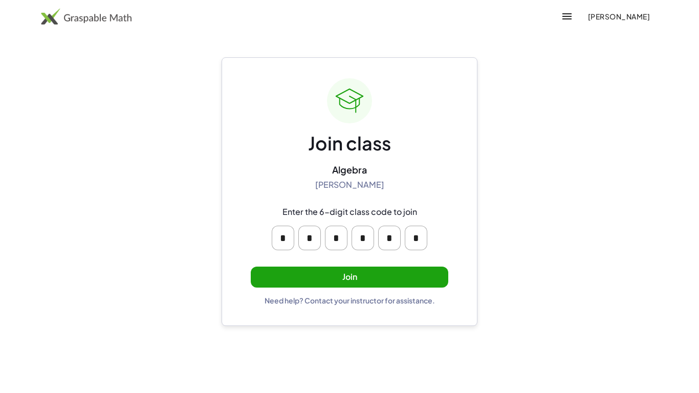
click at [336, 282] on button "Join" at bounding box center [349, 277] width 197 height 21
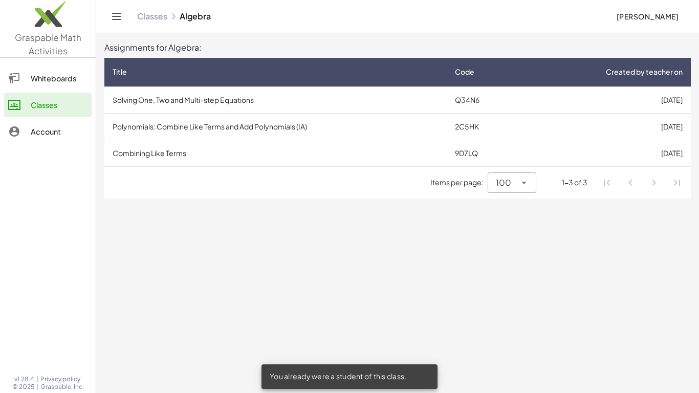
click at [164, 151] on td "Combining Like Terms" at bounding box center [275, 153] width 342 height 27
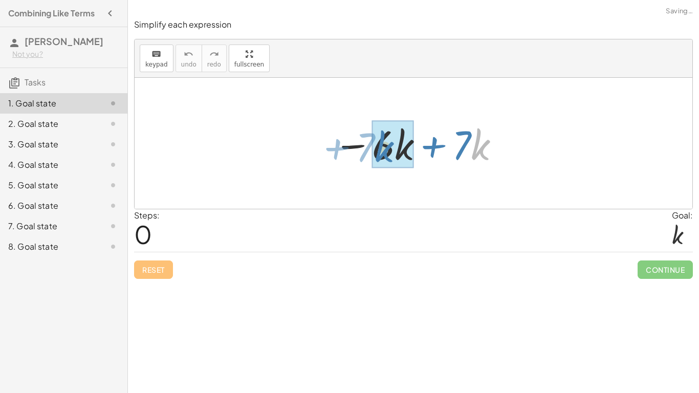
drag, startPoint x: 477, startPoint y: 151, endPoint x: 380, endPoint y: 153, distance: 96.7
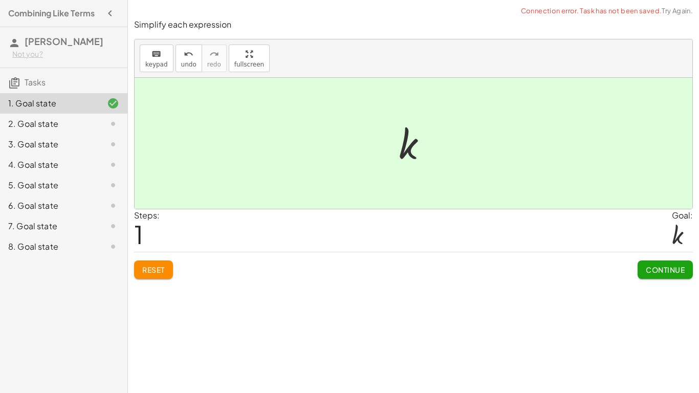
click at [674, 270] on span "Continue" at bounding box center [665, 269] width 39 height 9
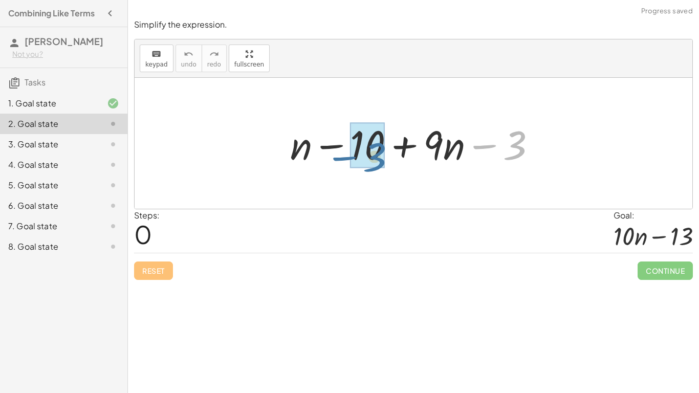
drag, startPoint x: 509, startPoint y: 151, endPoint x: 366, endPoint y: 163, distance: 143.2
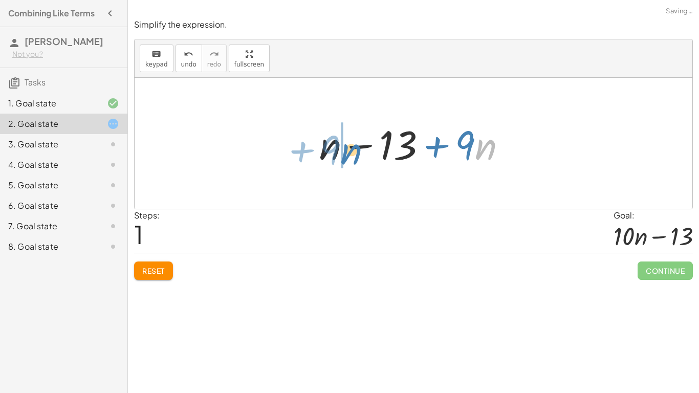
drag, startPoint x: 481, startPoint y: 151, endPoint x: 343, endPoint y: 157, distance: 137.7
click at [343, 157] on div at bounding box center [417, 143] width 206 height 53
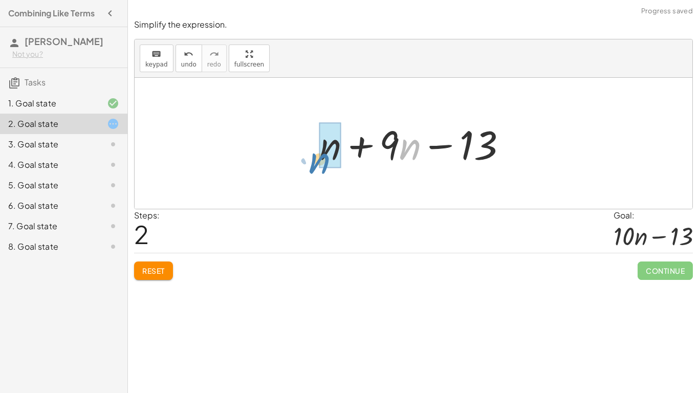
drag, startPoint x: 402, startPoint y: 142, endPoint x: 318, endPoint y: 151, distance: 84.4
click at [318, 151] on div at bounding box center [417, 143] width 206 height 53
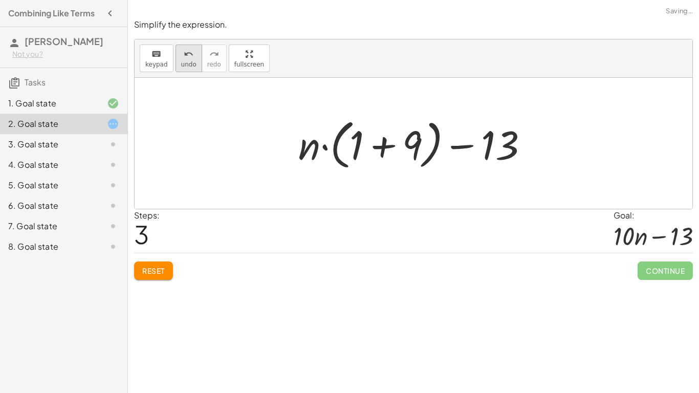
click at [186, 58] on icon "undo" at bounding box center [189, 54] width 10 height 12
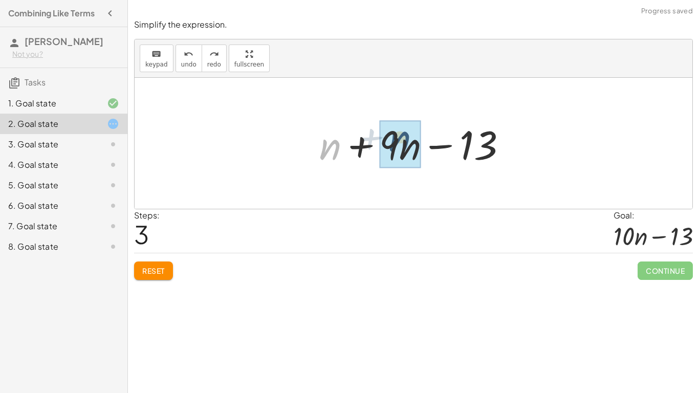
drag, startPoint x: 326, startPoint y: 152, endPoint x: 402, endPoint y: 144, distance: 76.1
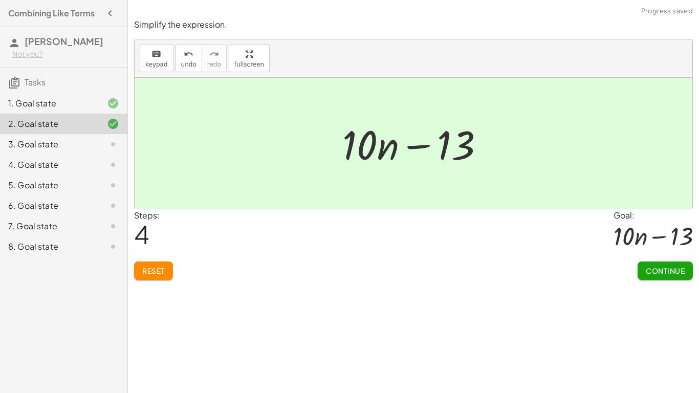
click at [659, 273] on span "Continue" at bounding box center [665, 270] width 39 height 9
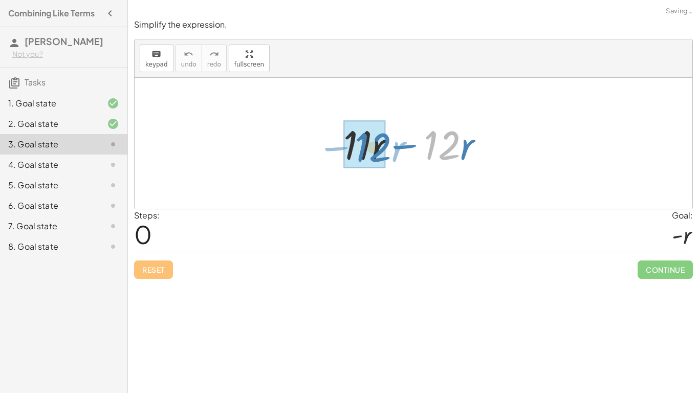
drag, startPoint x: 439, startPoint y: 140, endPoint x: 371, endPoint y: 142, distance: 68.1
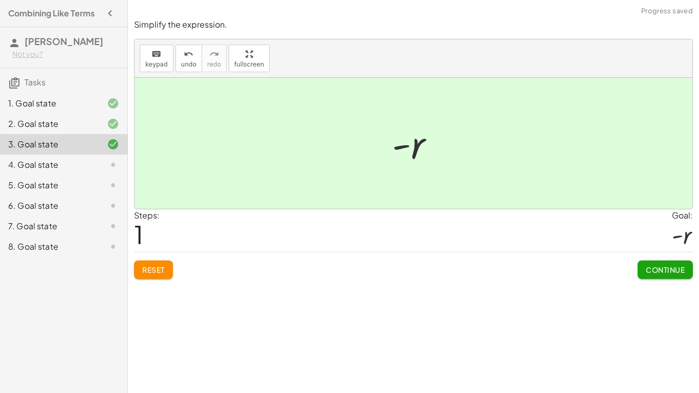
click at [679, 268] on span "Continue" at bounding box center [665, 269] width 39 height 9
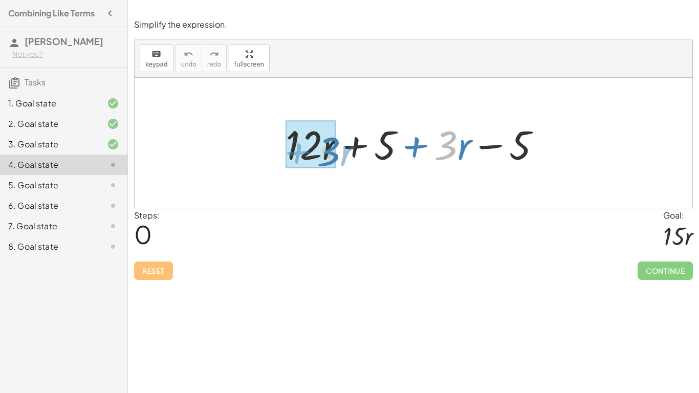
drag, startPoint x: 451, startPoint y: 144, endPoint x: 334, endPoint y: 150, distance: 117.8
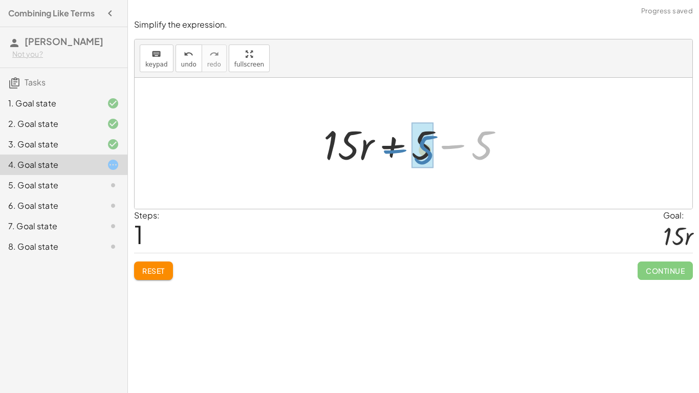
drag, startPoint x: 480, startPoint y: 147, endPoint x: 423, endPoint y: 151, distance: 57.5
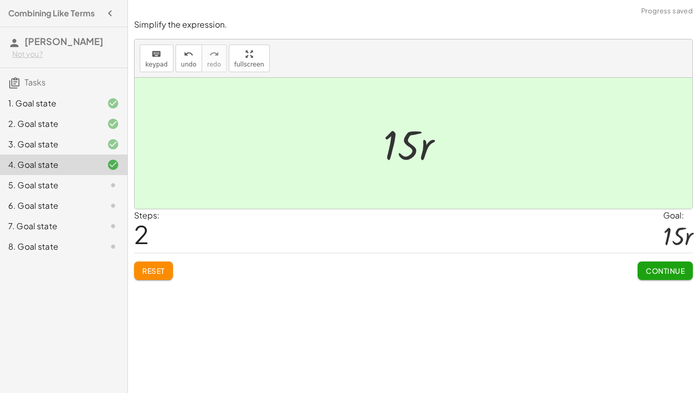
click at [650, 265] on button "Continue" at bounding box center [664, 270] width 55 height 18
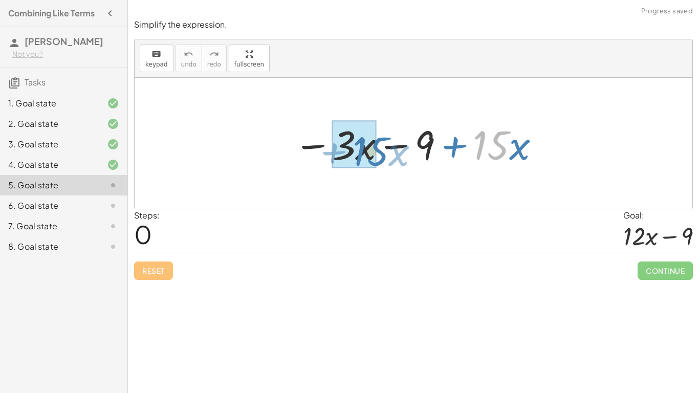
drag, startPoint x: 497, startPoint y: 143, endPoint x: 376, endPoint y: 150, distance: 121.5
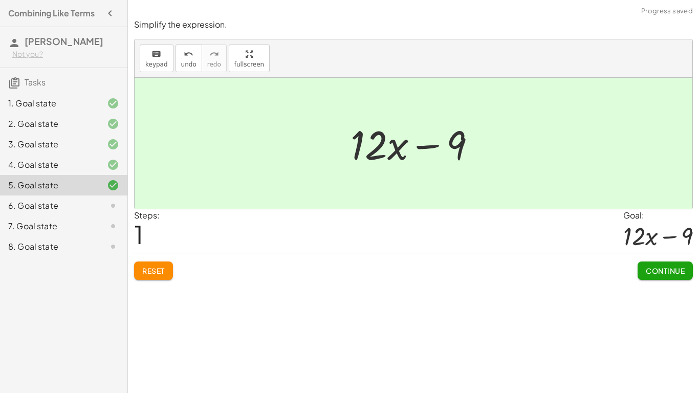
click at [652, 267] on span "Continue" at bounding box center [665, 270] width 39 height 9
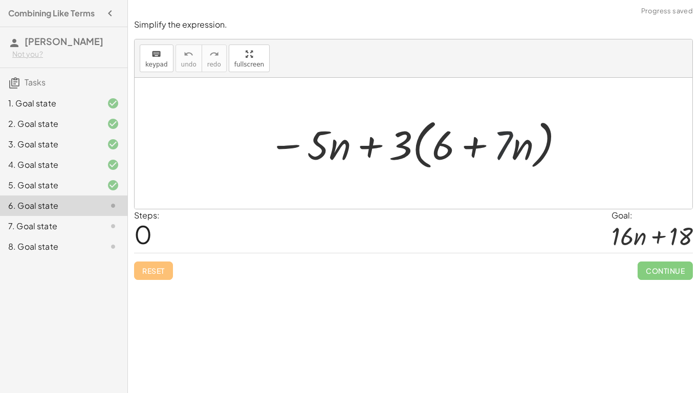
click at [506, 154] on div at bounding box center [416, 143] width 307 height 59
click at [403, 142] on div at bounding box center [416, 143] width 307 height 59
drag, startPoint x: 405, startPoint y: 145, endPoint x: 440, endPoint y: 139, distance: 36.4
click at [440, 139] on div at bounding box center [416, 143] width 307 height 59
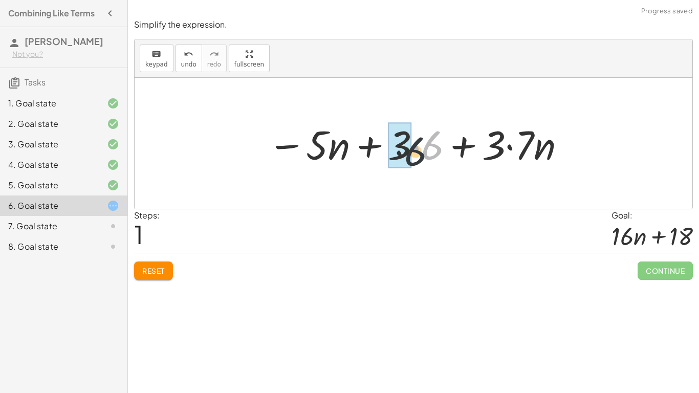
drag, startPoint x: 434, startPoint y: 146, endPoint x: 408, endPoint y: 156, distance: 28.2
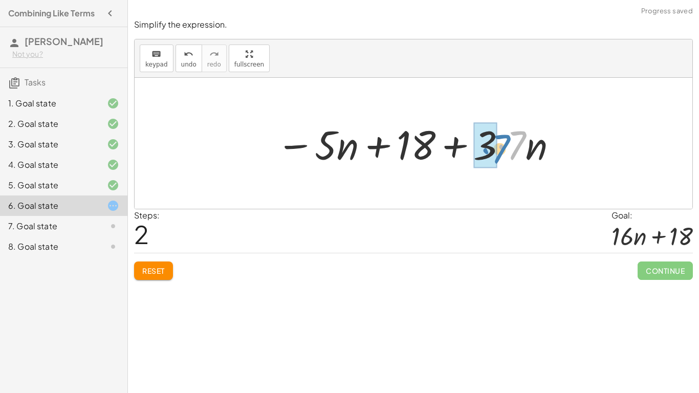
drag, startPoint x: 520, startPoint y: 146, endPoint x: 501, endPoint y: 151, distance: 19.1
click at [501, 151] on div at bounding box center [417, 143] width 292 height 53
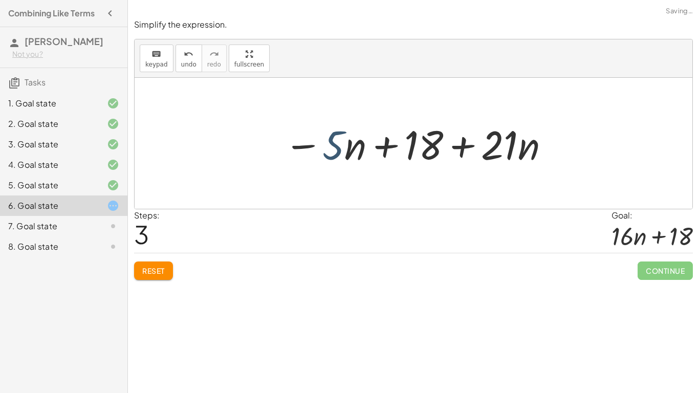
click at [346, 149] on div at bounding box center [417, 143] width 277 height 53
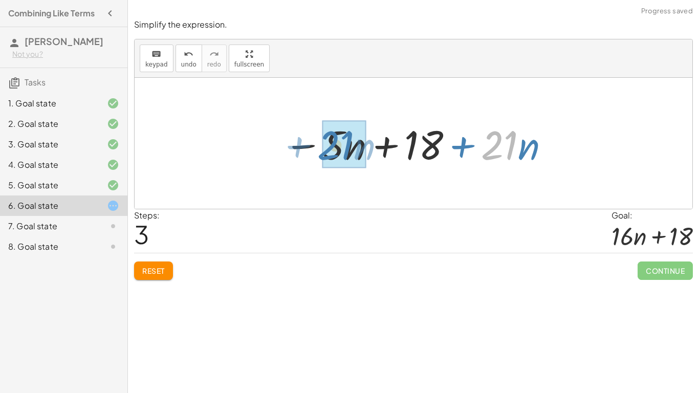
drag, startPoint x: 497, startPoint y: 160, endPoint x: 333, endPoint y: 160, distance: 164.2
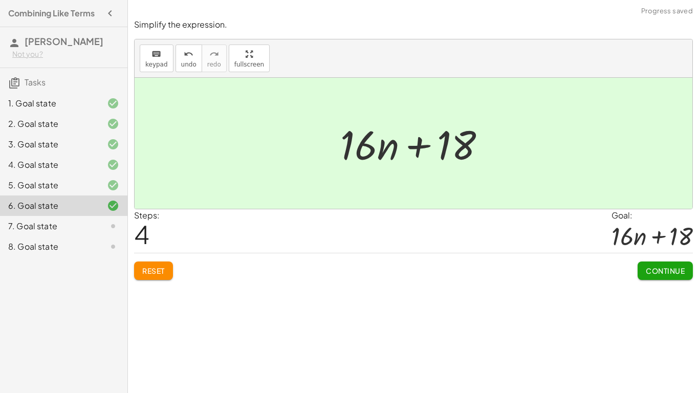
click at [657, 265] on button "Continue" at bounding box center [664, 270] width 55 height 18
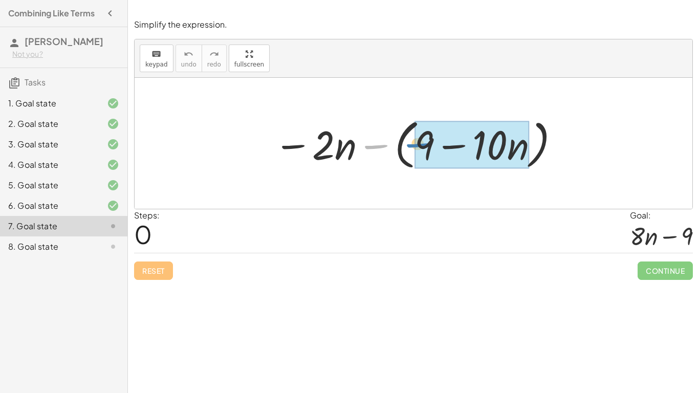
drag, startPoint x: 382, startPoint y: 148, endPoint x: 425, endPoint y: 147, distance: 42.5
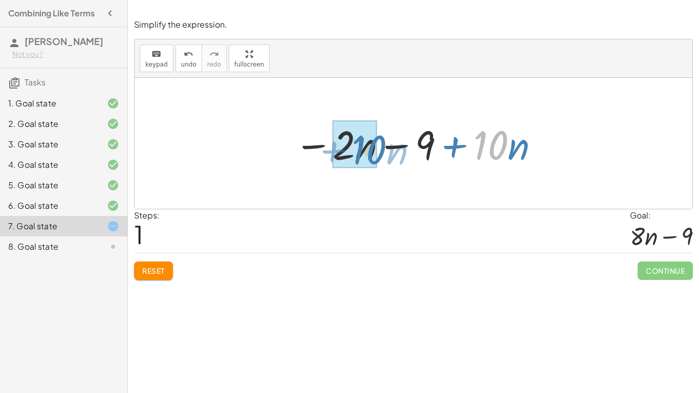
drag, startPoint x: 492, startPoint y: 147, endPoint x: 369, endPoint y: 152, distance: 122.9
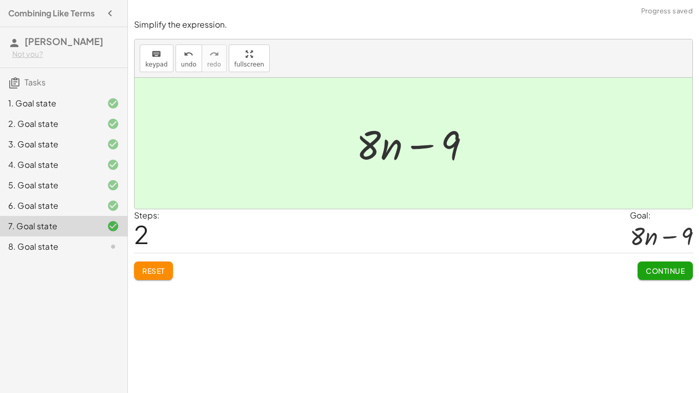
click at [659, 272] on span "Continue" at bounding box center [665, 270] width 39 height 9
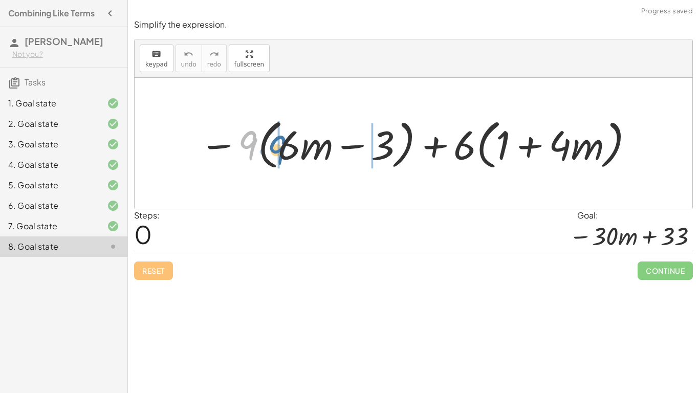
drag, startPoint x: 251, startPoint y: 143, endPoint x: 280, endPoint y: 147, distance: 29.5
click at [280, 147] on div at bounding box center [417, 143] width 446 height 59
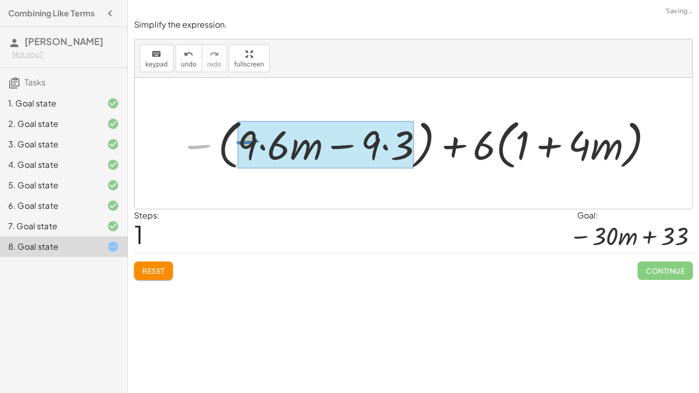
drag, startPoint x: 204, startPoint y: 146, endPoint x: 252, endPoint y: 141, distance: 48.8
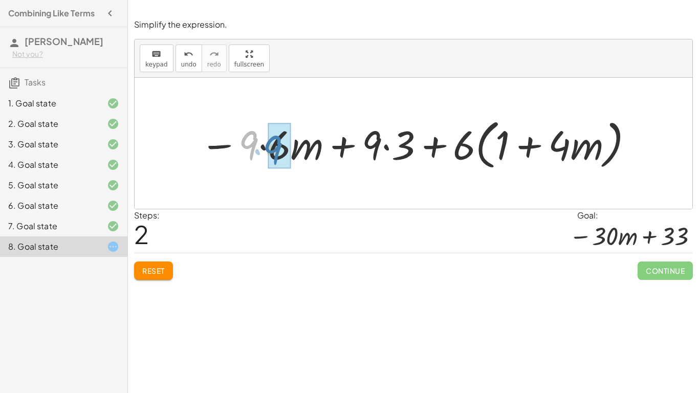
drag, startPoint x: 255, startPoint y: 144, endPoint x: 279, endPoint y: 149, distance: 25.0
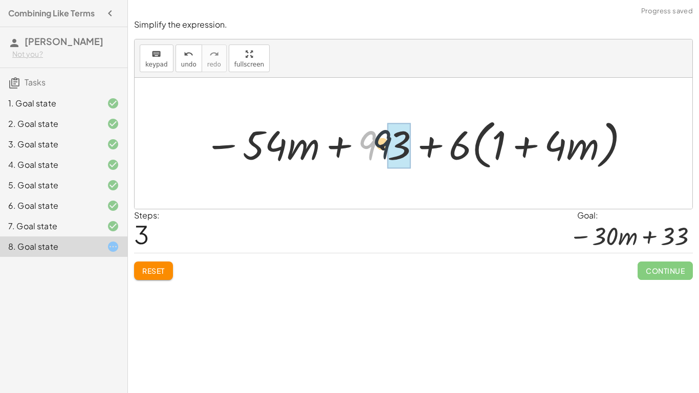
drag, startPoint x: 371, startPoint y: 147, endPoint x: 395, endPoint y: 144, distance: 24.7
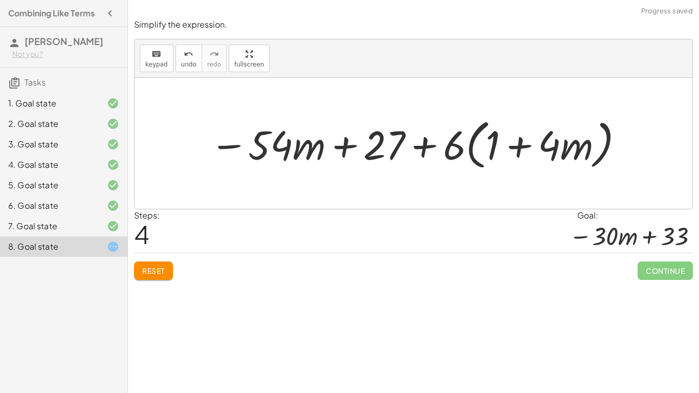
click at [454, 130] on div at bounding box center [417, 143] width 425 height 59
drag, startPoint x: 459, startPoint y: 144, endPoint x: 501, endPoint y: 141, distance: 42.1
click at [501, 141] on div at bounding box center [417, 143] width 425 height 59
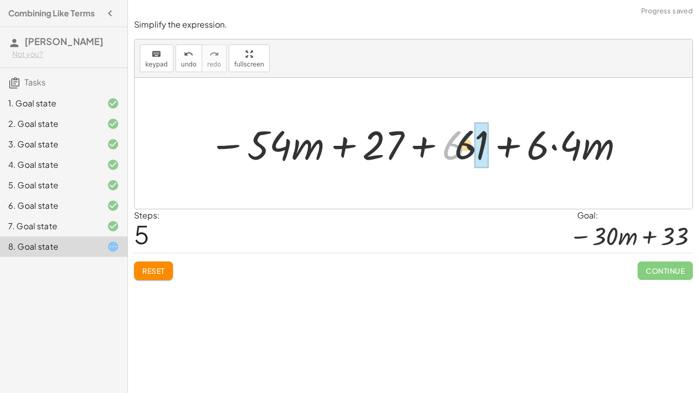
drag, startPoint x: 455, startPoint y: 150, endPoint x: 478, endPoint y: 148, distance: 23.1
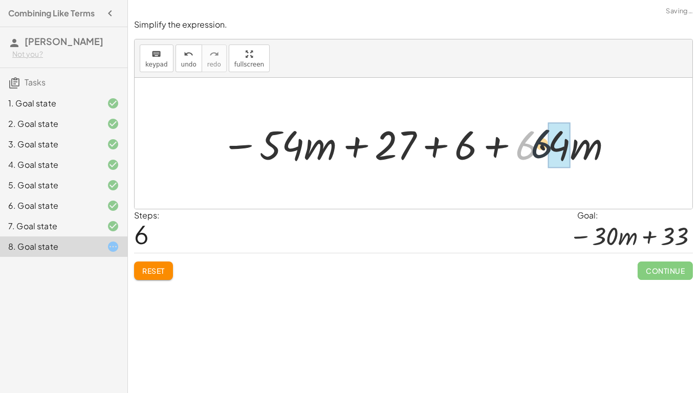
drag, startPoint x: 531, startPoint y: 150, endPoint x: 557, endPoint y: 146, distance: 25.8
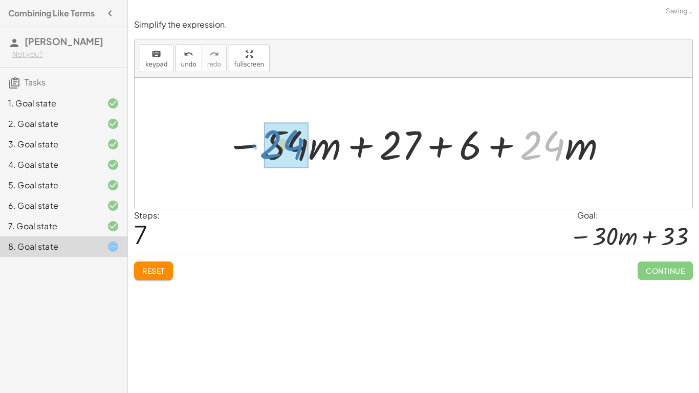
drag, startPoint x: 556, startPoint y: 151, endPoint x: 295, endPoint y: 150, distance: 260.4
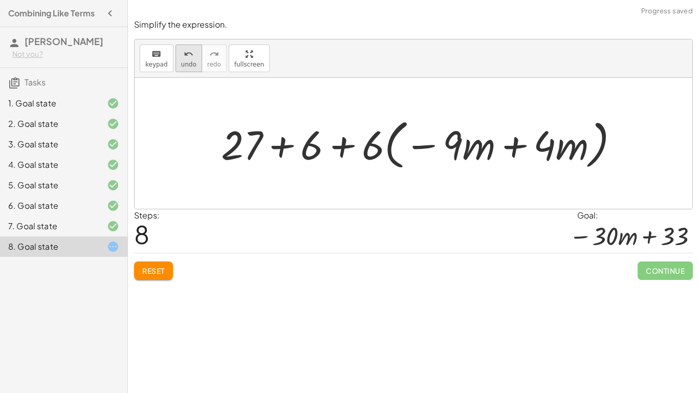
click at [186, 64] on span "undo" at bounding box center [188, 64] width 15 height 7
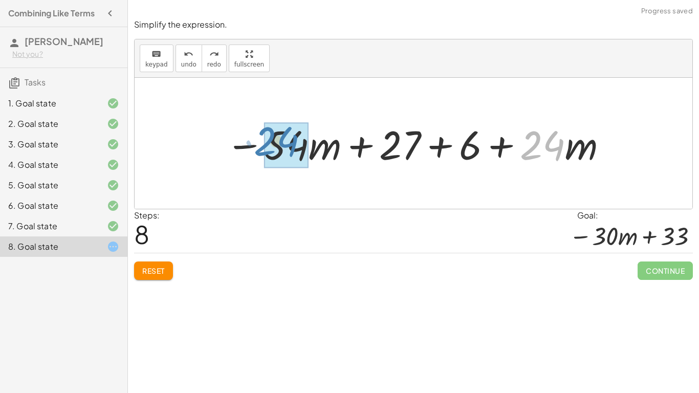
drag, startPoint x: 536, startPoint y: 151, endPoint x: 271, endPoint y: 147, distance: 265.0
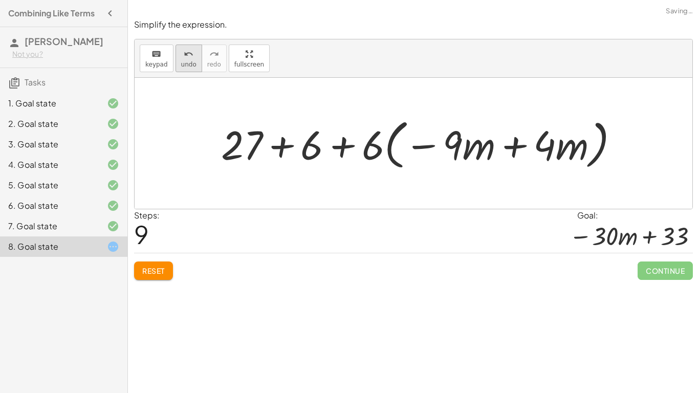
click at [185, 58] on icon "undo" at bounding box center [189, 54] width 10 height 12
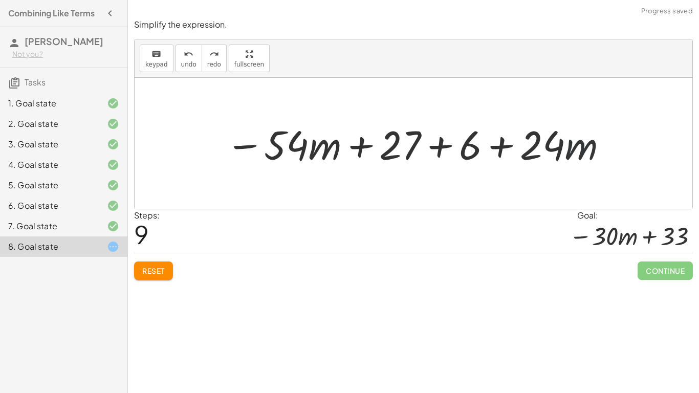
click at [566, 159] on div at bounding box center [416, 143] width 393 height 53
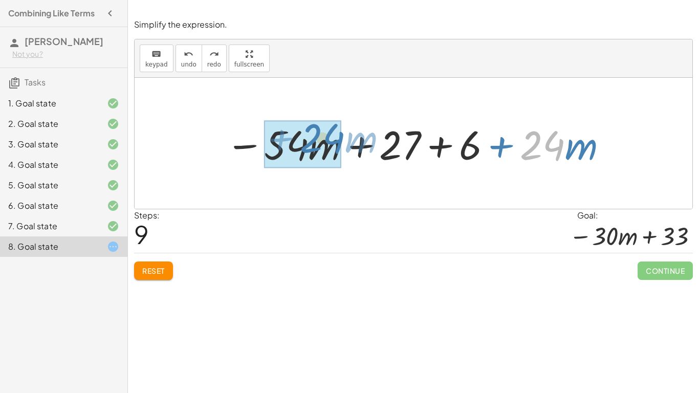
drag, startPoint x: 551, startPoint y: 148, endPoint x: 331, endPoint y: 141, distance: 220.1
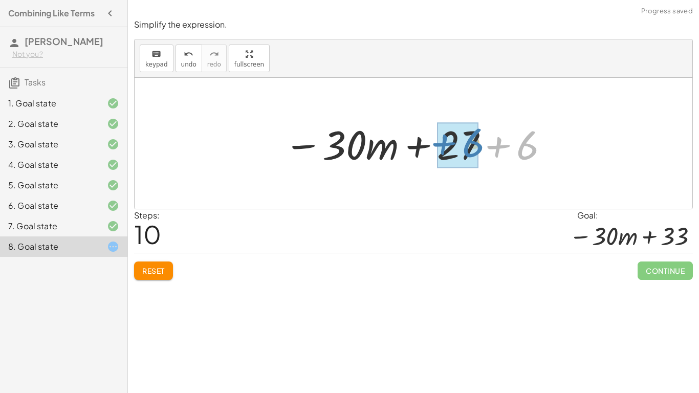
drag, startPoint x: 529, startPoint y: 149, endPoint x: 475, endPoint y: 146, distance: 53.8
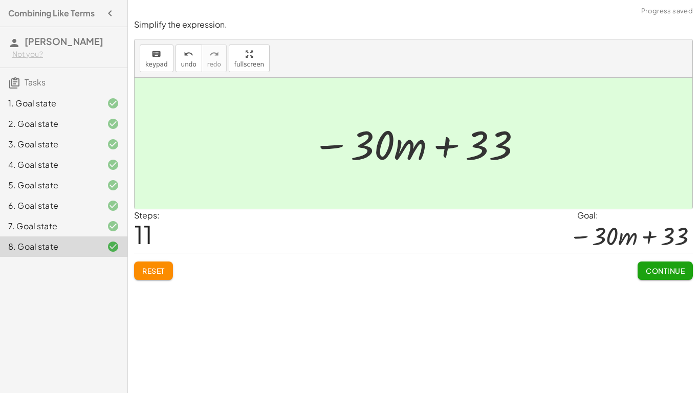
click at [648, 271] on span "Continue" at bounding box center [665, 270] width 39 height 9
